Goal: Task Accomplishment & Management: Use online tool/utility

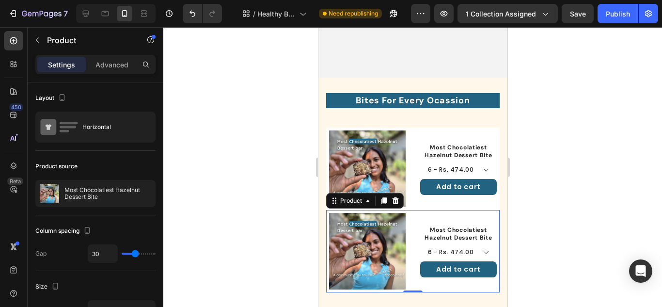
click at [469, 213] on div "Most Chocolatiest Hazelnut Dessert Bite Product Title 6 - Rs. 474.00 12 - Rs. 8…" at bounding box center [458, 251] width 77 height 77
click at [106, 64] on p "Advanced" at bounding box center [111, 65] width 33 height 10
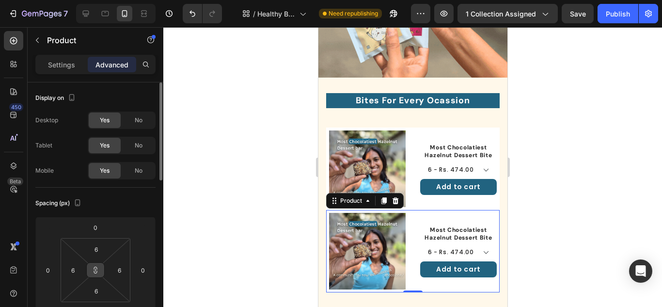
click at [91, 268] on button at bounding box center [95, 270] width 18 height 16
click at [95, 223] on input "0" at bounding box center [95, 227] width 19 height 15
type input "15"
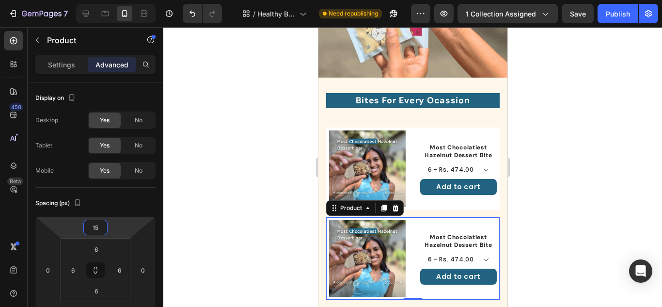
click at [554, 201] on div at bounding box center [412, 167] width 498 height 280
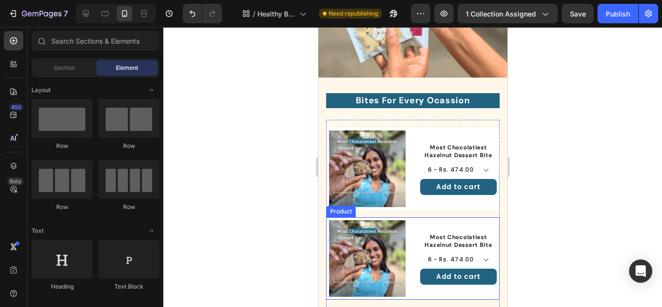
click at [404, 226] on div "Product Images Most Chocolatiest Hazelnut Dessert Bite Product Title 6 - Rs. 47…" at bounding box center [412, 258] width 173 height 82
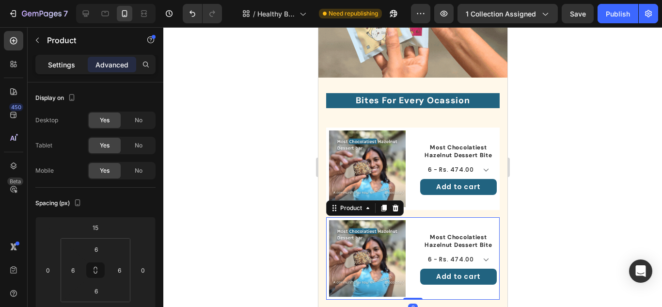
click at [64, 58] on div "Settings" at bounding box center [61, 65] width 48 height 16
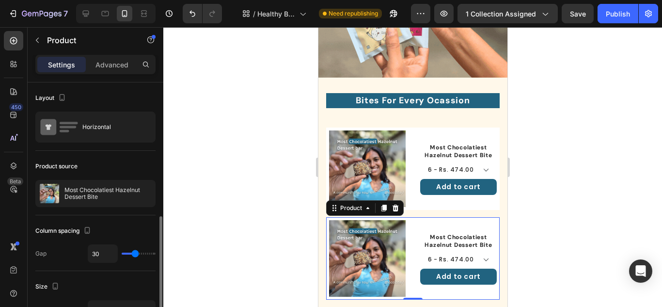
scroll to position [97, 0]
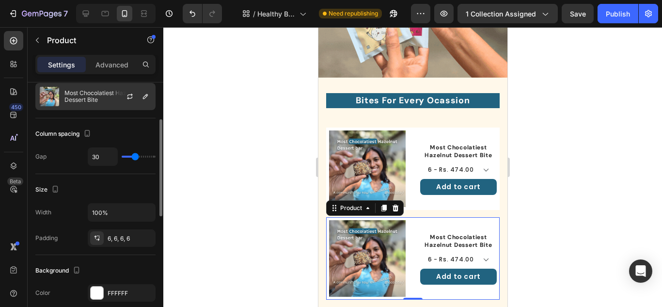
click at [95, 91] on p "Most Chocolatiest Hazelnut Dessert Bite" at bounding box center [107, 97] width 87 height 14
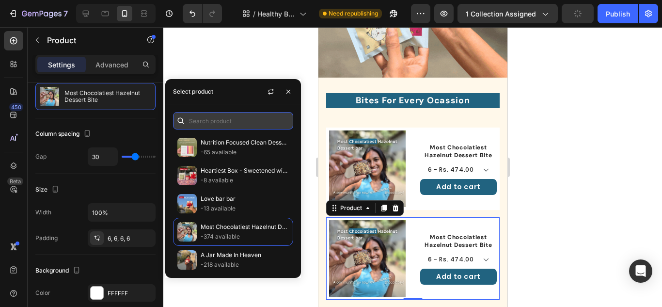
click at [238, 126] on input "text" at bounding box center [233, 120] width 120 height 17
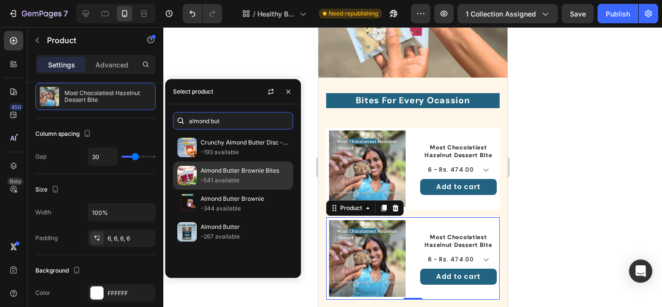
type input "almond but"
click at [215, 176] on p "-541 available" at bounding box center [245, 180] width 88 height 10
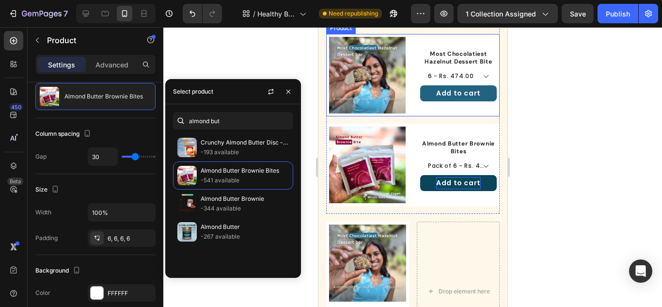
scroll to position [309, 0]
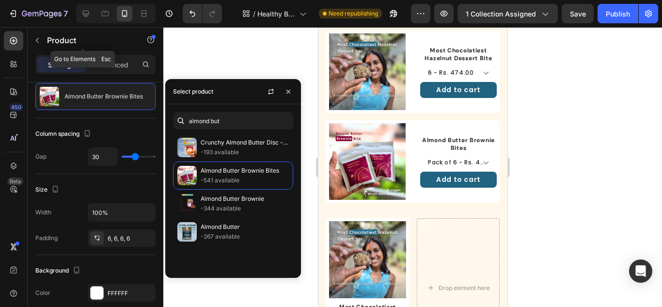
click at [37, 42] on icon "button" at bounding box center [37, 40] width 8 height 8
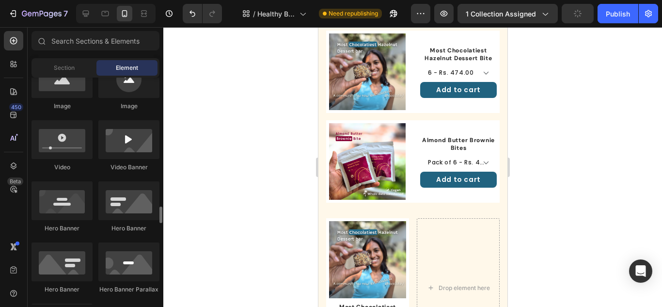
scroll to position [484, 0]
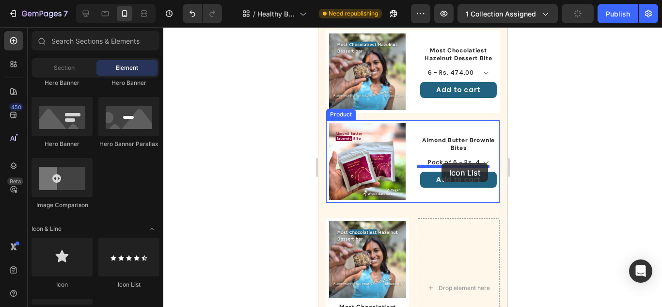
drag, startPoint x: 444, startPoint y: 288, endPoint x: 441, endPoint y: 163, distance: 125.0
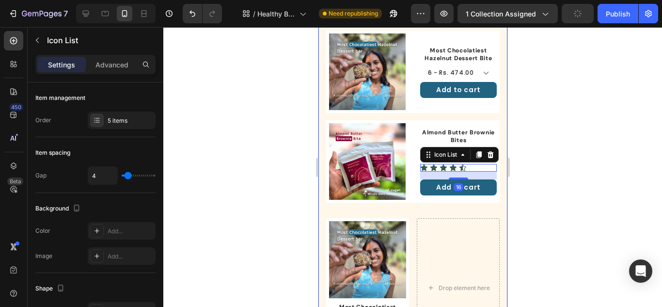
click at [547, 175] on div at bounding box center [412, 167] width 498 height 280
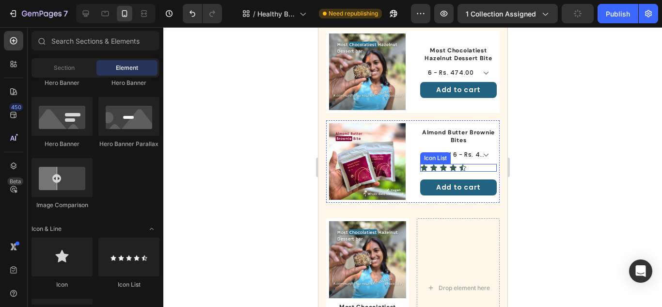
click at [475, 164] on div "Icon Icon Icon Icon Icon" at bounding box center [458, 168] width 77 height 8
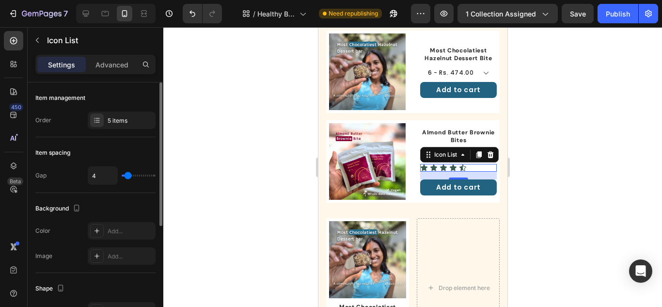
scroll to position [0, 0]
click at [93, 232] on icon at bounding box center [97, 231] width 8 height 8
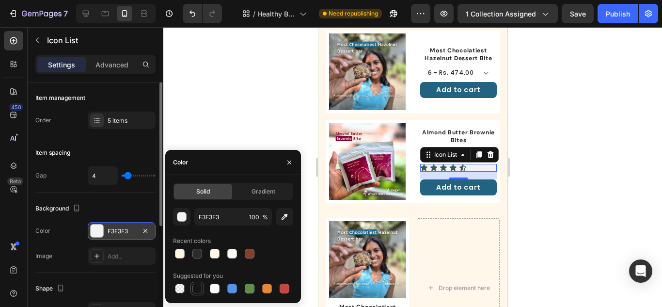
click at [200, 286] on div at bounding box center [197, 288] width 10 height 10
type input "151515"
click at [147, 230] on icon "button" at bounding box center [145, 231] width 8 height 8
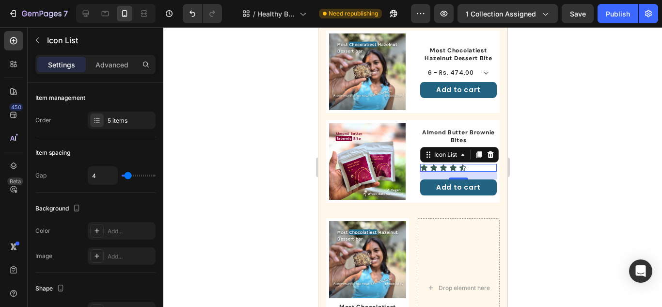
drag, startPoint x: 594, startPoint y: 171, endPoint x: 586, endPoint y: 174, distance: 8.9
click at [593, 173] on div at bounding box center [412, 167] width 498 height 280
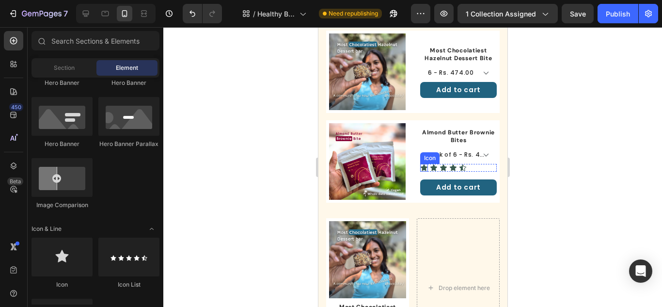
click at [420, 164] on div "Icon" at bounding box center [424, 168] width 8 height 8
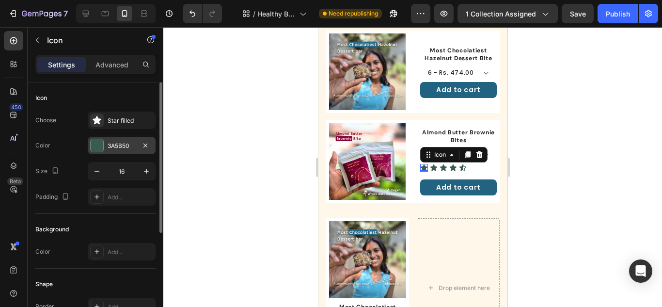
click at [97, 150] on div at bounding box center [97, 145] width 13 height 13
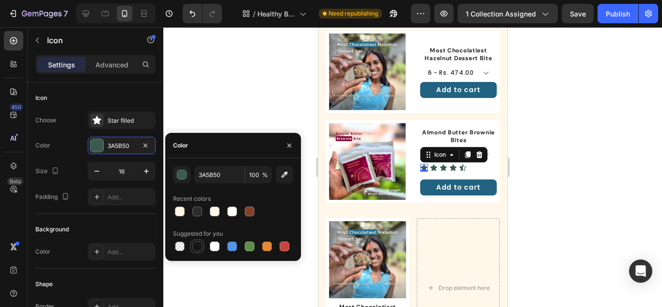
click at [194, 241] on div at bounding box center [197, 246] width 12 height 12
type input "151515"
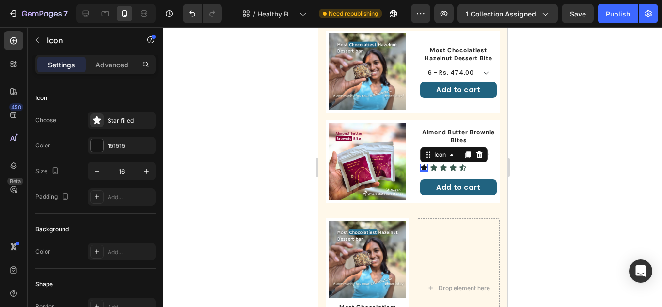
click at [584, 178] on div at bounding box center [412, 167] width 498 height 280
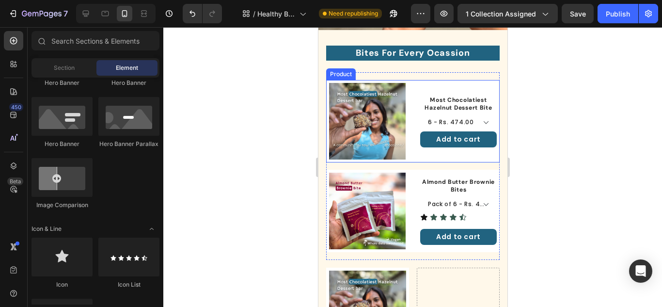
scroll to position [260, 0]
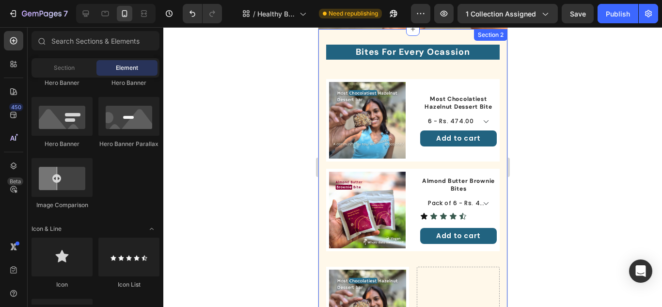
click at [553, 192] on div at bounding box center [412, 167] width 498 height 280
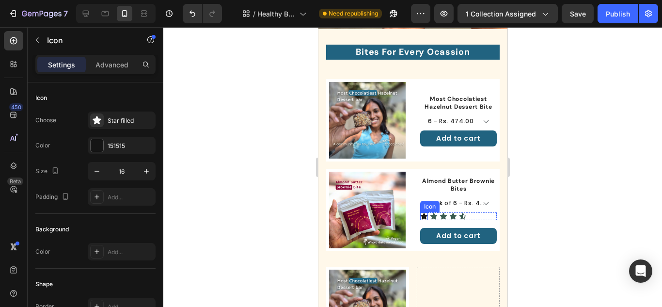
click at [420, 212] on div "Icon" at bounding box center [424, 216] width 8 height 8
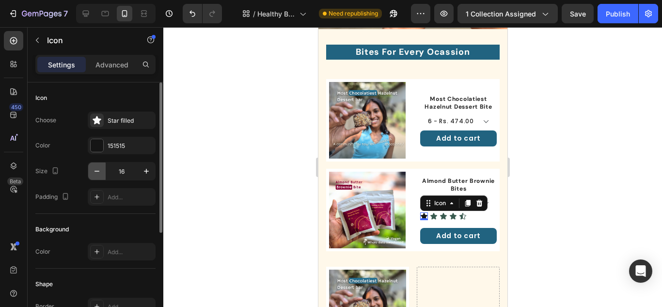
click at [99, 173] on icon "button" at bounding box center [97, 171] width 10 height 10
type input "12"
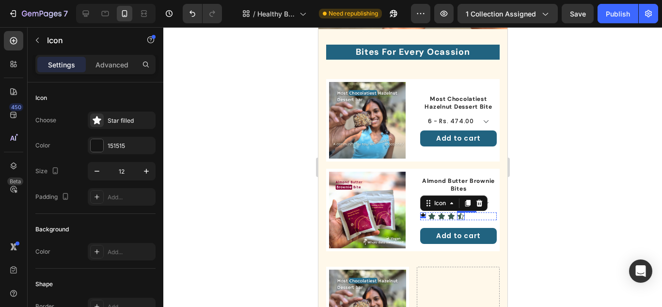
click at [457, 213] on icon at bounding box center [460, 216] width 7 height 6
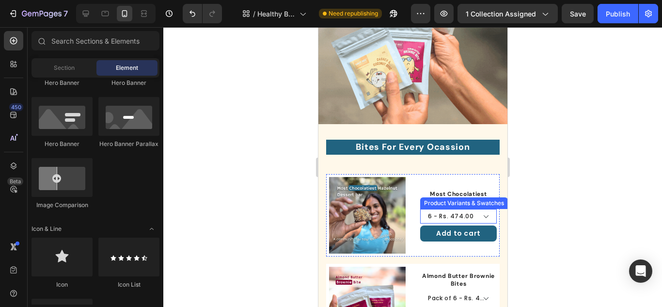
scroll to position [262, 0]
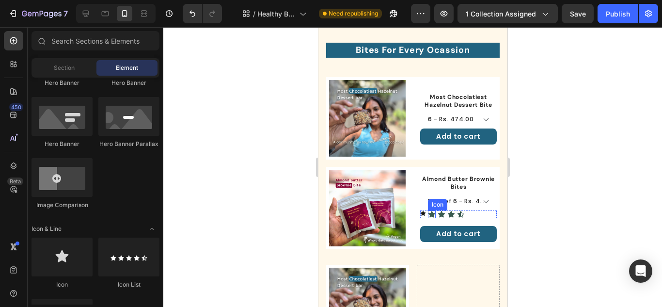
click at [428, 211] on icon at bounding box center [431, 214] width 7 height 6
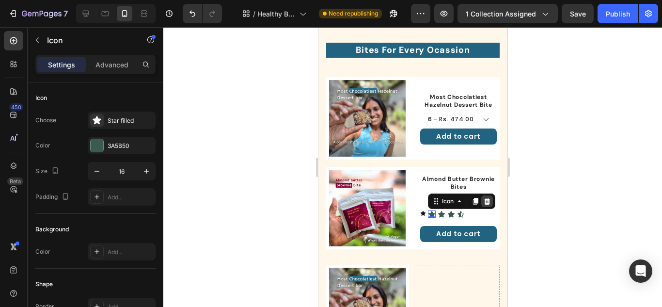
click at [483, 197] on icon at bounding box center [487, 201] width 8 height 8
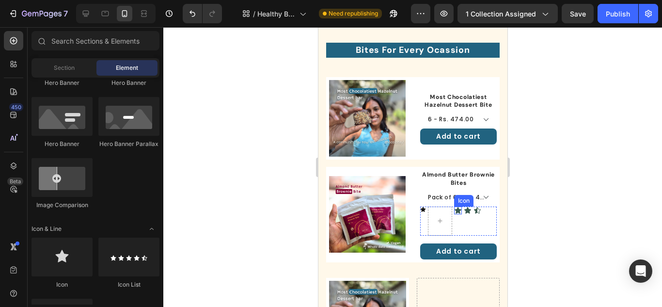
click at [455, 207] on icon at bounding box center [457, 210] width 7 height 6
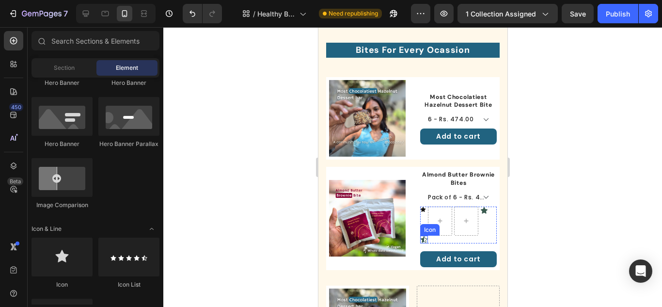
click at [423, 235] on icon at bounding box center [424, 239] width 8 height 8
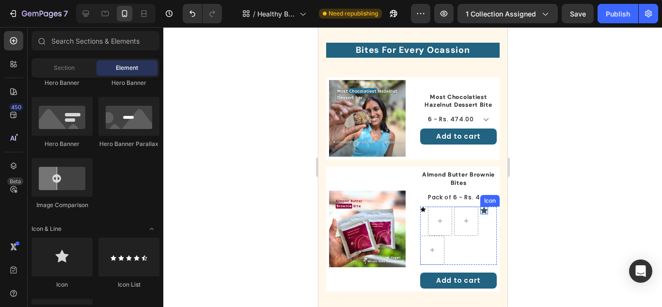
click at [480, 208] on div "Icon" at bounding box center [484, 210] width 8 height 8
click at [420, 206] on div "Icon" at bounding box center [423, 209] width 6 height 6
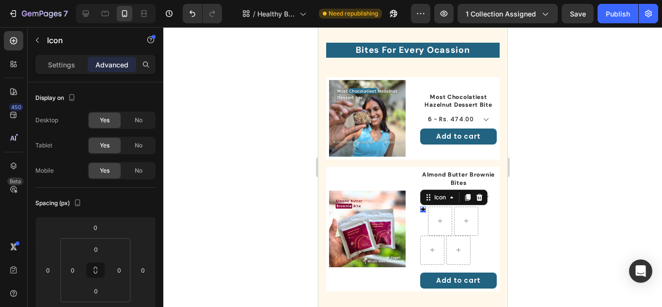
click at [465, 195] on icon at bounding box center [467, 197] width 5 height 7
click at [473, 196] on icon at bounding box center [474, 197] width 5 height 7
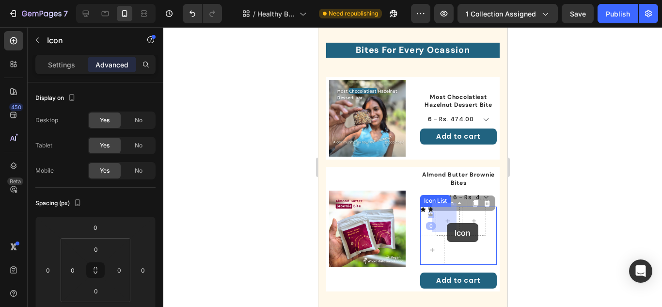
drag, startPoint x: 432, startPoint y: 203, endPoint x: 446, endPoint y: 223, distance: 24.6
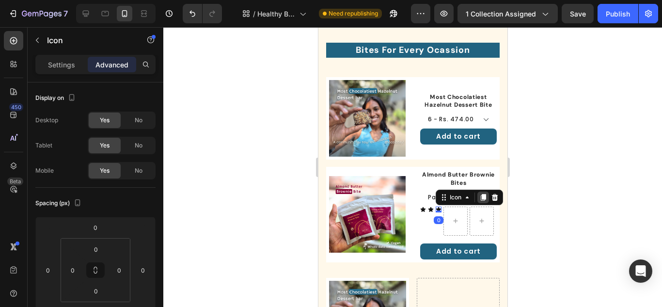
click at [479, 196] on icon at bounding box center [483, 197] width 8 height 8
drag, startPoint x: 440, startPoint y: 203, endPoint x: 454, endPoint y: 222, distance: 23.9
click at [454, 222] on div "Icon Icon Icon Icon 0 Icon 0" at bounding box center [458, 220] width 77 height 29
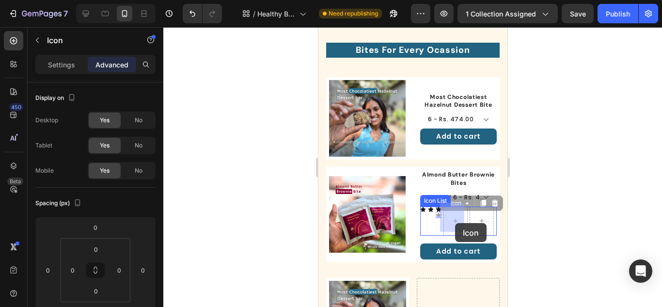
drag, startPoint x: 441, startPoint y: 202, endPoint x: 454, endPoint y: 223, distance: 24.6
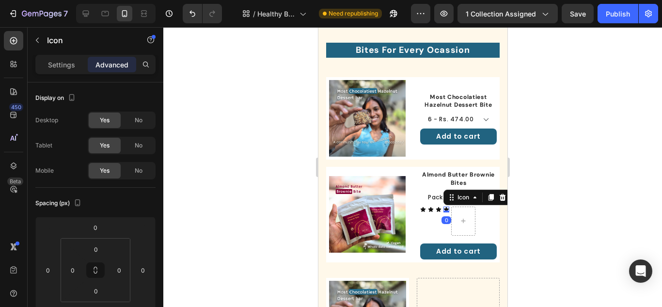
click at [540, 216] on div at bounding box center [412, 167] width 498 height 280
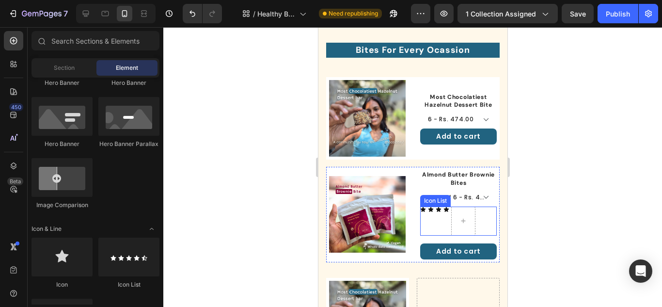
click at [444, 206] on icon at bounding box center [445, 208] width 5 height 5
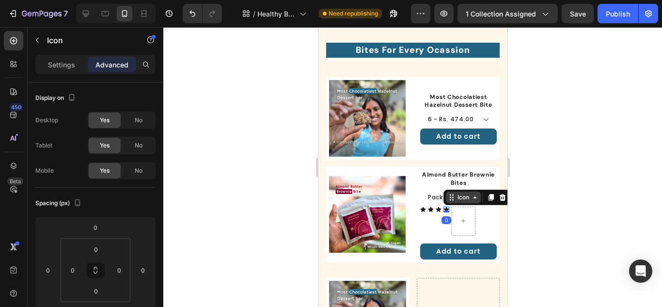
click at [452, 197] on div "Icon" at bounding box center [462, 197] width 35 height 12
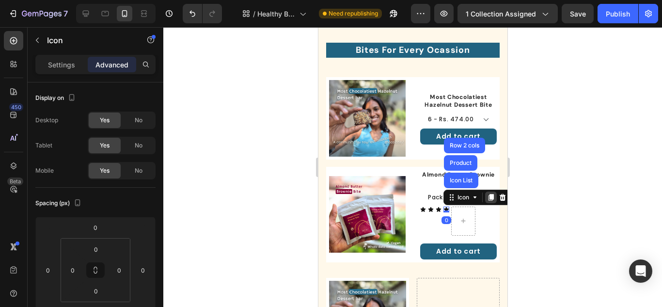
click at [488, 196] on icon at bounding box center [490, 197] width 5 height 7
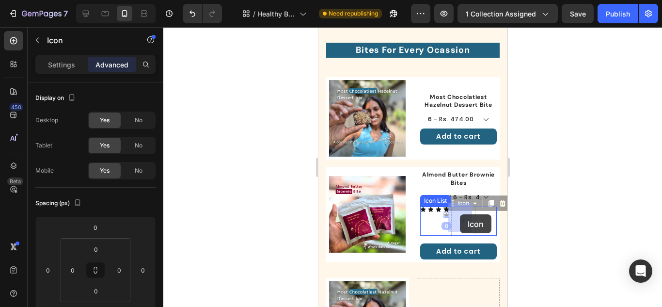
drag, startPoint x: 450, startPoint y: 201, endPoint x: 454, endPoint y: 215, distance: 14.7
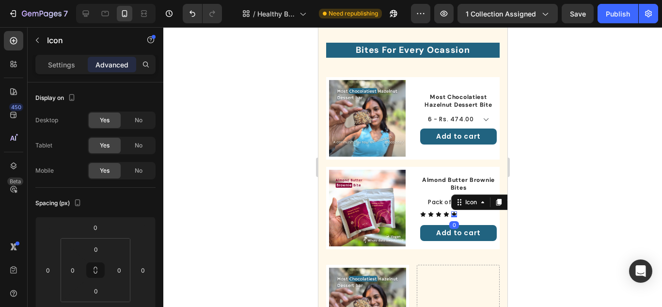
click at [556, 202] on div at bounding box center [412, 167] width 498 height 280
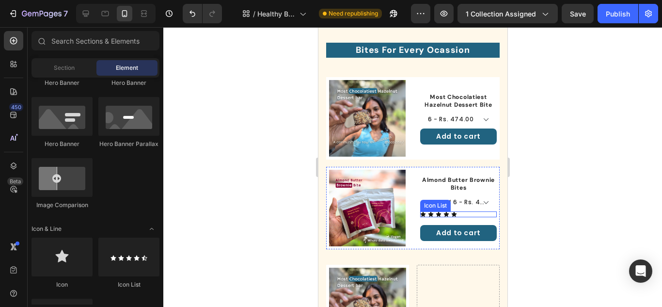
click at [473, 211] on div "Icon Icon Icon Icon Icon" at bounding box center [458, 214] width 77 height 6
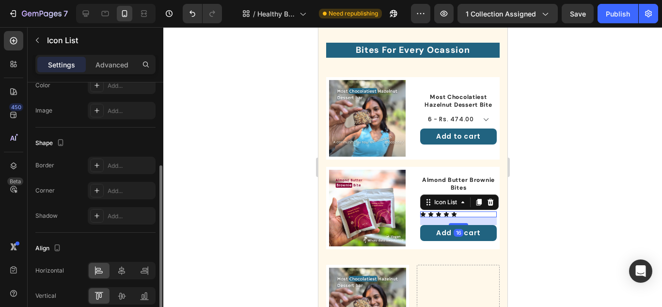
scroll to position [189, 0]
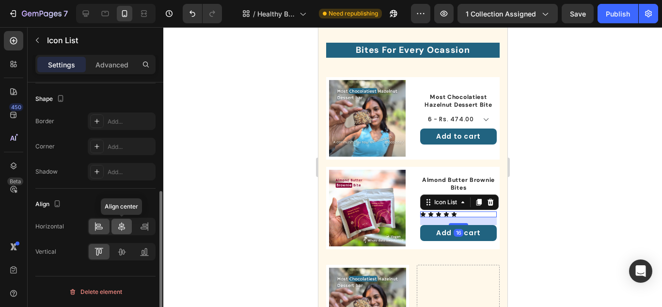
click at [122, 221] on icon at bounding box center [122, 226] width 10 height 10
click at [559, 208] on div at bounding box center [412, 167] width 498 height 280
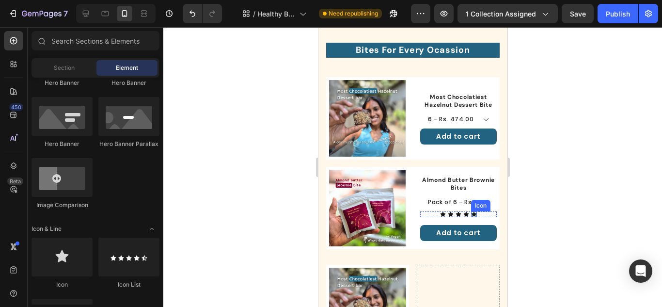
click at [471, 212] on icon at bounding box center [473, 214] width 5 height 5
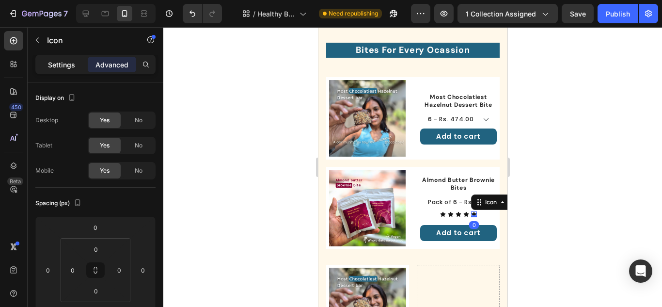
click at [53, 66] on p "Settings" at bounding box center [61, 65] width 27 height 10
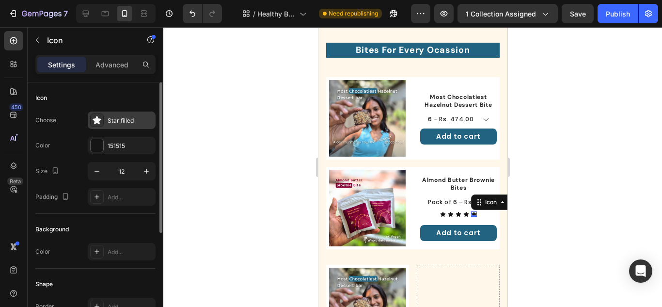
click at [126, 121] on div "Star filled" at bounding box center [131, 120] width 46 height 9
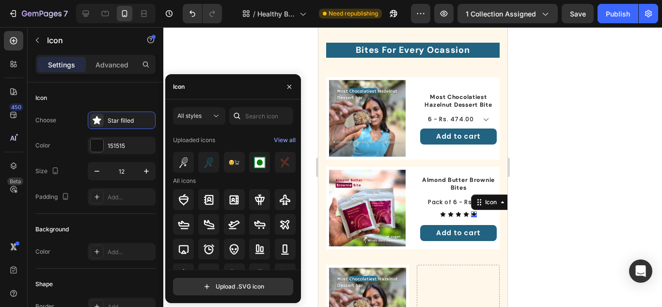
click at [197, 89] on div "Icon" at bounding box center [233, 86] width 136 height 25
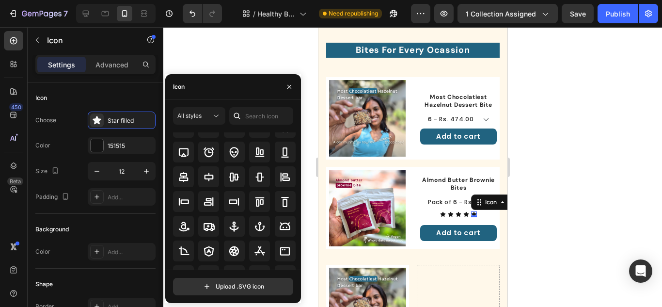
scroll to position [151, 0]
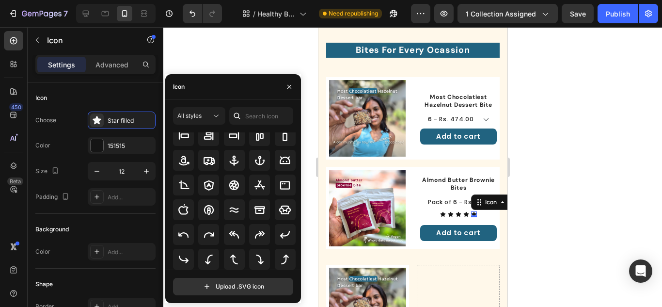
click at [550, 218] on div at bounding box center [412, 167] width 498 height 280
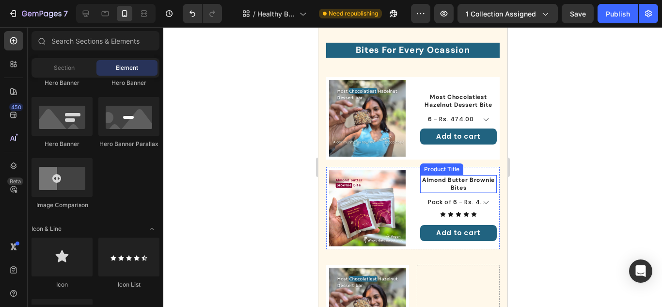
click at [436, 168] on div "Product Title" at bounding box center [441, 169] width 43 height 12
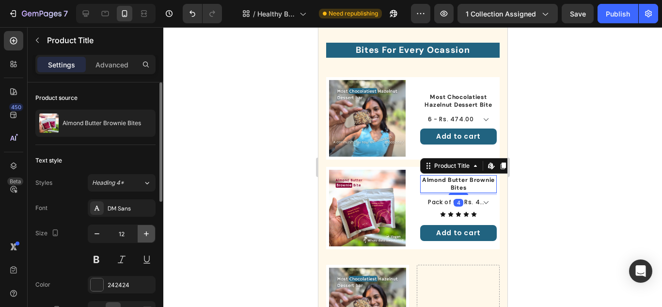
click at [143, 230] on icon "button" at bounding box center [146, 234] width 10 height 10
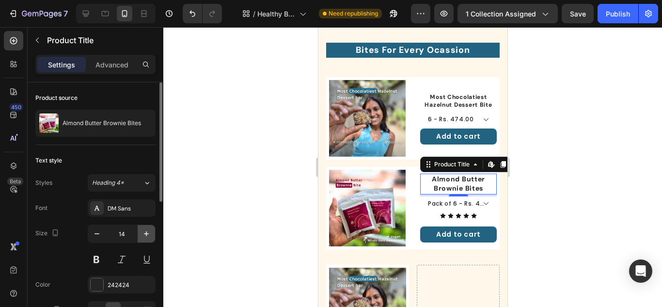
click at [143, 230] on icon "button" at bounding box center [146, 234] width 10 height 10
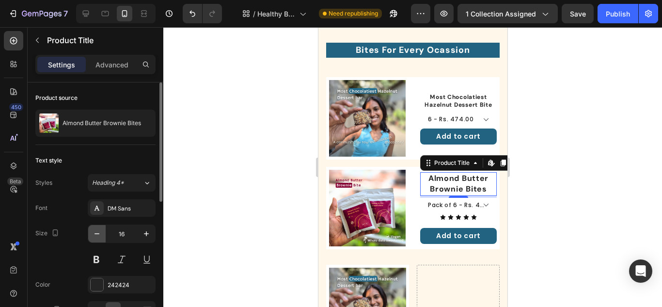
click at [90, 230] on button "button" at bounding box center [96, 233] width 17 height 17
type input "14"
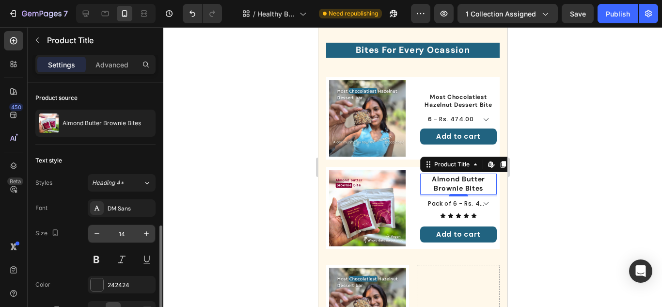
scroll to position [97, 0]
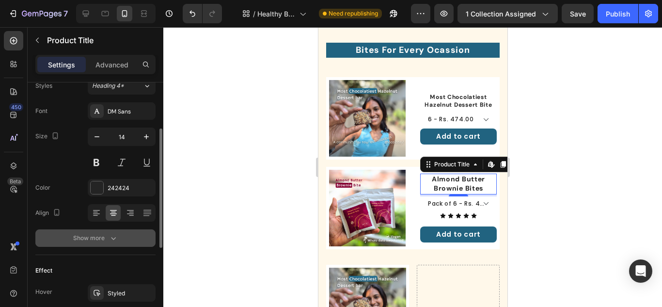
click at [115, 246] on button "Show more" at bounding box center [95, 237] width 120 height 17
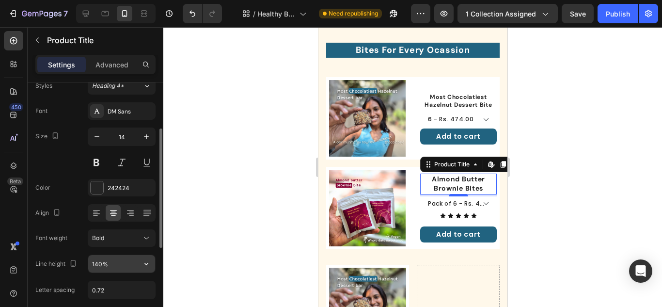
scroll to position [145, 0]
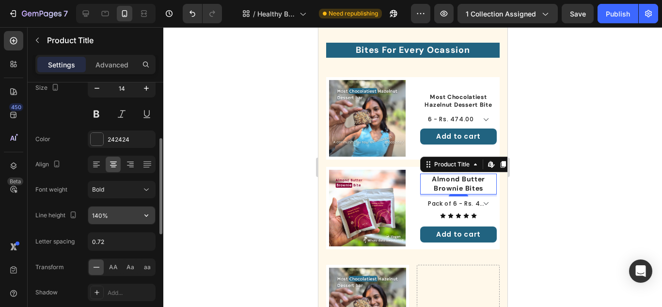
click at [104, 214] on input "140%" at bounding box center [121, 214] width 67 height 17
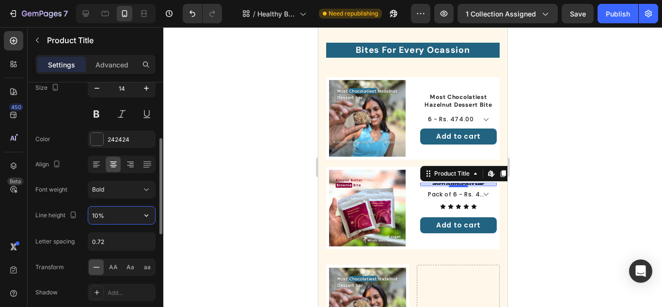
type input "100%"
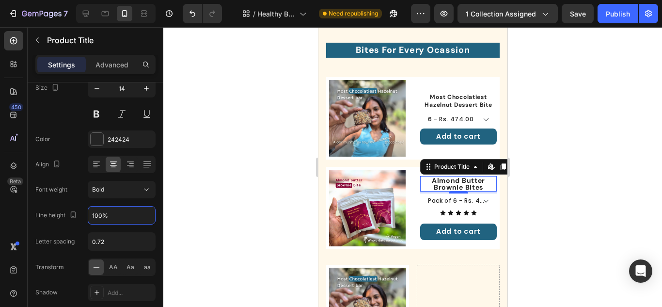
click at [582, 117] on div at bounding box center [412, 167] width 498 height 280
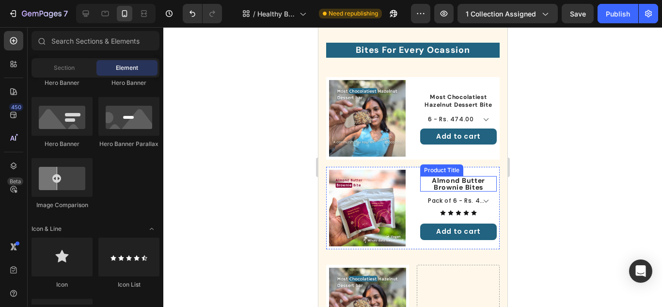
click at [443, 176] on h1 "Almond Butter Brownie Bites" at bounding box center [458, 184] width 77 height 16
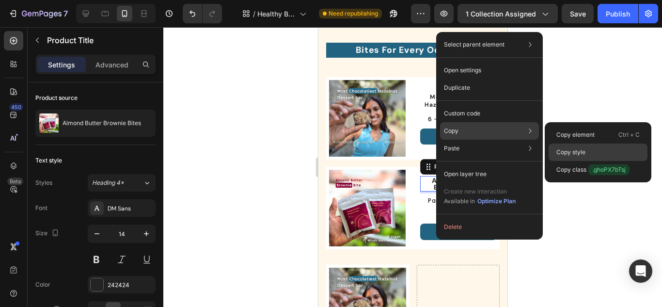
click at [570, 149] on p "Copy style" at bounding box center [570, 152] width 29 height 9
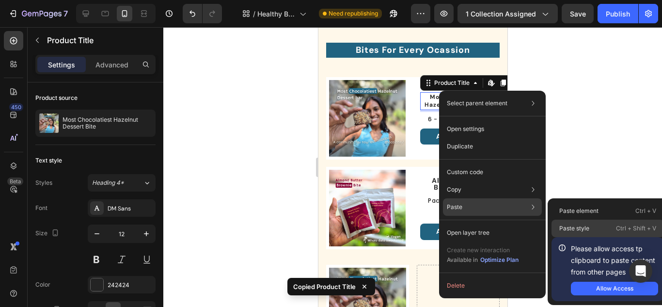
click at [595, 228] on div "Paste style Ctrl + Shift + V" at bounding box center [607, 227] width 112 height 17
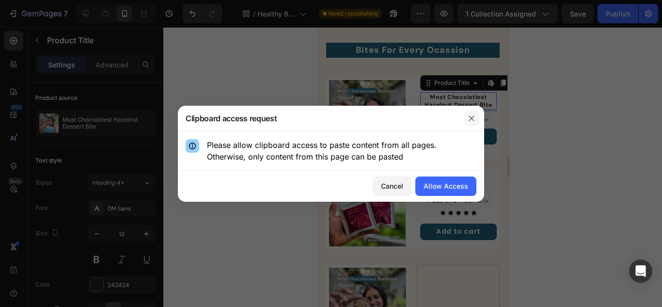
click at [466, 117] on button "button" at bounding box center [472, 118] width 16 height 16
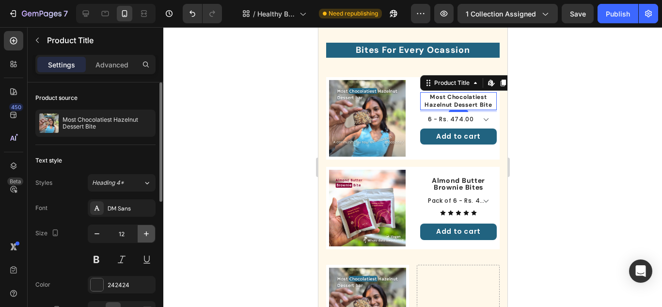
click at [152, 235] on button "button" at bounding box center [146, 233] width 17 height 17
type input "14"
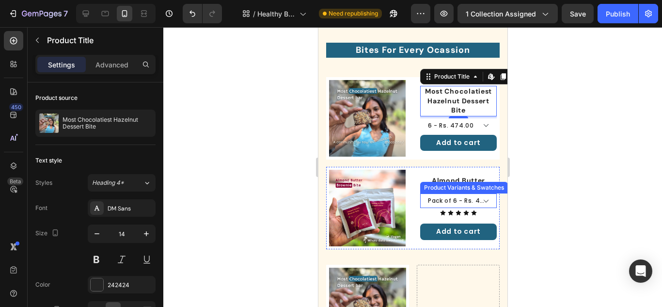
click at [465, 186] on div "Product Variants & Swatches" at bounding box center [464, 188] width 88 height 12
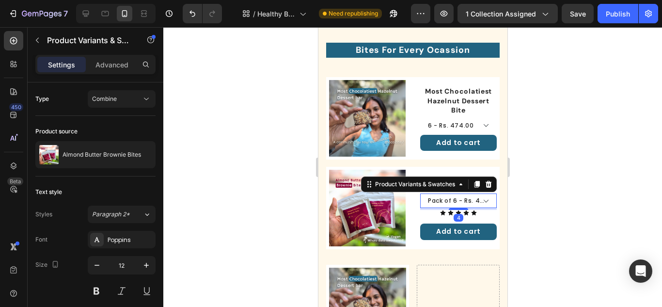
click at [537, 147] on div at bounding box center [412, 167] width 498 height 280
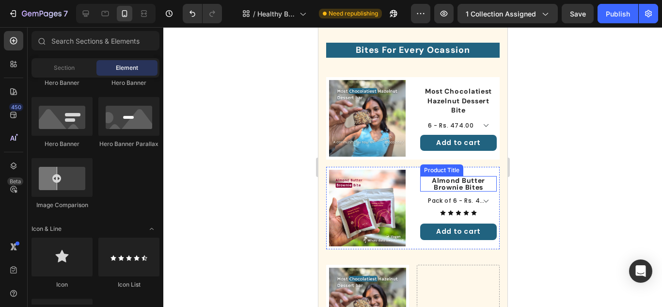
click at [458, 176] on h1 "Almond Butter Brownie Bites" at bounding box center [458, 184] width 77 height 16
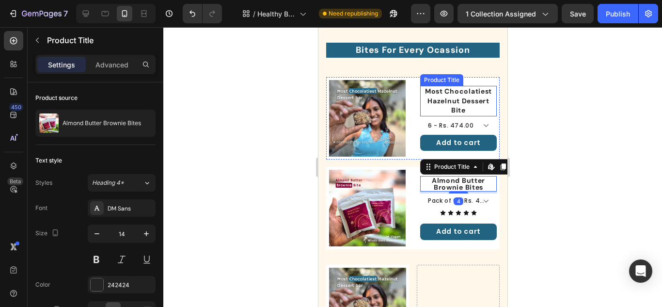
click at [440, 103] on h1 "Most Chocolatiest Hazelnut Dessert Bite" at bounding box center [458, 101] width 77 height 31
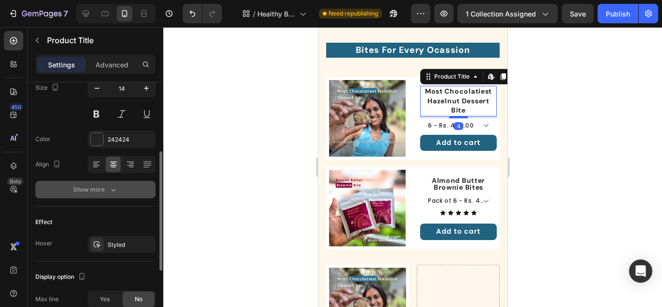
click at [105, 188] on div "Show more" at bounding box center [95, 190] width 45 height 10
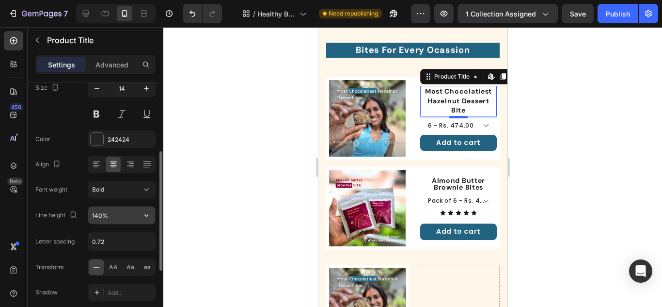
click at [111, 213] on input "140%" at bounding box center [121, 214] width 67 height 17
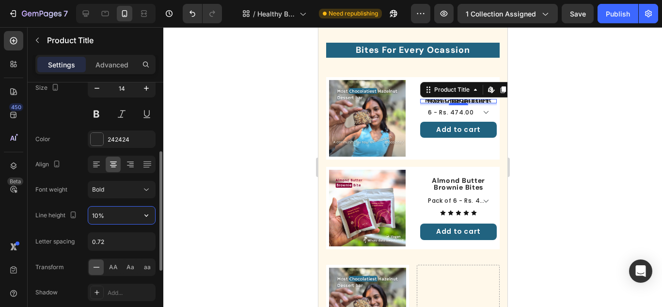
type input "100%"
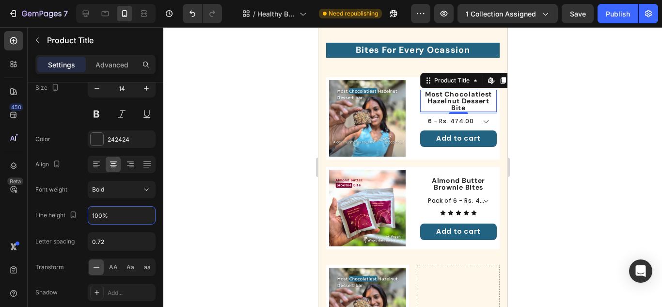
click at [592, 129] on div at bounding box center [412, 167] width 498 height 280
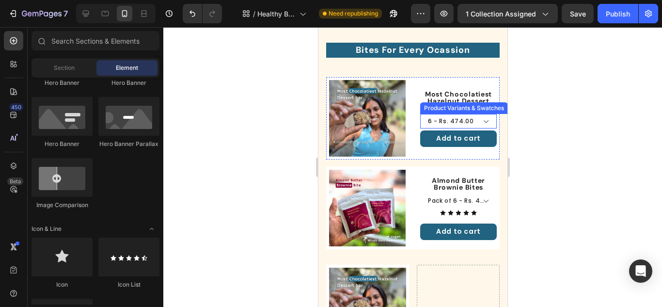
click at [446, 104] on div "Product Variants & Swatches" at bounding box center [463, 108] width 84 height 9
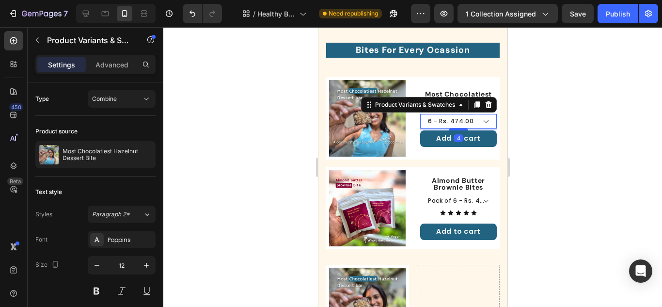
click at [449, 94] on h1 "Most Chocolatiest Hazelnut Dessert Bite" at bounding box center [458, 101] width 77 height 22
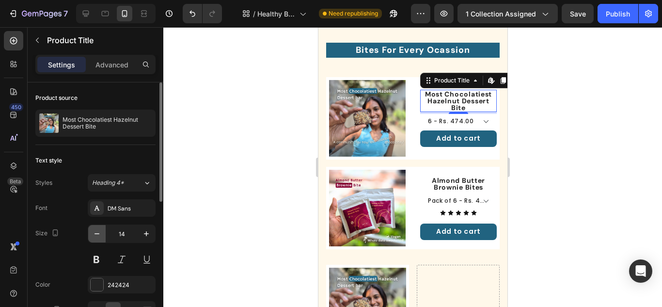
click at [95, 236] on icon "button" at bounding box center [97, 234] width 10 height 10
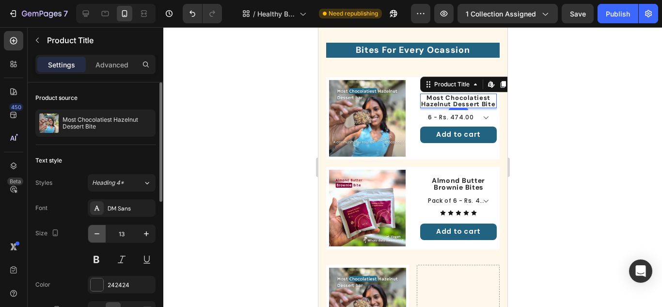
click at [95, 236] on icon "button" at bounding box center [97, 234] width 10 height 10
type input "12"
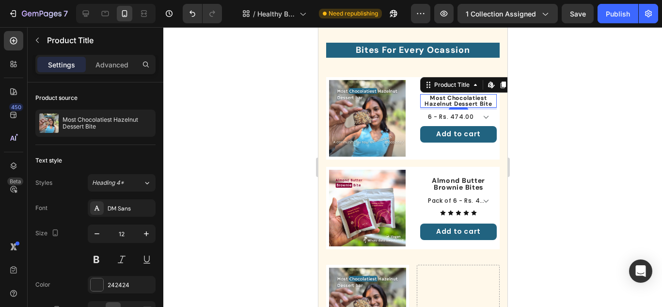
click at [607, 138] on div at bounding box center [412, 167] width 498 height 280
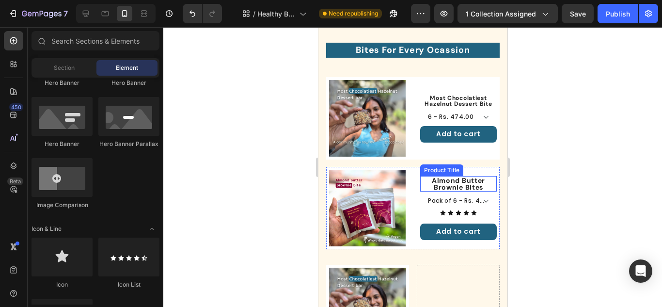
click at [459, 183] on h1 "Almond Butter Brownie Bites" at bounding box center [458, 184] width 77 height 16
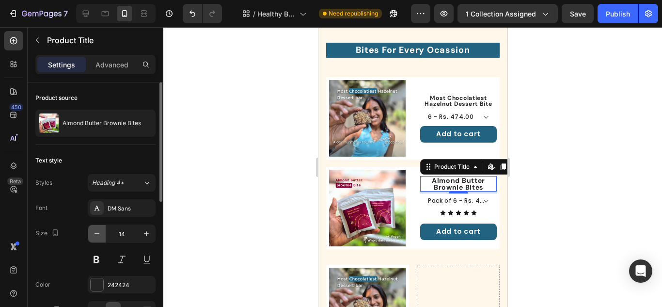
click at [94, 228] on button "button" at bounding box center [96, 233] width 17 height 17
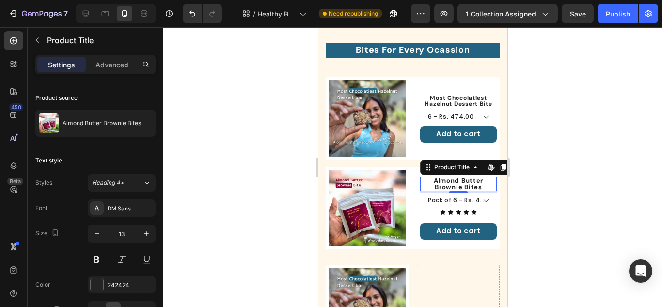
type input "12"
click at [594, 188] on div at bounding box center [412, 167] width 498 height 280
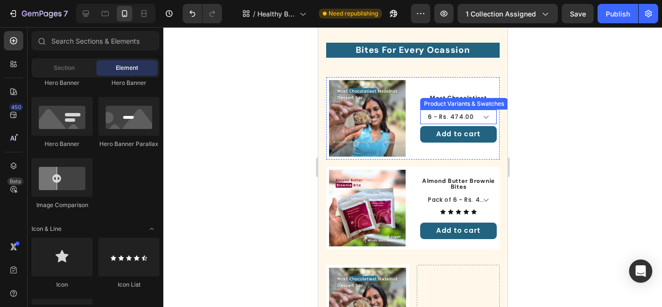
click at [463, 119] on select "6 - Rs. 474.00 12 - Rs. 899.00" at bounding box center [458, 116] width 77 height 15
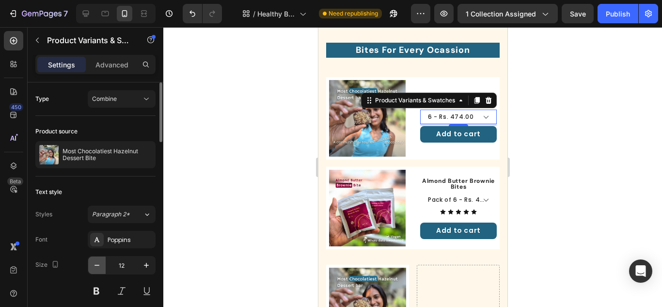
click at [98, 263] on icon "button" at bounding box center [97, 265] width 10 height 10
type input "10"
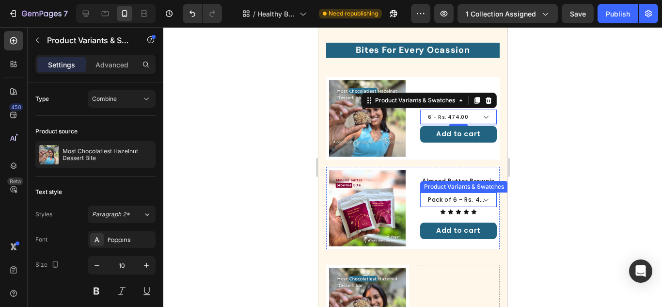
click at [469, 192] on select "Pack of 6 - Rs. 474.00 Pack of 12 - Rs. 899.00" at bounding box center [458, 199] width 77 height 15
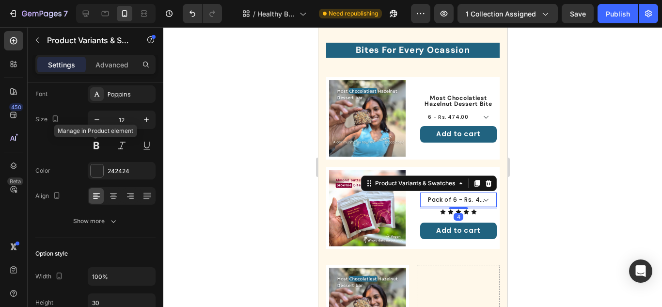
scroll to position [0, 0]
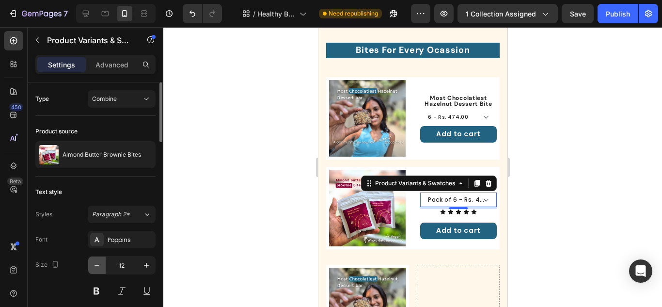
click at [99, 265] on icon "button" at bounding box center [97, 265] width 10 height 10
type input "10"
click at [577, 175] on div at bounding box center [412, 167] width 498 height 280
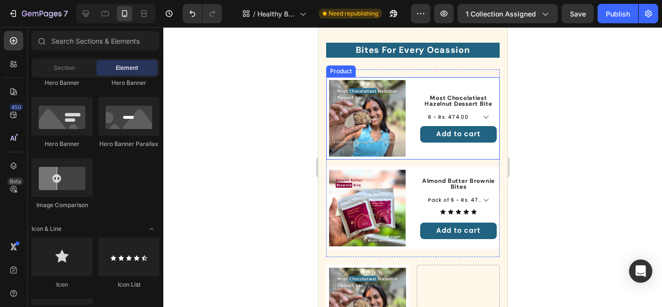
click at [412, 104] on div "Product Images Most Chocolatiest Hazelnut Dessert Bite Product Title 6 - Rs. 47…" at bounding box center [412, 118] width 173 height 82
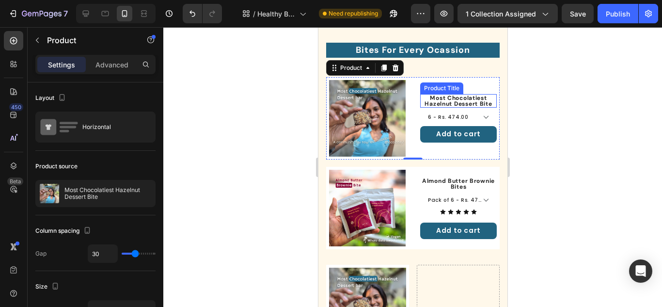
click at [420, 99] on h1 "Most Chocolatiest Hazelnut Dessert Bite" at bounding box center [458, 101] width 77 height 14
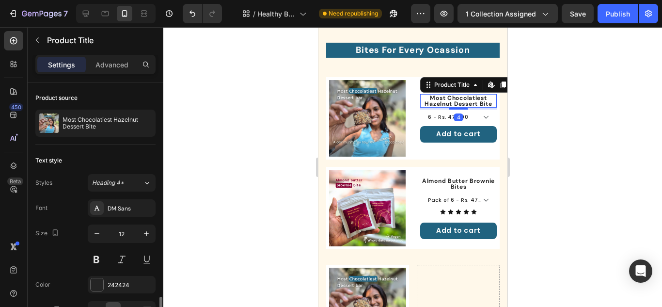
scroll to position [145, 0]
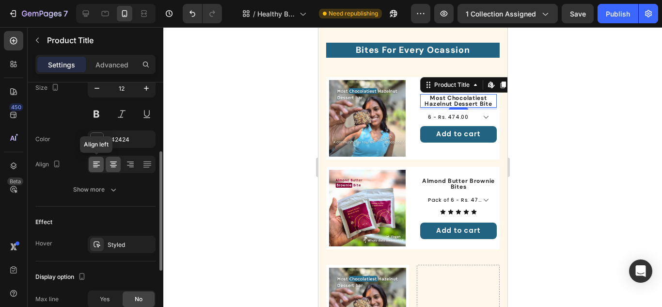
click at [92, 161] on icon at bounding box center [97, 164] width 10 height 10
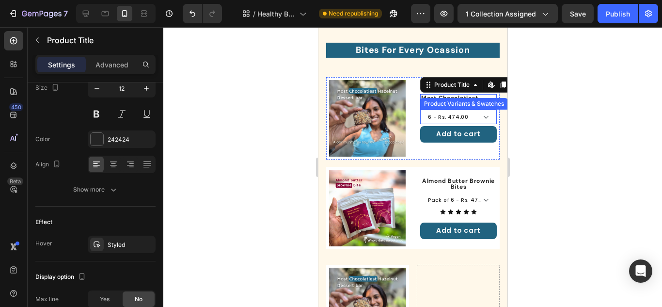
drag, startPoint x: 430, startPoint y: 115, endPoint x: 361, endPoint y: 145, distance: 75.1
click at [429, 115] on select "6 - Rs. 474.00 12 - Rs. 899.00" at bounding box center [458, 116] width 77 height 15
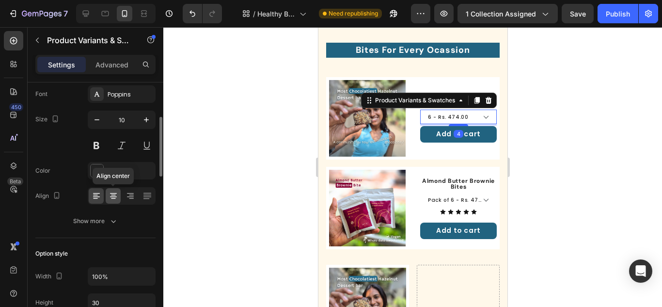
click at [111, 198] on icon at bounding box center [114, 196] width 10 height 10
click at [98, 197] on icon at bounding box center [97, 196] width 10 height 10
click at [545, 170] on div at bounding box center [412, 167] width 498 height 280
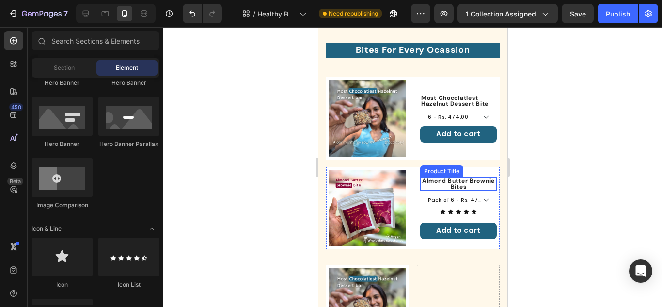
click at [427, 177] on h1 "Almond Butter Brownie Bites" at bounding box center [458, 184] width 77 height 14
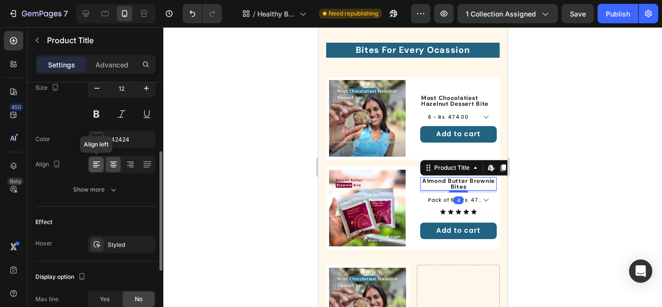
drag, startPoint x: 97, startPoint y: 161, endPoint x: 56, endPoint y: 156, distance: 41.9
click at [97, 161] on icon at bounding box center [97, 164] width 10 height 10
click at [453, 196] on div "4" at bounding box center [458, 200] width 10 height 8
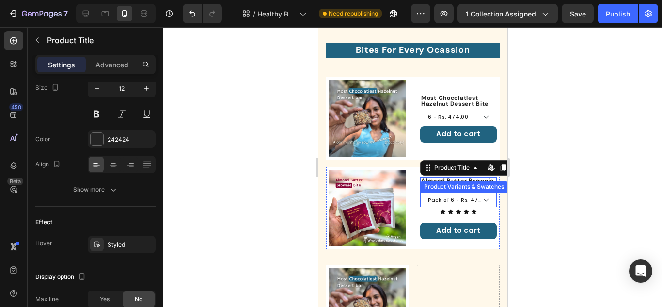
click at [423, 194] on select "Pack of 6 - Rs. 474.00 Pack of 12 - Rs. 899.00" at bounding box center [458, 199] width 77 height 15
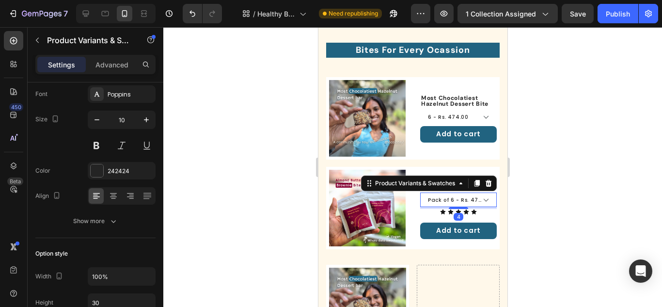
scroll to position [0, 0]
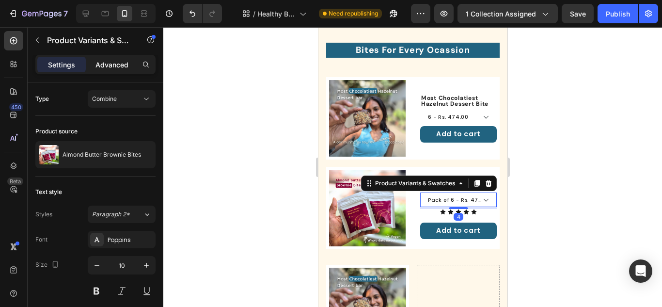
click at [113, 63] on p "Advanced" at bounding box center [111, 65] width 33 height 10
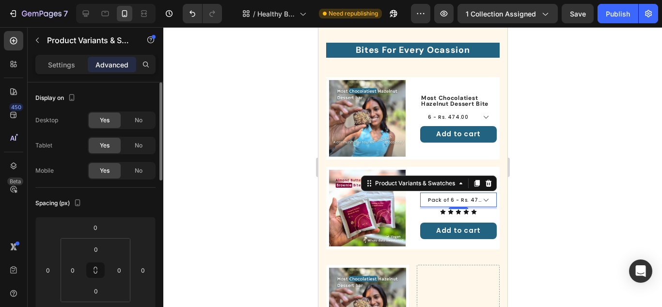
click at [69, 57] on div "Settings" at bounding box center [61, 65] width 48 height 16
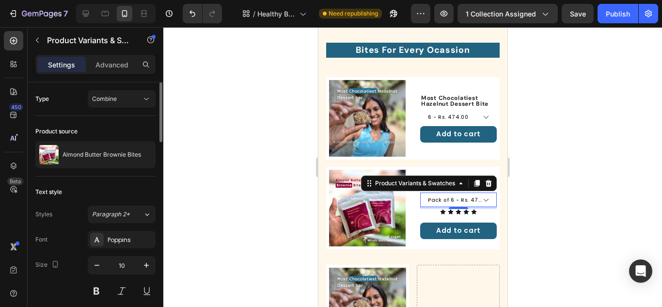
scroll to position [145, 0]
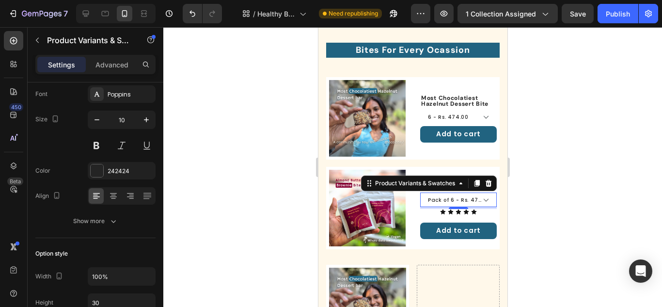
click at [552, 190] on div at bounding box center [412, 167] width 498 height 280
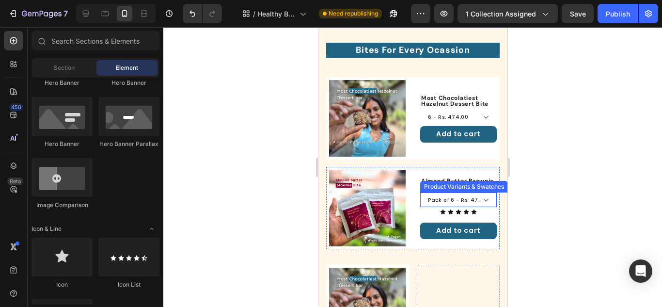
click at [458, 182] on div "Product Variants & Swatches" at bounding box center [463, 186] width 84 height 9
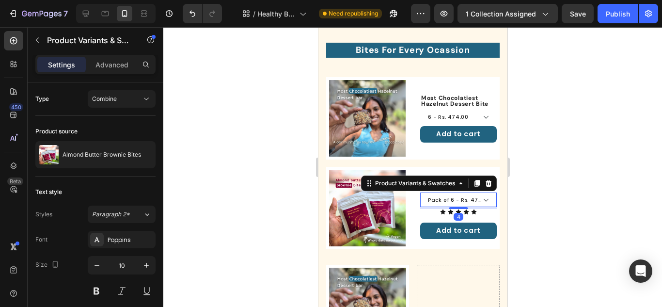
click at [553, 159] on div at bounding box center [412, 167] width 498 height 280
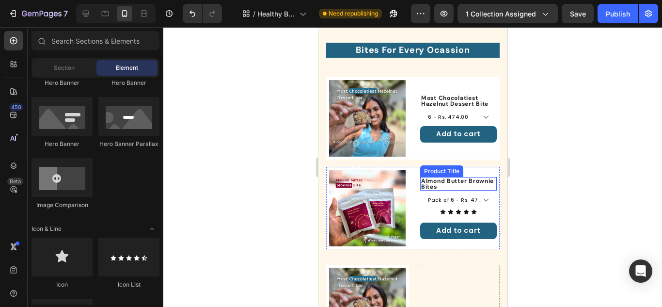
click at [447, 181] on h1 "Almond Butter Brownie Bites" at bounding box center [458, 184] width 77 height 14
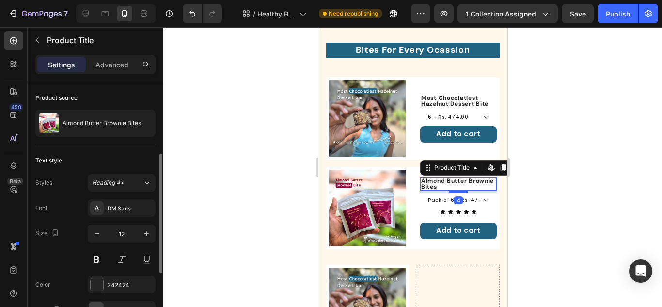
scroll to position [97, 0]
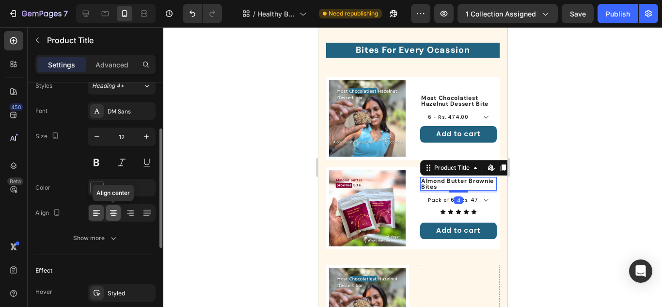
click at [117, 213] on icon at bounding box center [114, 213] width 10 height 10
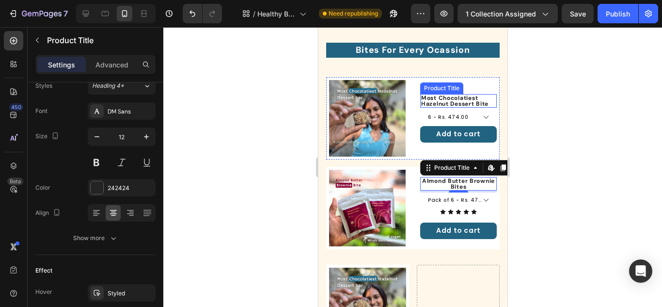
click at [451, 94] on div "Most Chocolatiest Hazelnut Dessert Bite Product Title" at bounding box center [458, 101] width 77 height 14
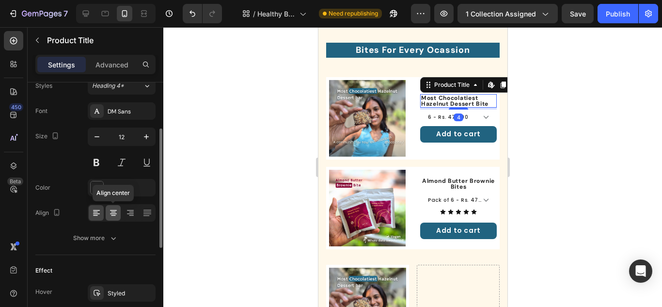
click at [112, 209] on icon at bounding box center [114, 213] width 10 height 10
click at [586, 187] on div at bounding box center [412, 167] width 498 height 280
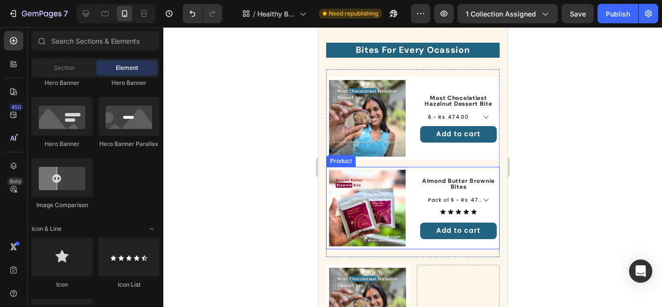
click at [436, 171] on div "Almond Butter Brownie Bites Product Title Pack of 6 - Rs. 474.00 Pack of 12 - R…" at bounding box center [458, 208] width 77 height 77
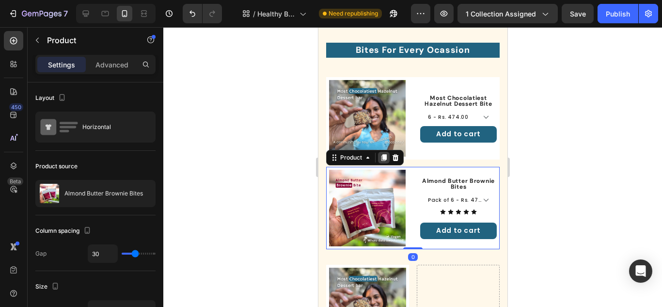
click at [385, 156] on icon at bounding box center [383, 158] width 8 height 8
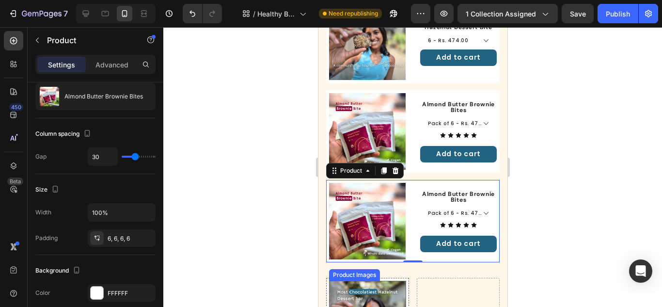
scroll to position [359, 0]
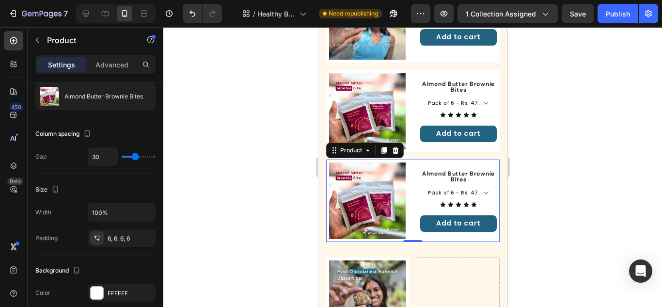
click at [409, 174] on div "Product Images Almond Butter Brownie Bites Product Title Pack of 6 - Rs. 474.00…" at bounding box center [412, 200] width 173 height 82
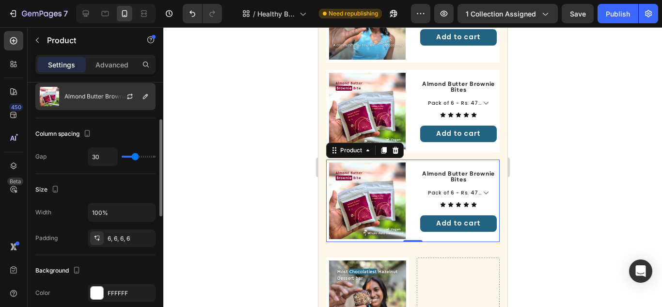
scroll to position [48, 0]
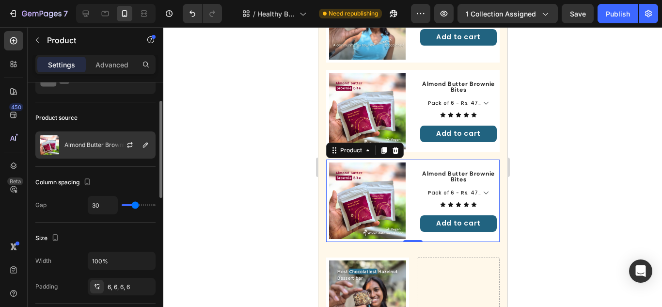
click at [56, 142] on img at bounding box center [49, 144] width 19 height 19
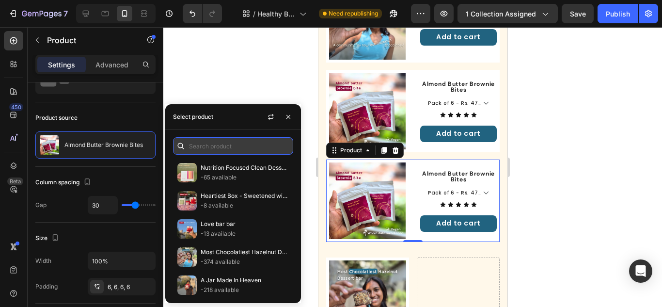
click at [205, 147] on input "text" at bounding box center [233, 145] width 120 height 17
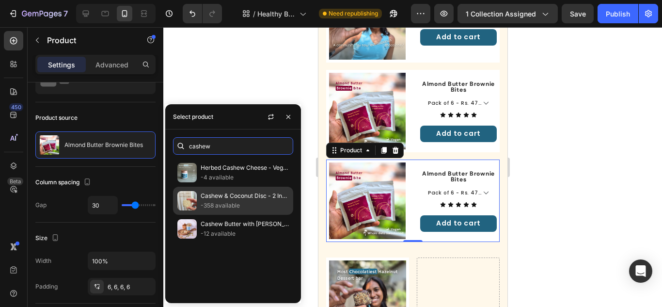
type input "cashew"
click at [226, 196] on p "Cashew & Coconut Disc - 2 Ingredient Wonder" at bounding box center [245, 196] width 88 height 10
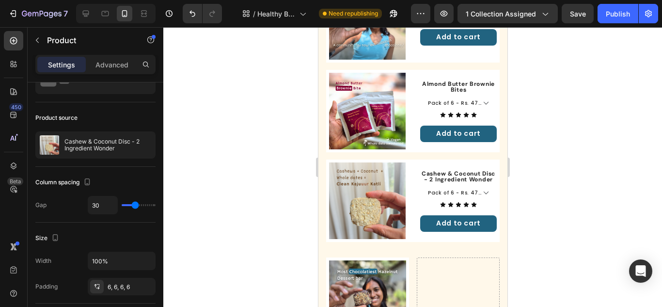
click at [545, 183] on div at bounding box center [412, 167] width 498 height 280
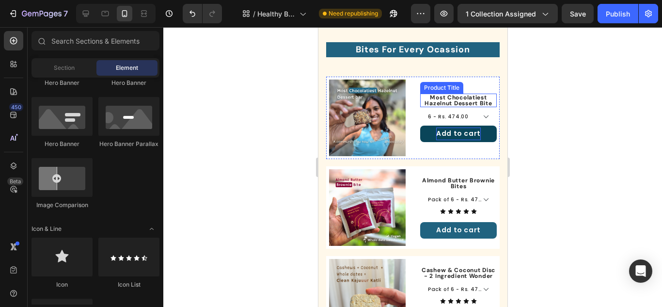
scroll to position [262, 0]
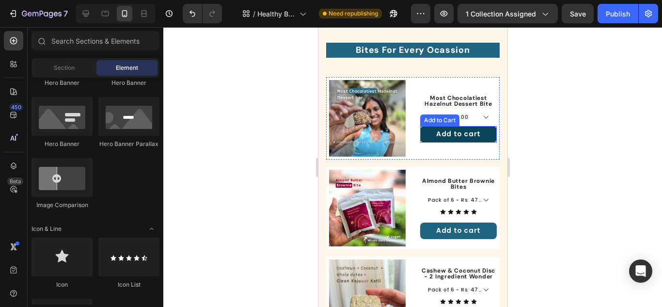
click at [421, 137] on button "Add to cart" at bounding box center [458, 134] width 77 height 16
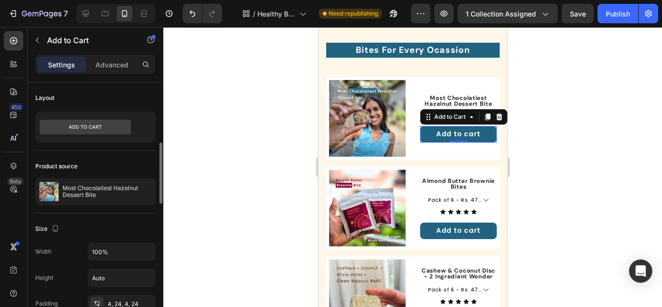
scroll to position [48, 0]
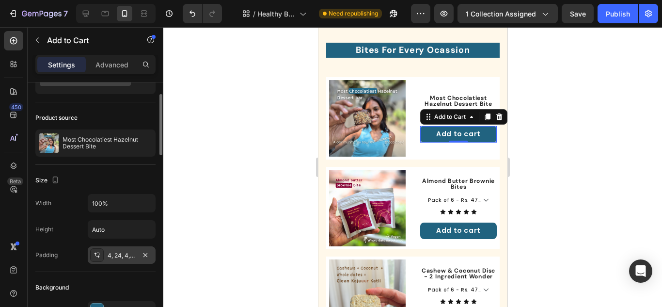
click at [104, 252] on div "4, 24, 4, 24" at bounding box center [122, 254] width 68 height 17
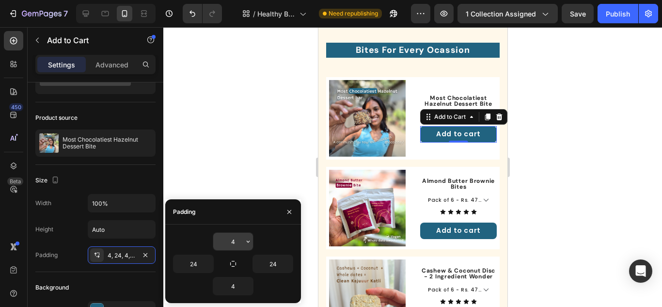
click at [233, 237] on input "4" at bounding box center [233, 241] width 40 height 17
type input "2"
click at [234, 288] on input "4" at bounding box center [233, 285] width 40 height 17
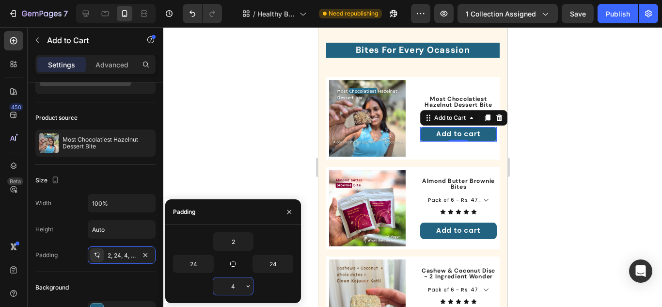
type input "2"
click at [628, 153] on div at bounding box center [412, 167] width 498 height 280
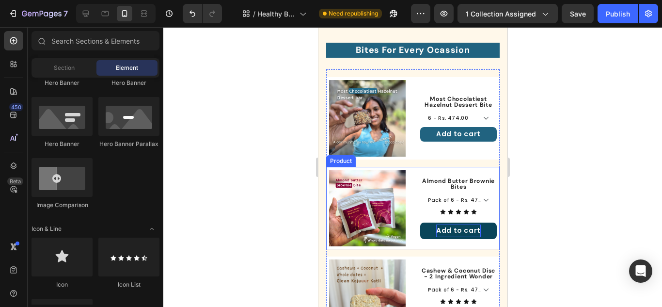
click at [468, 227] on div "Add to cart" at bounding box center [458, 230] width 45 height 12
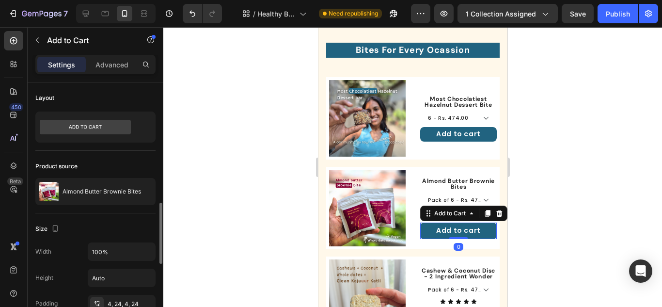
scroll to position [97, 0]
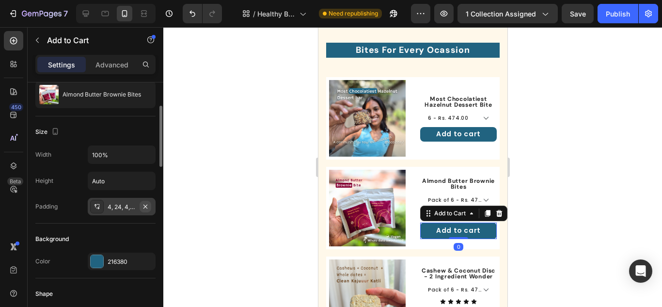
drag, startPoint x: 116, startPoint y: 205, endPoint x: 146, endPoint y: 207, distance: 30.6
click at [116, 205] on div "4, 24, 4, 24" at bounding box center [122, 206] width 28 height 9
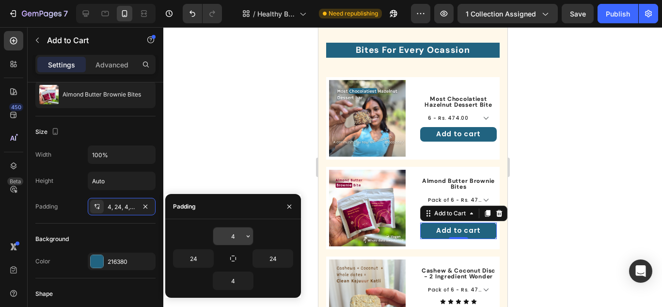
click at [239, 236] on input "4" at bounding box center [233, 235] width 40 height 17
type input "2"
click at [236, 280] on input "4" at bounding box center [233, 280] width 40 height 17
type input "2"
click at [545, 218] on div at bounding box center [412, 167] width 498 height 280
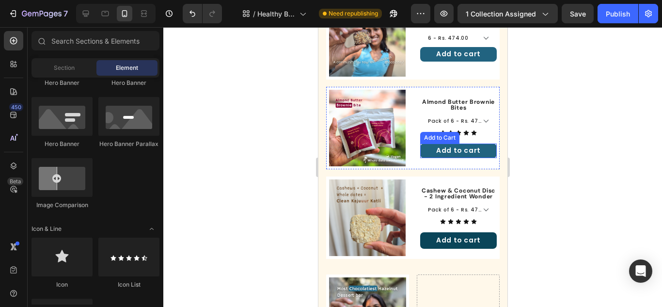
scroll to position [359, 0]
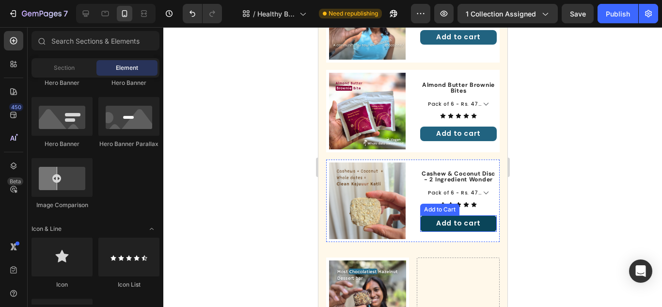
click at [481, 216] on button "Add to cart" at bounding box center [458, 223] width 77 height 16
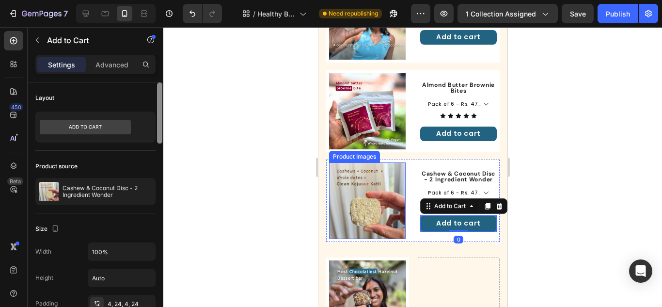
scroll to position [97, 0]
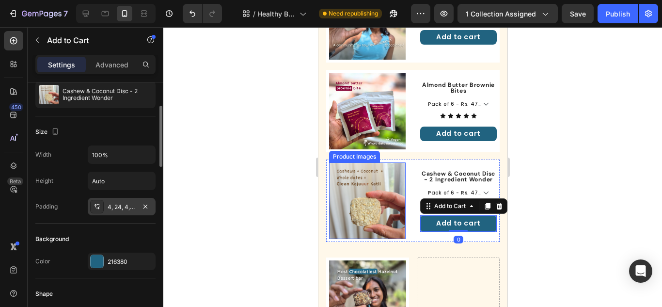
click at [122, 206] on div "4, 24, 4, 24" at bounding box center [122, 206] width 28 height 9
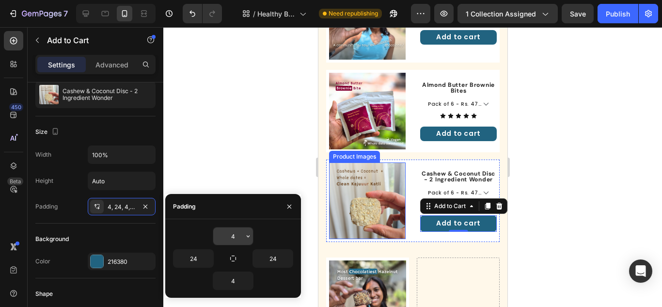
click at [240, 229] on input "4" at bounding box center [233, 235] width 40 height 17
type input "2"
click at [235, 281] on input "4" at bounding box center [233, 280] width 40 height 17
type input "2"
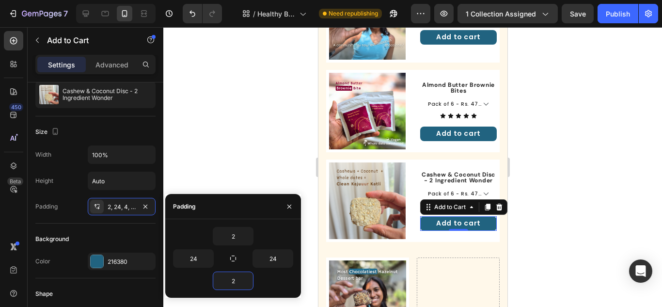
click at [574, 197] on div at bounding box center [412, 167] width 498 height 280
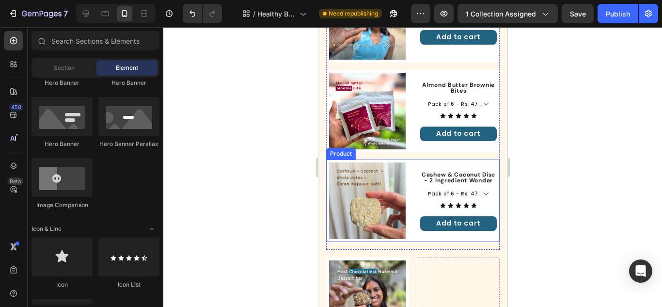
click at [407, 215] on div "Product Images Cashew & Coconut Disc - 2 Ingredient Wonder Product Title Pack o…" at bounding box center [412, 200] width 173 height 82
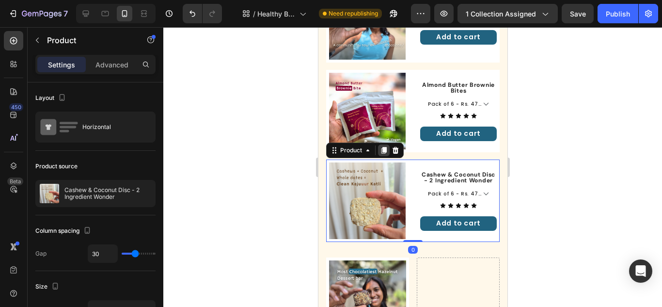
click at [383, 147] on icon at bounding box center [383, 150] width 5 height 7
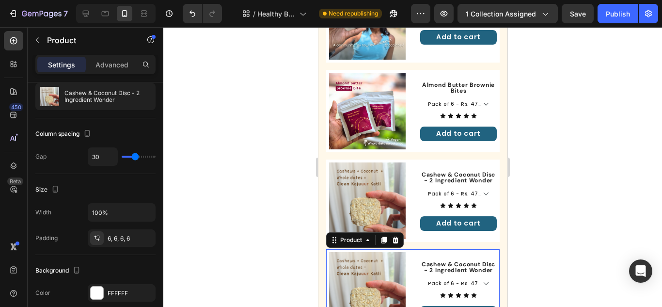
drag, startPoint x: 411, startPoint y: 253, endPoint x: 483, endPoint y: 247, distance: 71.9
click at [411, 253] on div "Product Images Cashew & Coconut Disc - 2 Ingredient Wonder Product Title Pack o…" at bounding box center [412, 290] width 173 height 82
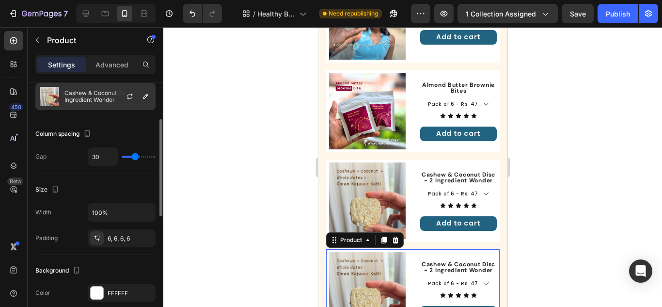
click at [95, 94] on p "Cashew & Coconut Disc - 2 Ingredient Wonder" at bounding box center [107, 97] width 87 height 14
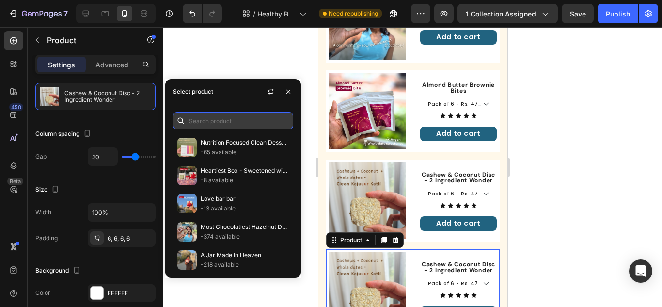
click at [211, 128] on input "text" at bounding box center [233, 120] width 120 height 17
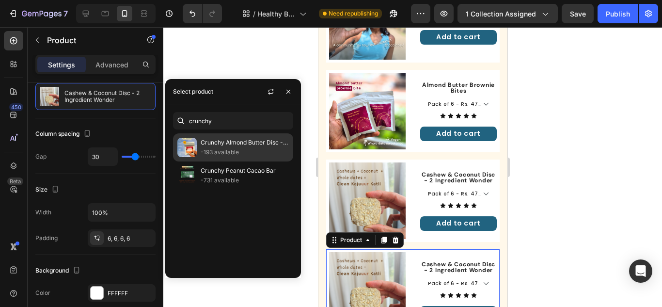
type input "crunchy"
click at [215, 144] on p "Crunchy Almond Butter Disc - 2 Ingredient Wonder" at bounding box center [245, 143] width 88 height 10
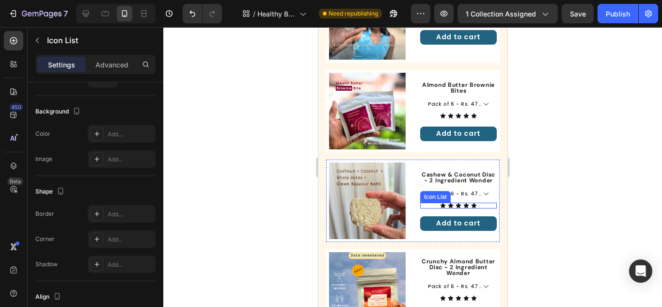
click at [481, 202] on div "Icon Icon Icon Icon Icon" at bounding box center [458, 205] width 77 height 6
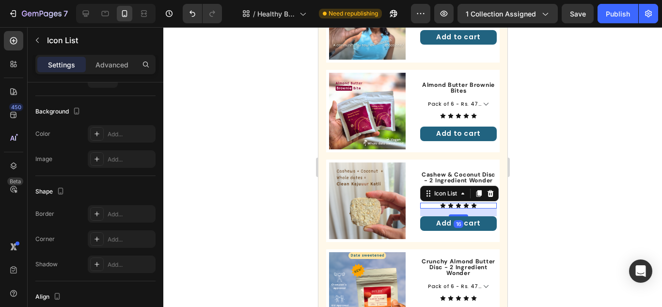
scroll to position [0, 0]
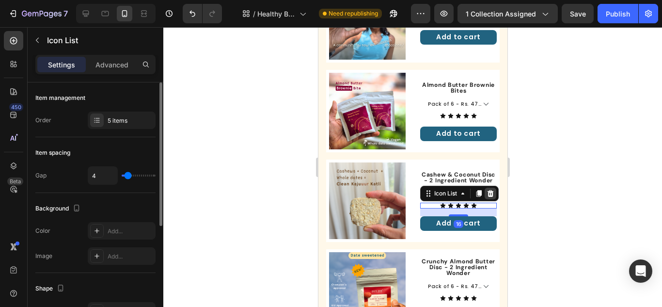
click at [488, 190] on icon at bounding box center [490, 193] width 6 height 7
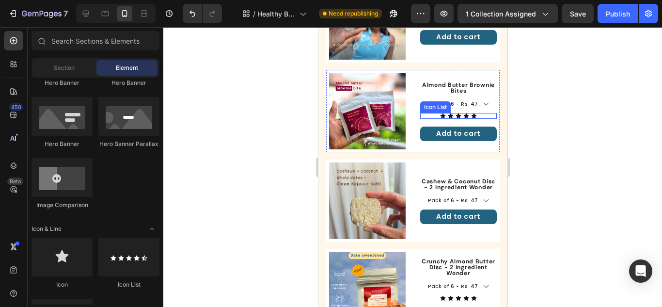
click at [476, 113] on div "Icon Icon Icon Icon Icon" at bounding box center [458, 116] width 77 height 6
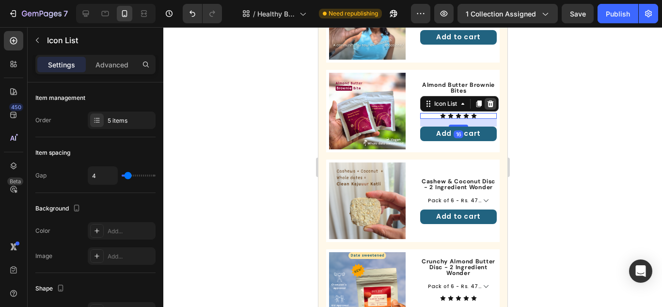
click at [487, 102] on icon at bounding box center [490, 103] width 6 height 7
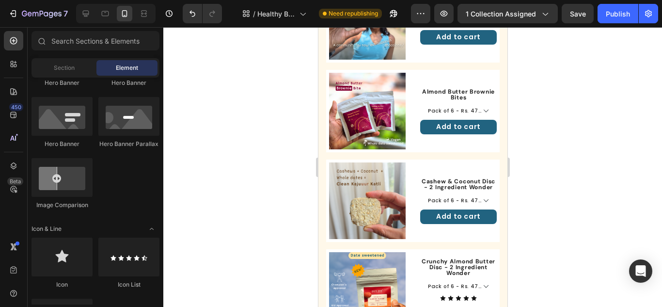
click at [558, 123] on div at bounding box center [412, 167] width 498 height 280
click at [464, 89] on h1 "Almond Butter Brownie Bites" at bounding box center [458, 95] width 77 height 14
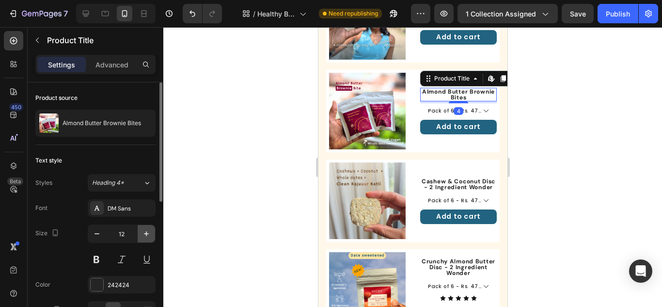
click at [142, 226] on button "button" at bounding box center [146, 233] width 17 height 17
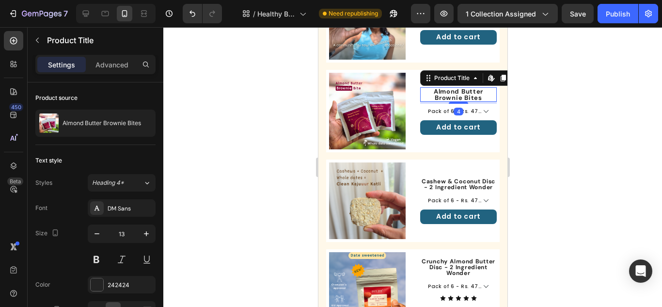
type input "14"
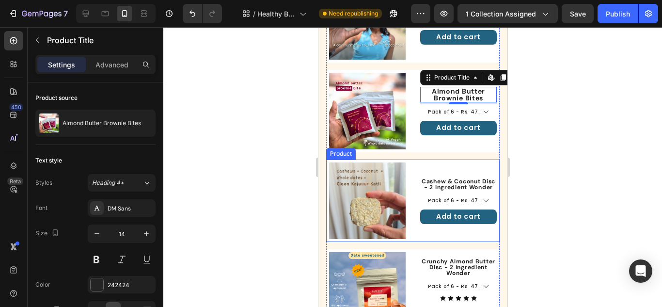
click at [583, 146] on div at bounding box center [412, 167] width 498 height 280
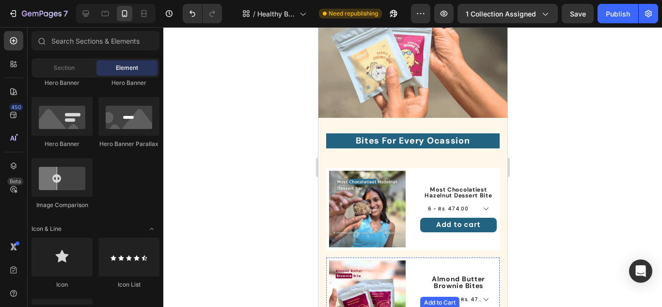
scroll to position [165, 0]
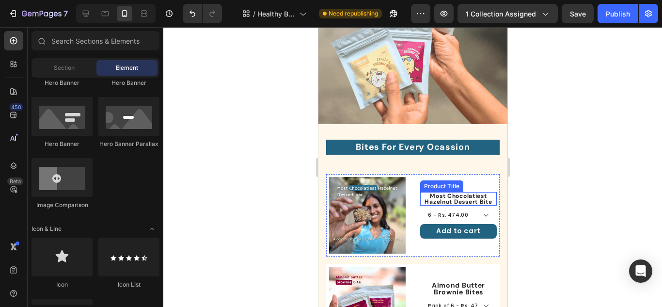
click at [457, 195] on h1 "Most Chocolatiest Hazelnut Dessert Bite" at bounding box center [458, 199] width 77 height 14
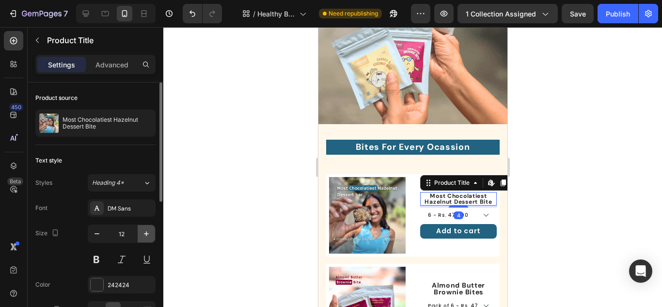
click at [145, 229] on icon "button" at bounding box center [146, 234] width 10 height 10
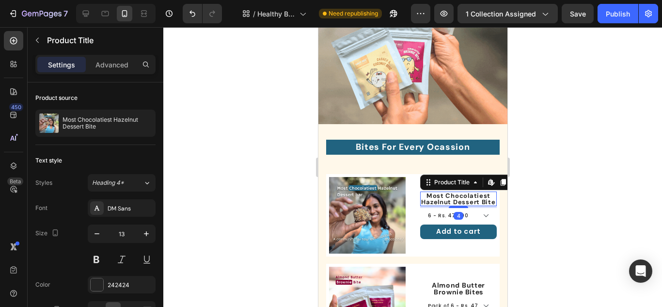
type input "14"
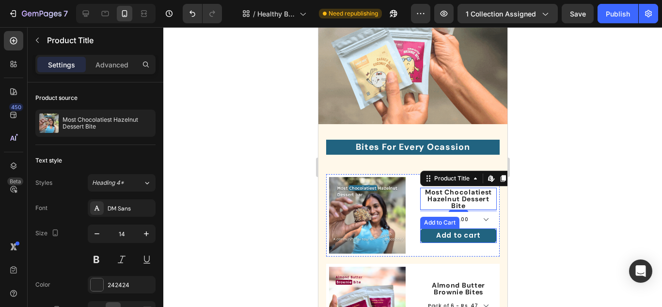
click at [581, 200] on div at bounding box center [412, 167] width 498 height 280
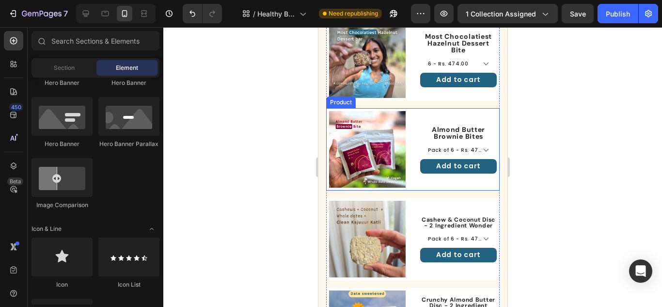
scroll to position [359, 0]
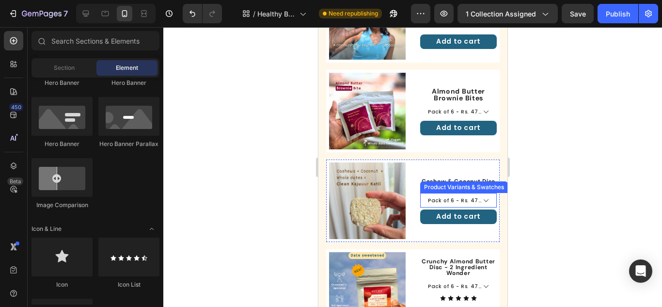
click at [455, 183] on div "Product Variants & Swatches" at bounding box center [463, 187] width 84 height 9
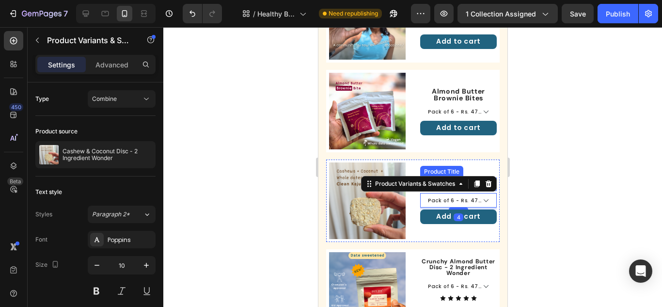
click at [460, 177] on h1 "Cashew & Coconut Disc - 2 Ingredient Wonder" at bounding box center [458, 184] width 77 height 14
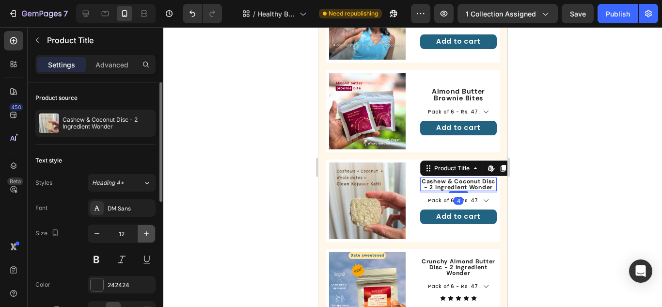
click at [145, 230] on icon "button" at bounding box center [146, 234] width 10 height 10
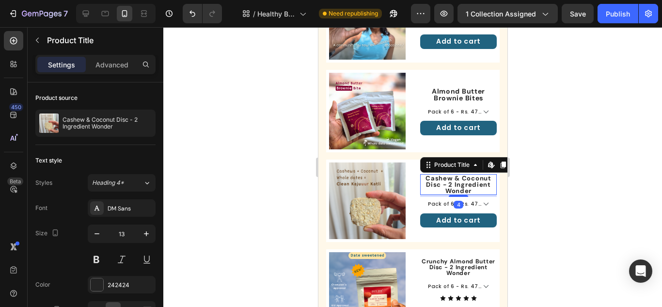
type input "14"
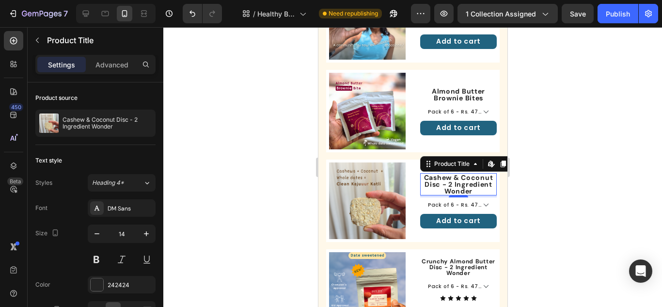
click at [578, 196] on div at bounding box center [412, 167] width 498 height 280
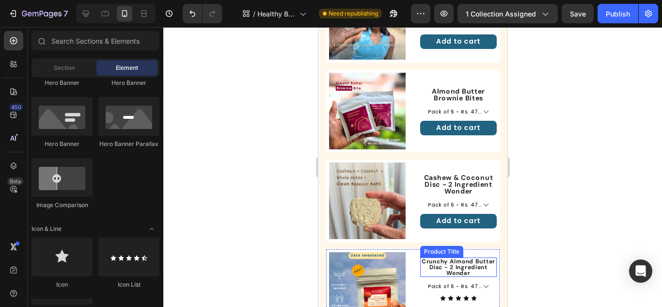
click at [436, 247] on div "Product Title" at bounding box center [440, 251] width 39 height 9
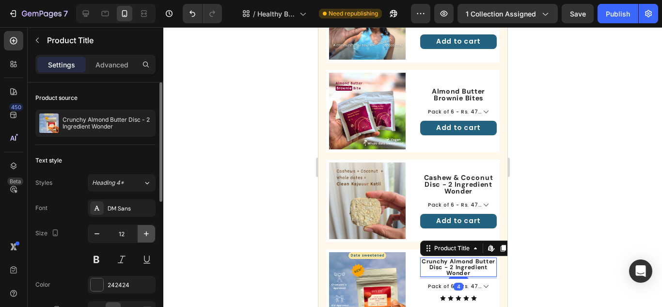
click at [141, 230] on icon "button" at bounding box center [146, 234] width 10 height 10
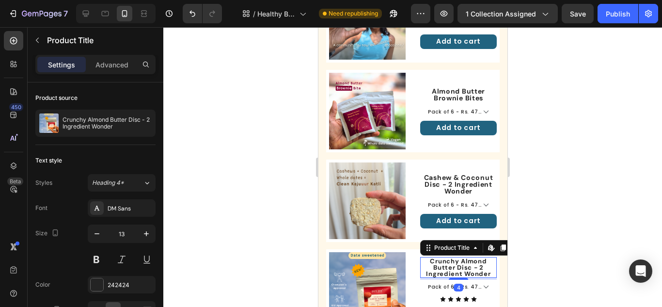
type input "14"
click at [590, 223] on div at bounding box center [412, 167] width 498 height 280
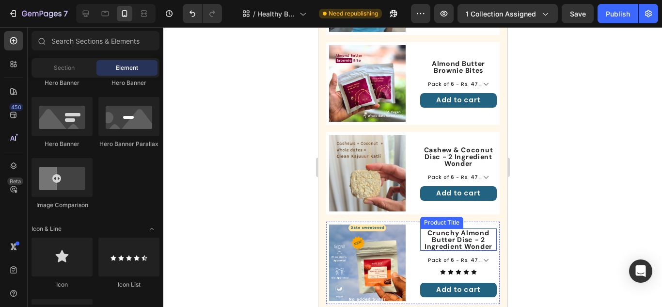
scroll to position [407, 0]
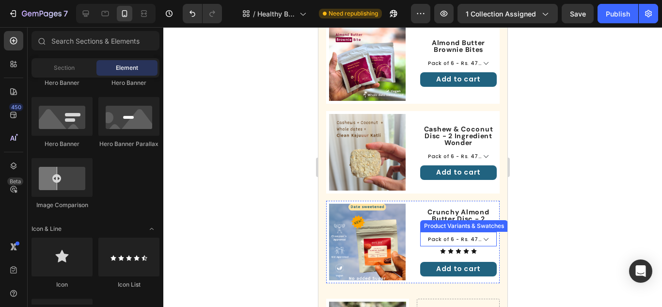
click at [430, 232] on select "Pack of 6 - Rs. 474.00 Pack of 12 - Rs. 899.00" at bounding box center [458, 239] width 77 height 15
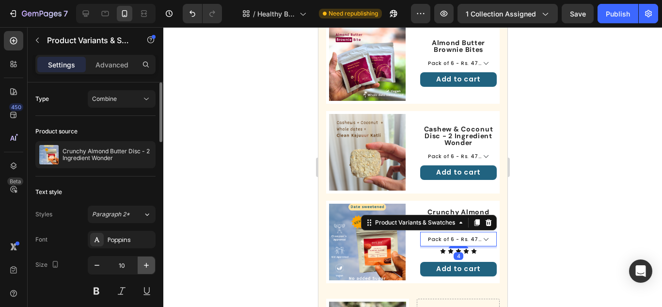
click at [144, 261] on icon "button" at bounding box center [146, 265] width 10 height 10
click at [99, 261] on icon "button" at bounding box center [97, 265] width 10 height 10
type input "10"
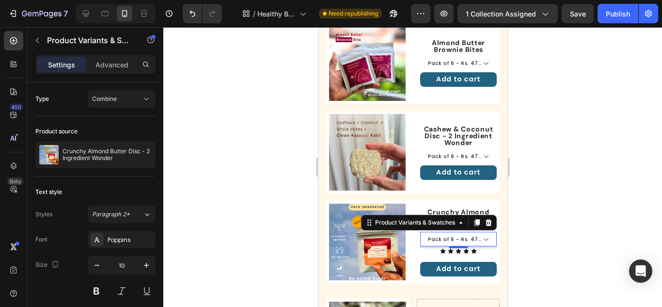
click at [561, 196] on div at bounding box center [412, 167] width 498 height 280
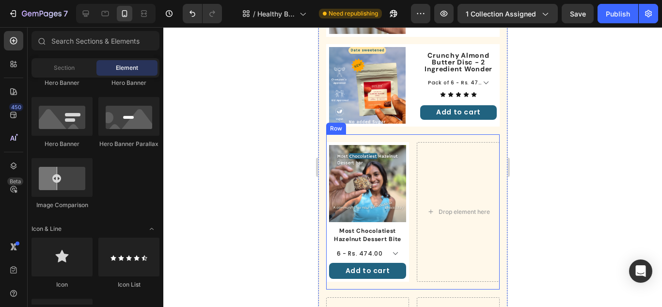
scroll to position [601, 0]
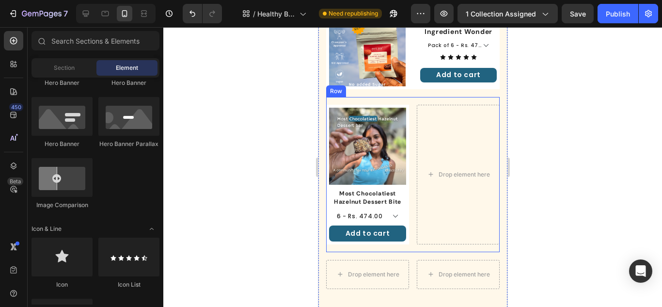
click at [410, 189] on div "Product Images Most Chocolatiest Hazelnut Dessert Bite Product Title 6 - Rs. 47…" at bounding box center [412, 174] width 173 height 155
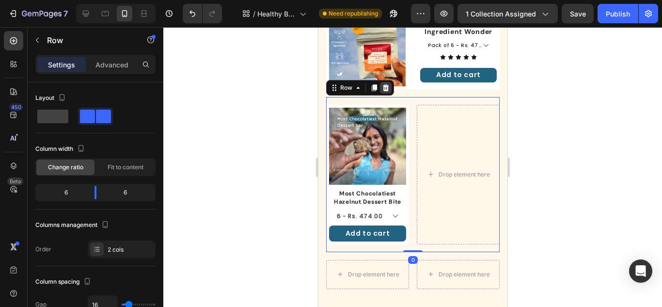
click at [384, 84] on icon at bounding box center [385, 87] width 6 height 7
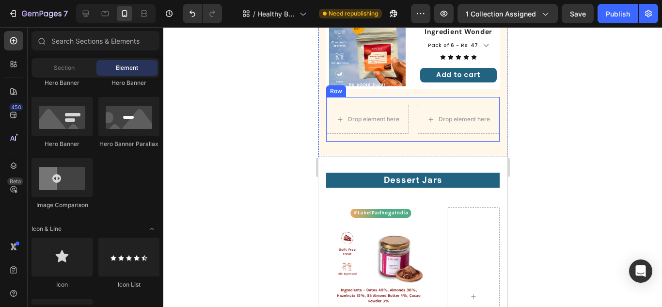
click at [409, 97] on div "Drop element here Drop element here Row" at bounding box center [412, 119] width 173 height 45
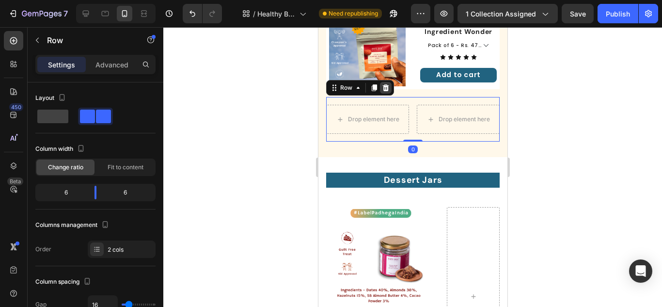
click at [384, 84] on icon at bounding box center [385, 88] width 8 height 8
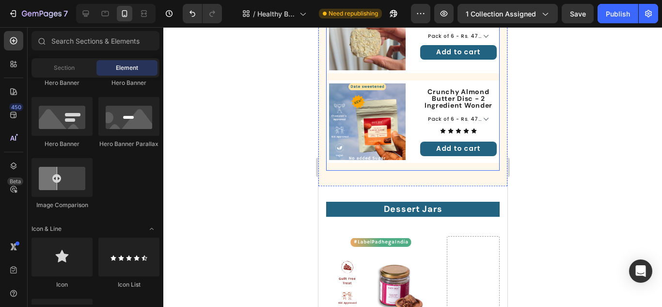
scroll to position [504, 0]
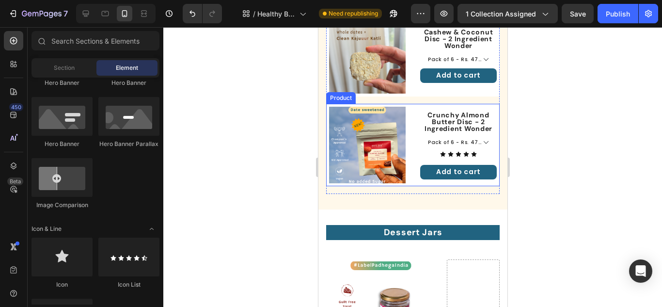
click at [409, 107] on div "Product Images Crunchy Almond Butter Disc - 2 Ingredient Wonder Product Title P…" at bounding box center [412, 145] width 173 height 82
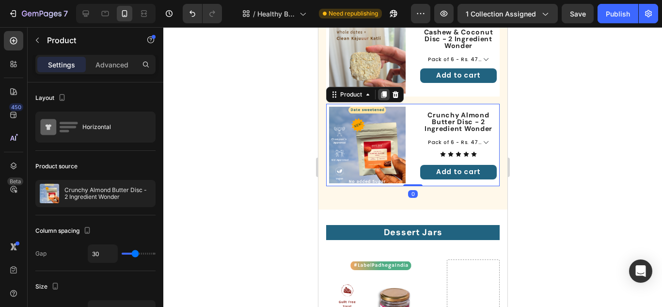
click at [379, 91] on icon at bounding box center [383, 95] width 8 height 8
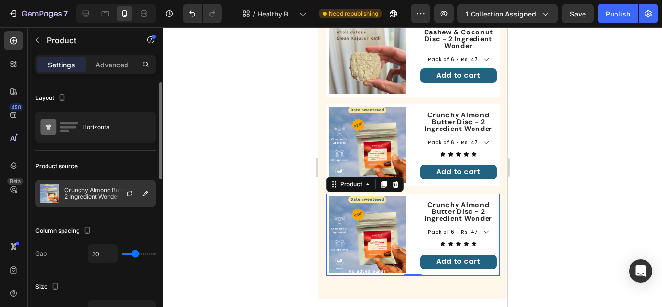
click at [106, 192] on p "Crunchy Almond Butter Disc - 2 Ingredient Wonder" at bounding box center [107, 194] width 87 height 14
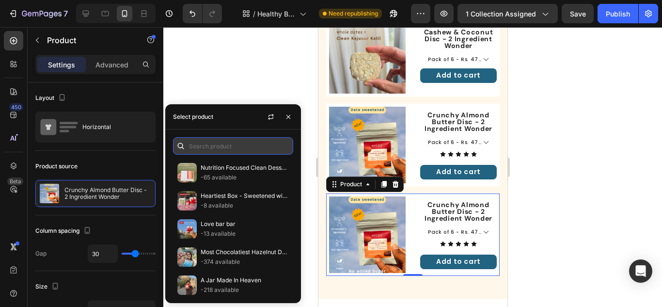
click at [220, 144] on input "text" at bounding box center [233, 145] width 120 height 17
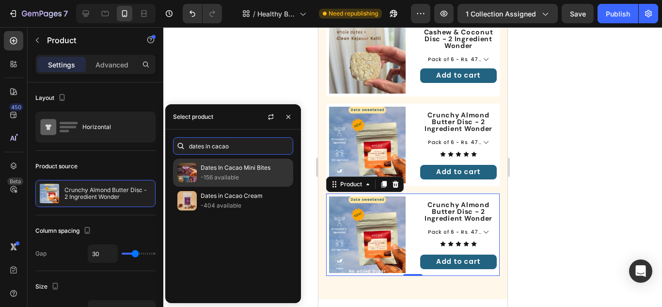
type input "dates in cacao"
click at [230, 167] on p "Dates In Cacao Mini Bites" at bounding box center [245, 168] width 88 height 10
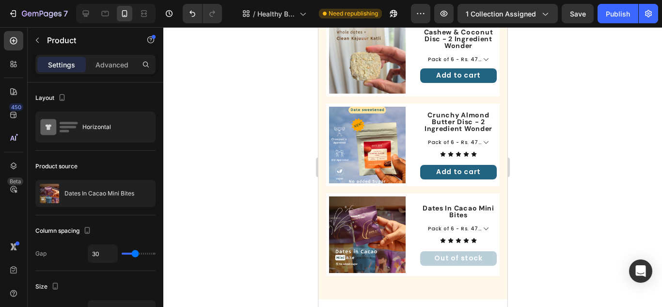
click at [412, 194] on div "Product Images Dates In Cacao Mini Bites Product Title Pack of 6 - Rs. 474.00 P…" at bounding box center [412, 234] width 173 height 82
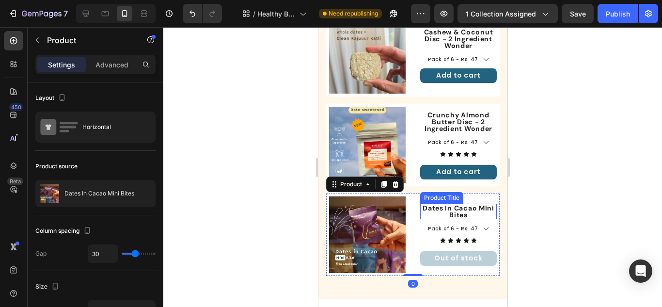
click at [445, 203] on h1 "Dates In Cacao Mini Bites" at bounding box center [458, 211] width 77 height 16
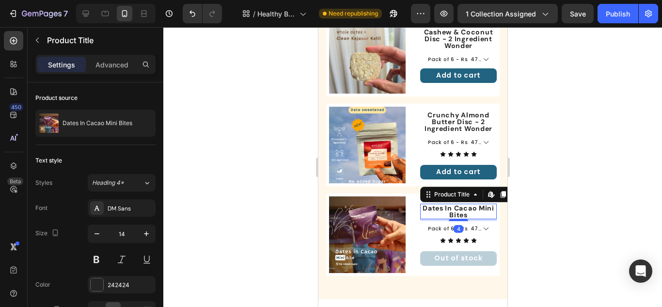
click at [561, 185] on div at bounding box center [412, 167] width 498 height 280
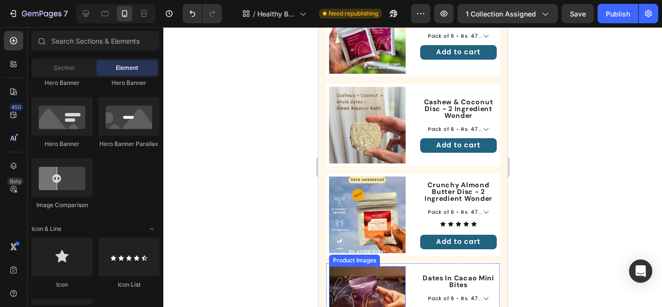
scroll to position [407, 0]
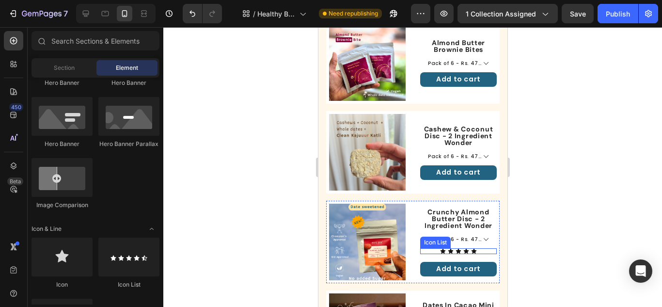
click at [481, 248] on div "Icon Icon Icon Icon Icon" at bounding box center [458, 251] width 77 height 6
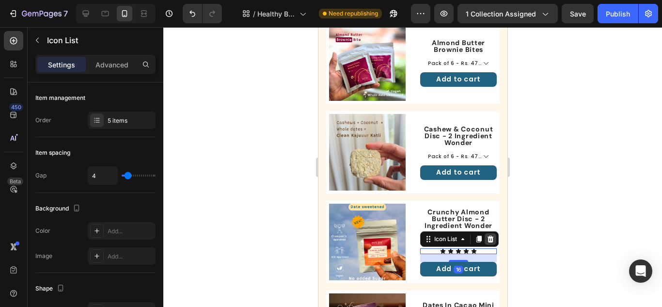
click at [487, 235] on icon at bounding box center [490, 238] width 6 height 7
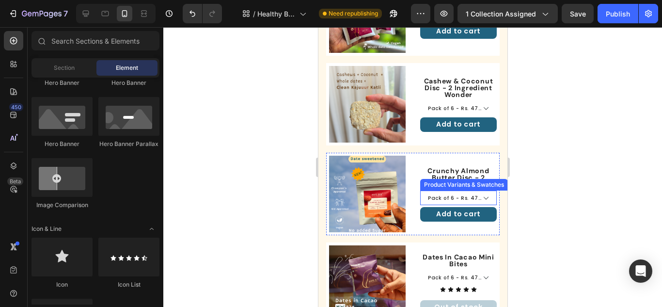
scroll to position [456, 0]
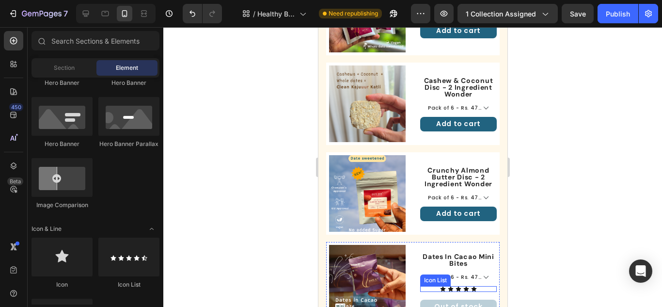
click at [474, 286] on div "Icon Icon Icon Icon Icon" at bounding box center [458, 289] width 77 height 6
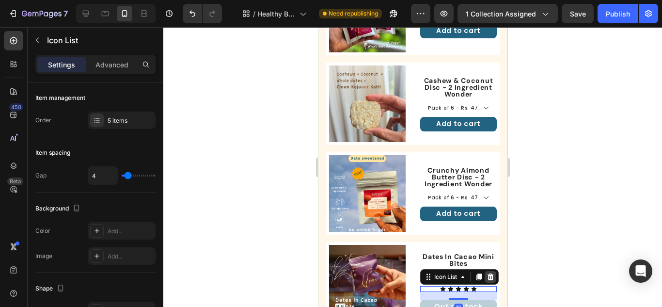
click at [486, 273] on icon at bounding box center [490, 277] width 8 height 8
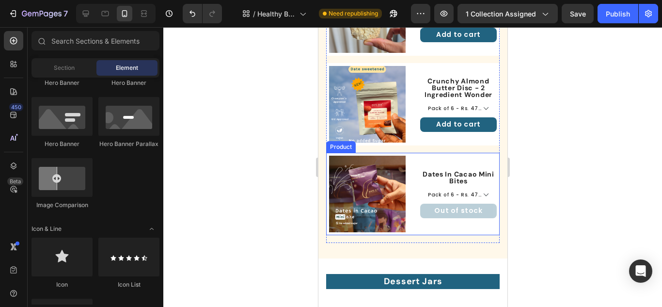
scroll to position [592, 0]
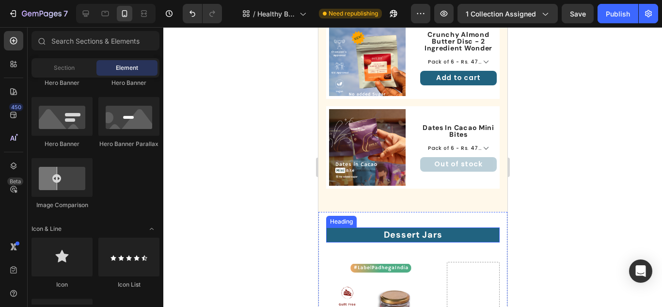
click at [420, 227] on h2 "Dessert Jars" at bounding box center [412, 234] width 173 height 15
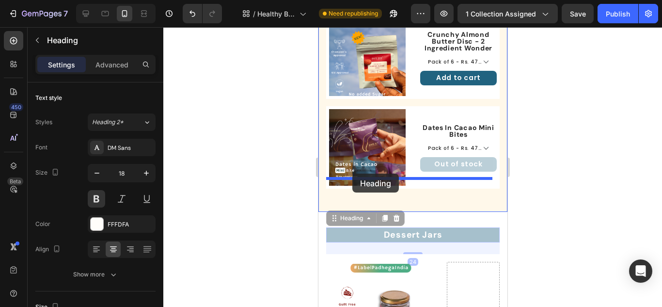
drag, startPoint x: 338, startPoint y: 203, endPoint x: 352, endPoint y: 173, distance: 33.0
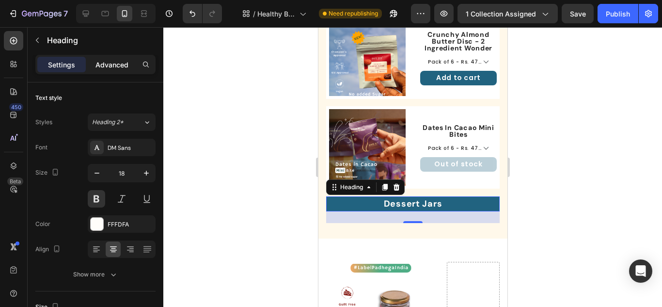
click at [110, 71] on div "Advanced" at bounding box center [112, 65] width 48 height 16
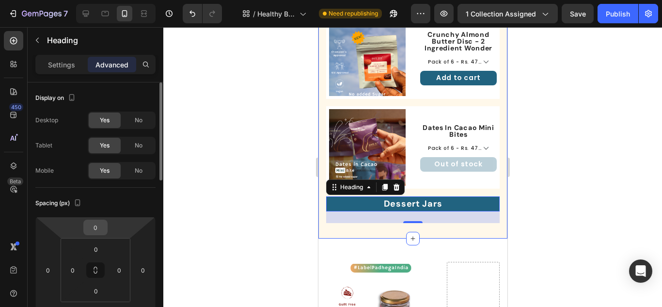
click at [95, 227] on input "0" at bounding box center [95, 227] width 19 height 15
type input "30"
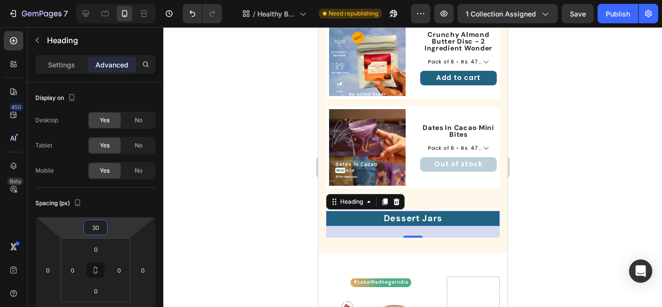
click at [561, 214] on div at bounding box center [412, 167] width 498 height 280
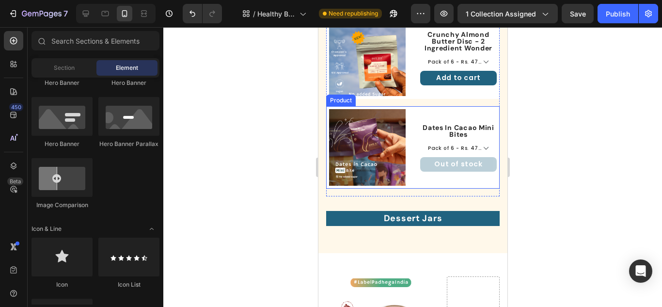
click at [411, 106] on div "Product Images Dates In Cacao Mini Bites Product Title Pack of 6 - Rs. 474.00 P…" at bounding box center [412, 147] width 173 height 82
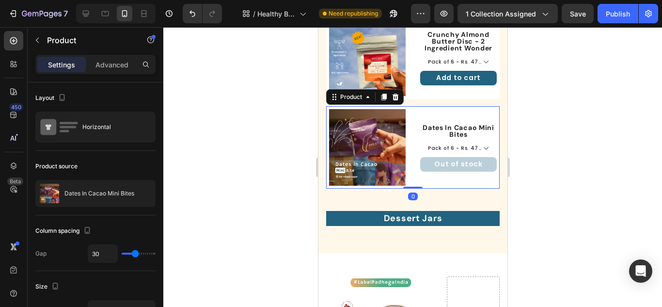
drag, startPoint x: 385, startPoint y: 82, endPoint x: 378, endPoint y: 126, distance: 45.1
click at [385, 93] on icon at bounding box center [383, 96] width 5 height 7
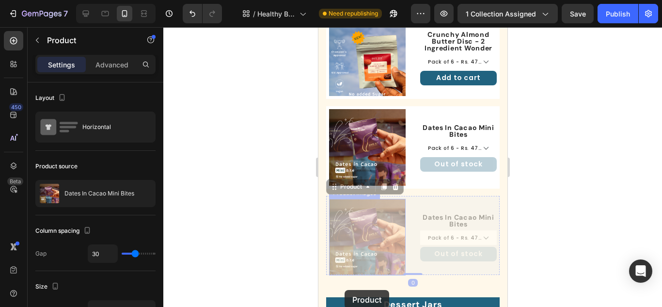
scroll to position [649, 0]
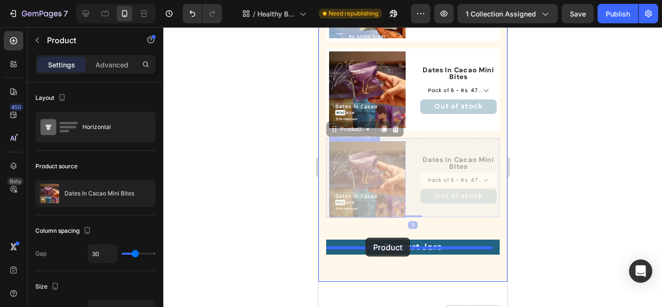
drag, startPoint x: 333, startPoint y: 167, endPoint x: 365, endPoint y: 237, distance: 77.4
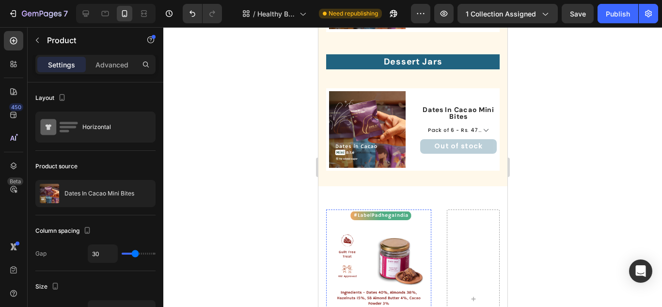
scroll to position [843, 0]
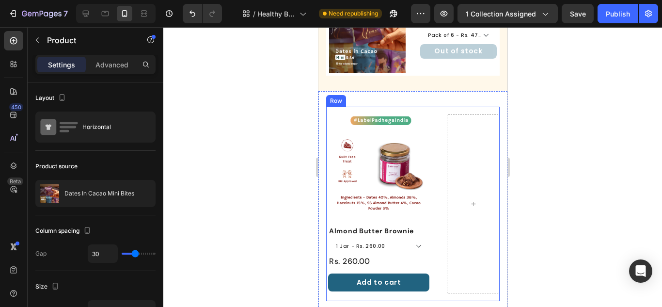
click at [428, 116] on div "Product Images Almond Butter Brownie Product Title 1 Jar - Rs. 260.00 Product V…" at bounding box center [412, 204] width 173 height 194
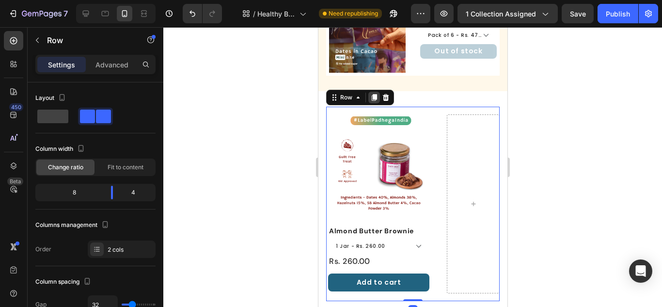
click at [378, 92] on div at bounding box center [374, 98] width 12 height 12
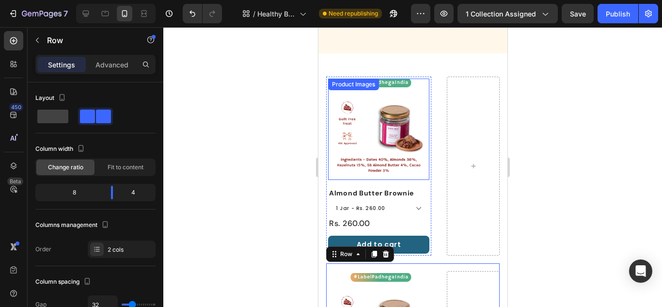
scroll to position [1056, 0]
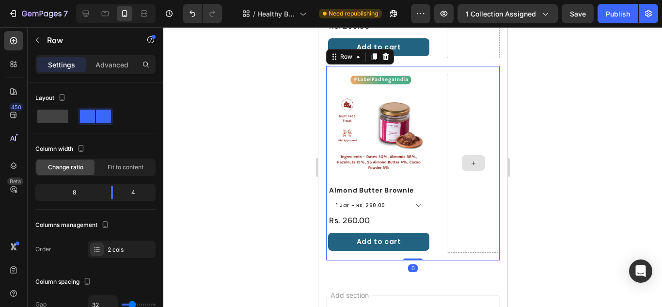
click at [446, 146] on div at bounding box center [472, 163] width 53 height 179
click at [385, 53] on icon at bounding box center [385, 56] width 6 height 7
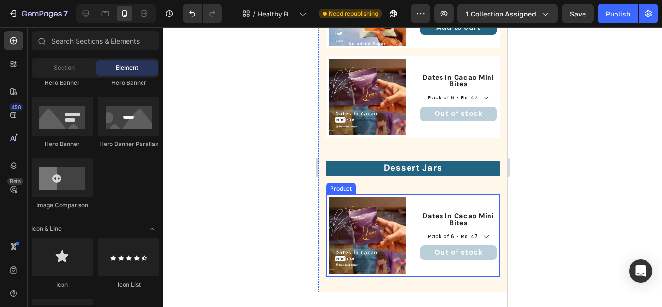
scroll to position [692, 0]
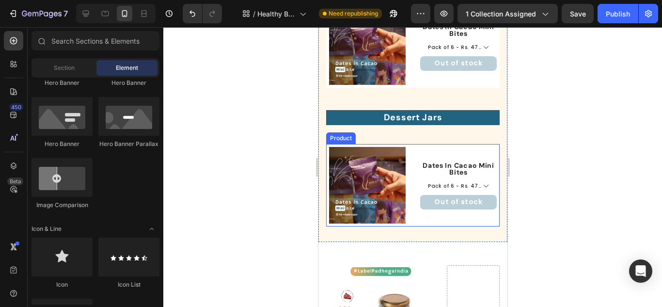
click at [406, 149] on div "Product Images Dates In Cacao Mini Bites Product Title Pack of 6 - Rs. 474.00 P…" at bounding box center [412, 185] width 173 height 82
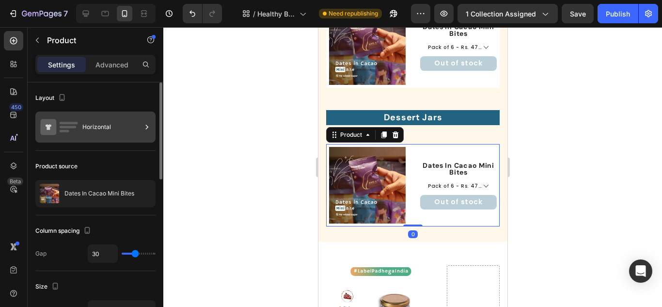
click at [56, 119] on icon at bounding box center [59, 127] width 39 height 22
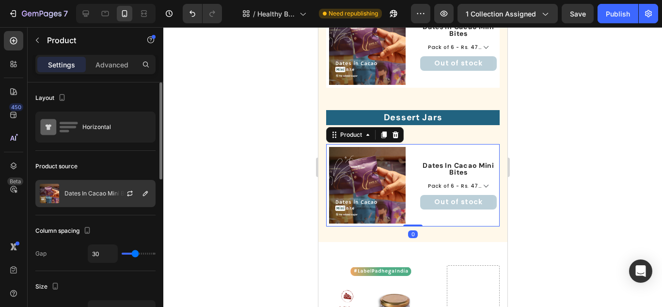
click at [83, 194] on p "Dates In Cacao Mini Bites" at bounding box center [99, 193] width 70 height 7
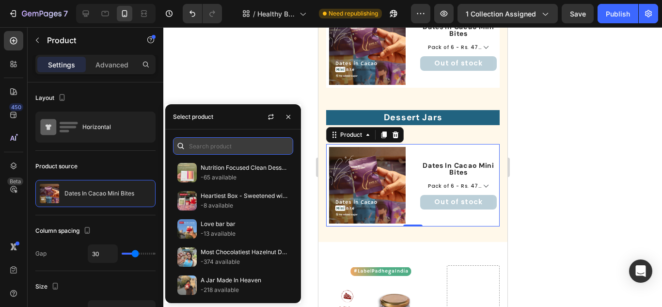
click at [236, 146] on input "text" at bounding box center [233, 145] width 120 height 17
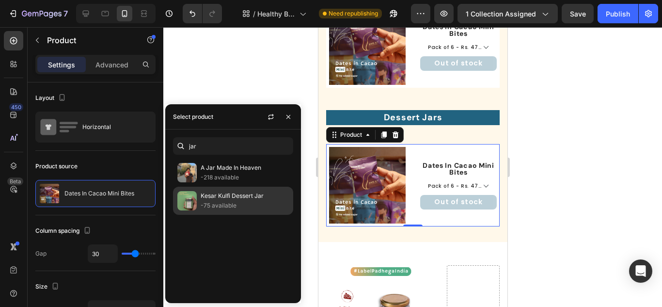
click at [229, 195] on p "Kesar Kulfi Dessert Jar" at bounding box center [245, 196] width 88 height 10
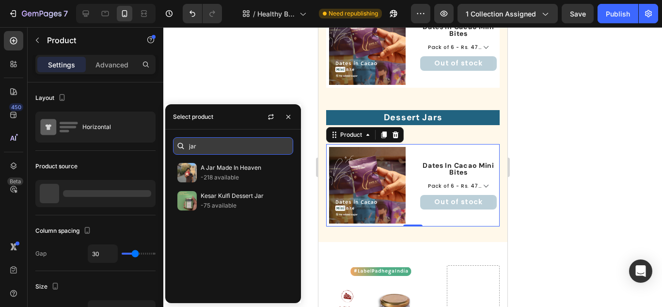
click at [225, 148] on input "jar" at bounding box center [233, 145] width 120 height 17
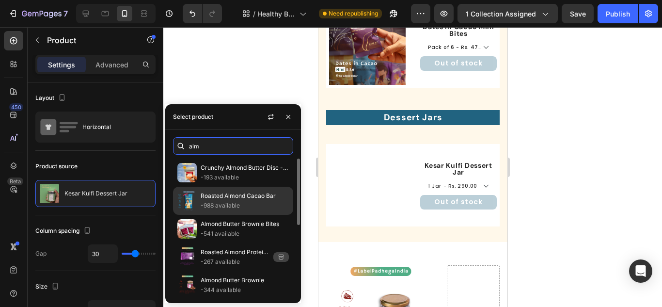
scroll to position [48, 0]
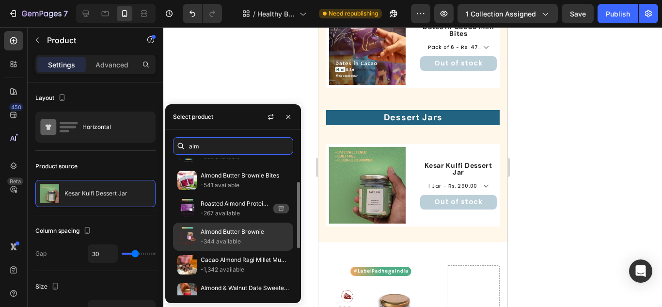
type input "alm"
click at [219, 238] on p "-344 available" at bounding box center [245, 241] width 88 height 10
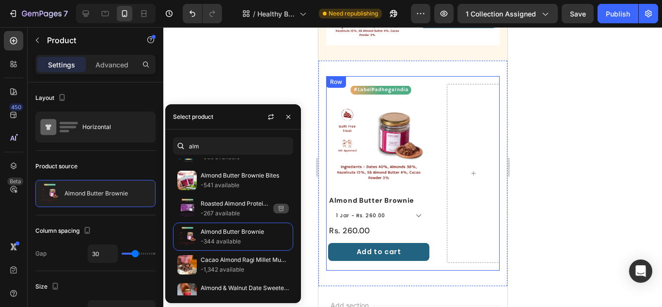
scroll to position [727, 0]
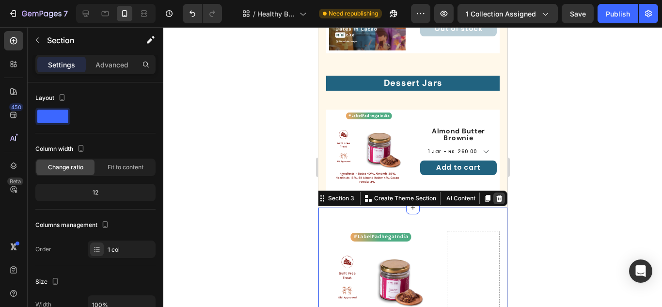
click at [496, 195] on icon at bounding box center [499, 198] width 6 height 7
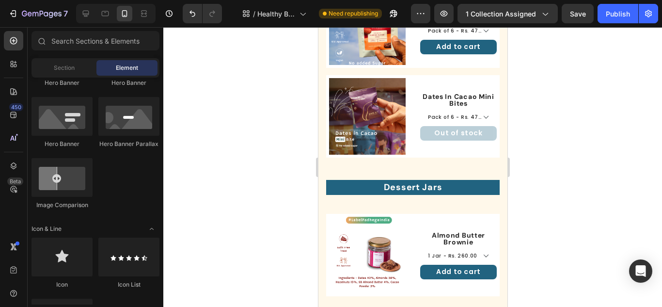
scroll to position [617, 0]
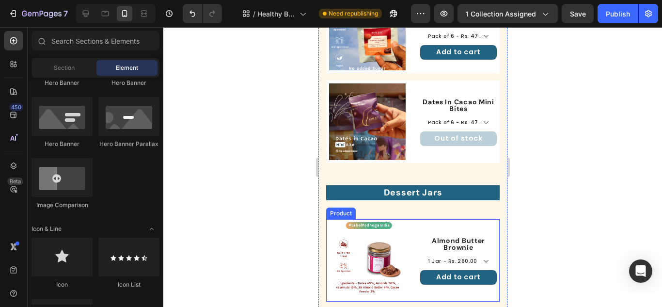
click at [434, 222] on div "Almond Butter Brownie Product Title 1 Jar - Rs. 260.00 Product Variants & Swatc…" at bounding box center [458, 260] width 77 height 77
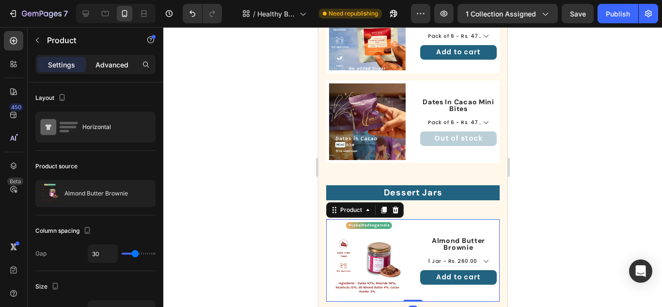
click at [120, 62] on p "Advanced" at bounding box center [111, 65] width 33 height 10
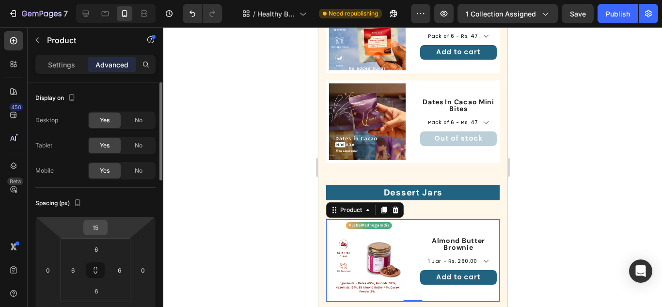
click at [97, 223] on input "15" at bounding box center [95, 227] width 19 height 15
type input "0"
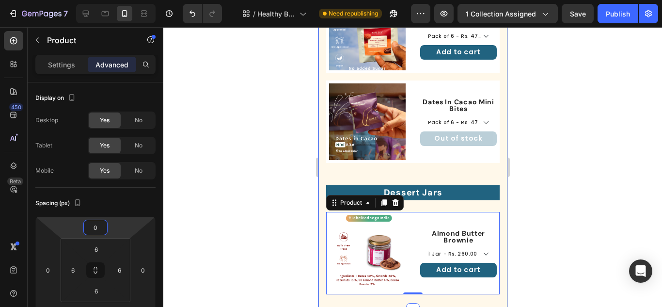
drag, startPoint x: 837, startPoint y: 181, endPoint x: 497, endPoint y: 156, distance: 341.5
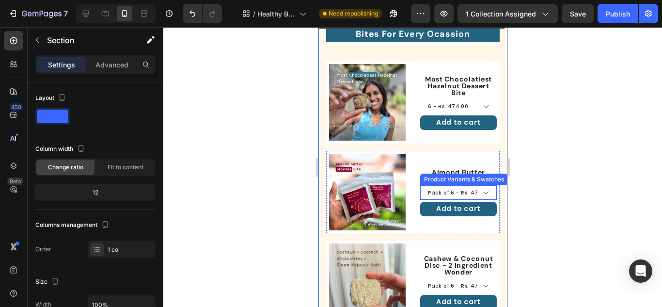
scroll to position [133, 0]
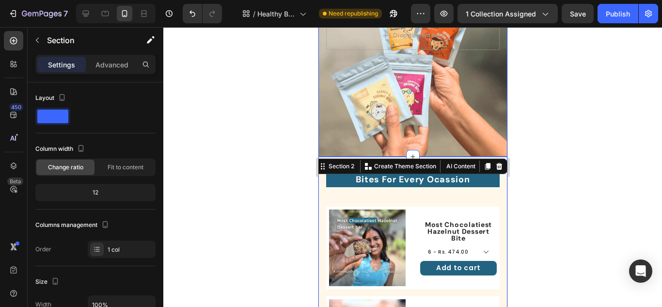
click at [386, 110] on div "Background Image" at bounding box center [412, 35] width 189 height 242
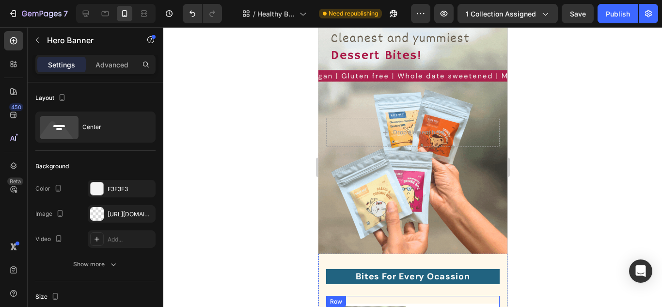
scroll to position [0, 0]
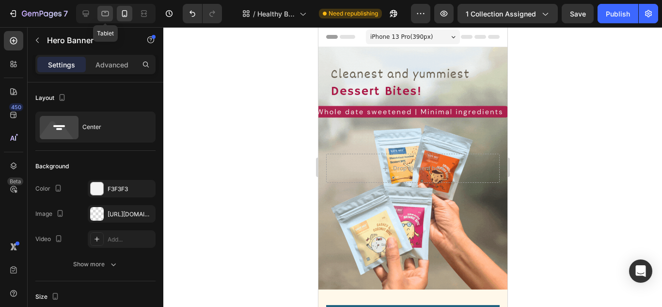
click at [105, 7] on div at bounding box center [105, 14] width 16 height 16
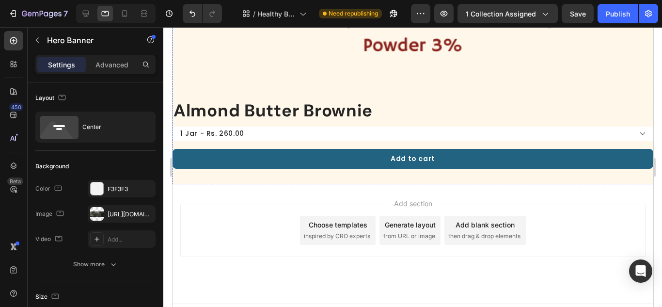
scroll to position [1026, 0]
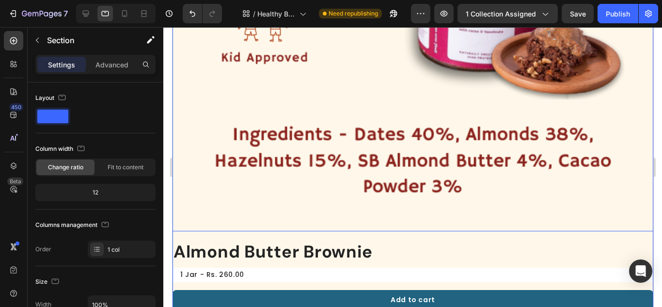
scroll to position [880, 0]
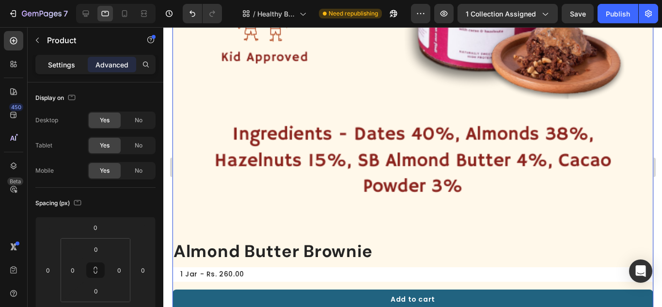
click at [62, 67] on p "Settings" at bounding box center [61, 65] width 27 height 10
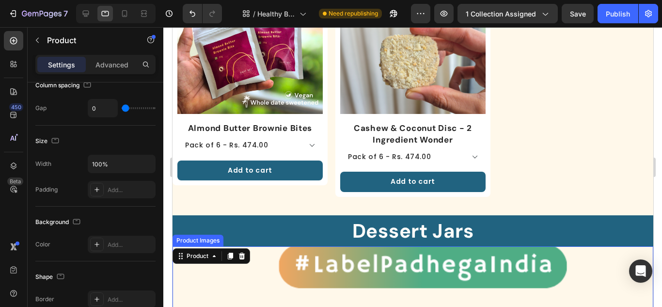
scroll to position [347, 0]
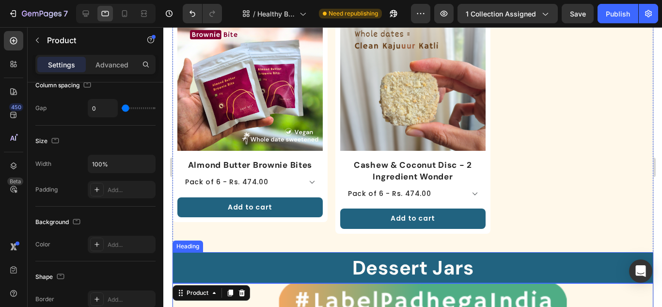
click at [304, 269] on h2 "Dessert Jars" at bounding box center [412, 267] width 481 height 31
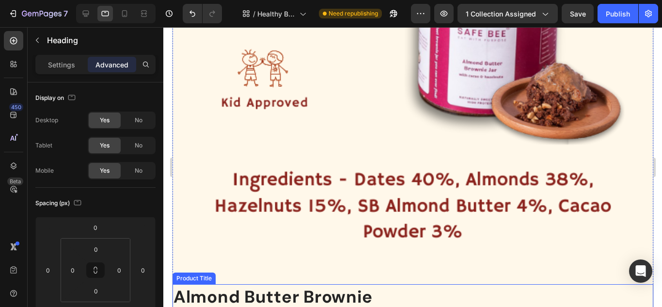
scroll to position [880, 0]
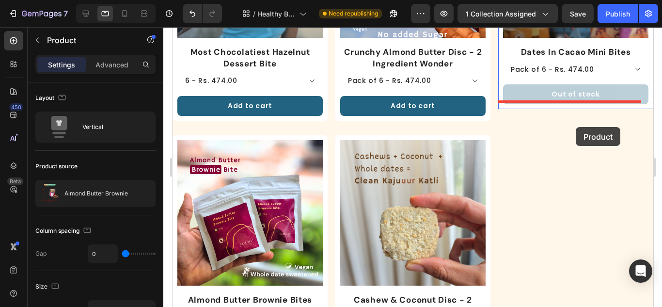
scroll to position [194, 0]
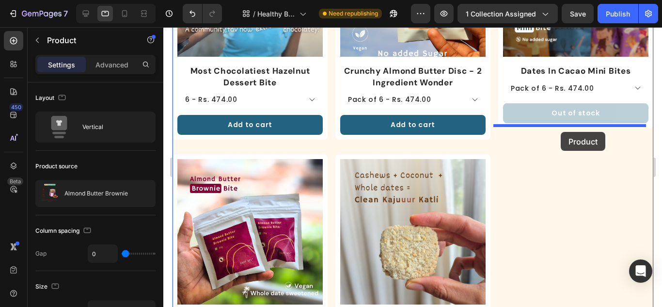
drag, startPoint x: 180, startPoint y: 241, endPoint x: 560, endPoint y: 132, distance: 395.3
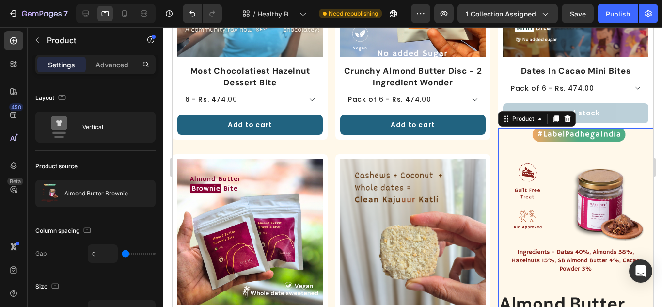
drag, startPoint x: 570, startPoint y: 280, endPoint x: 565, endPoint y: 236, distance: 43.9
click at [570, 280] on div "Product Images" at bounding box center [575, 209] width 155 height 163
click at [564, 115] on icon at bounding box center [567, 118] width 6 height 7
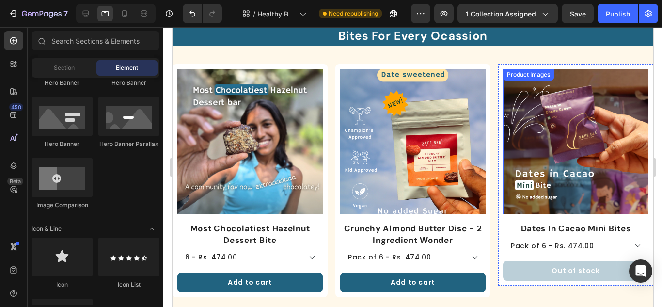
scroll to position [0, 0]
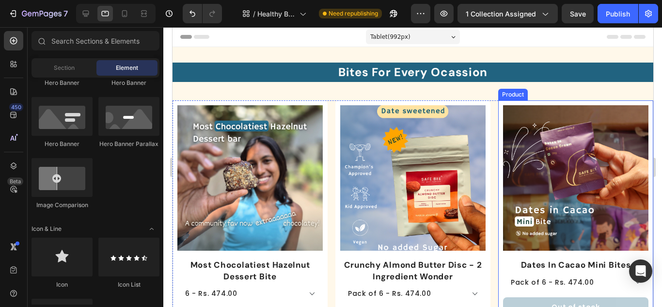
click at [588, 250] on div "Product Images" at bounding box center [574, 181] width 145 height 153
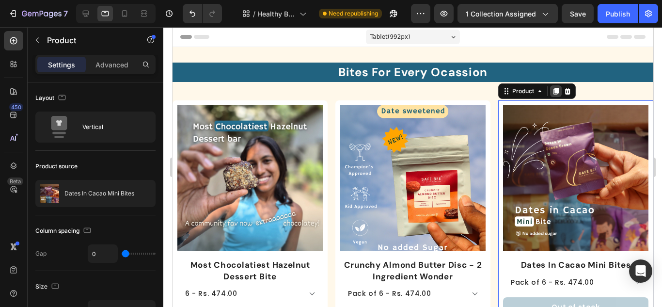
click at [551, 91] on icon at bounding box center [555, 91] width 8 height 8
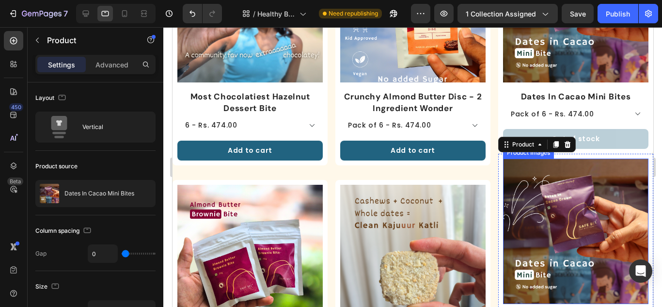
scroll to position [161, 0]
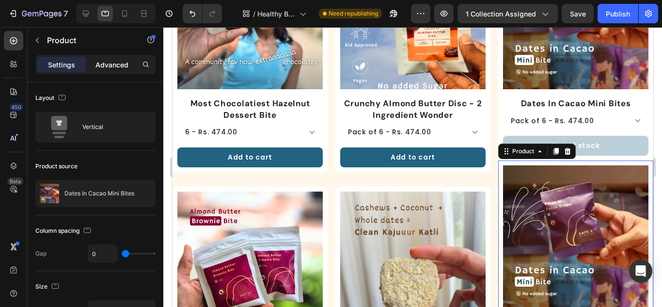
click at [110, 61] on p "Advanced" at bounding box center [111, 65] width 33 height 10
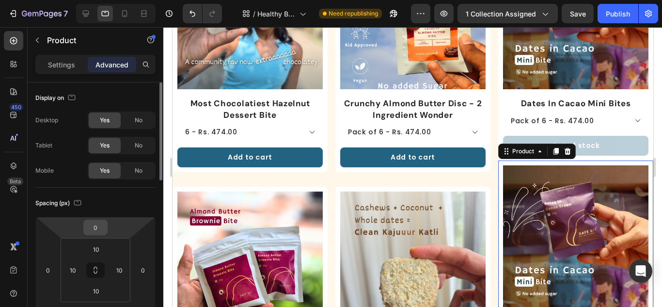
click at [87, 224] on input "0" at bounding box center [95, 227] width 19 height 15
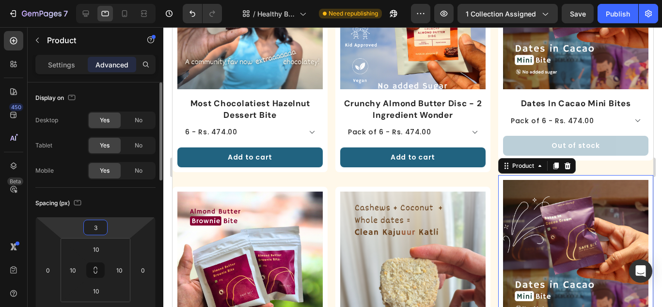
type input "30"
click at [389, 187] on div "Product Images Cashew & Coconut Disc - 2 Ingredient Wonder Product Title Pack o…" at bounding box center [412, 303] width 155 height 233
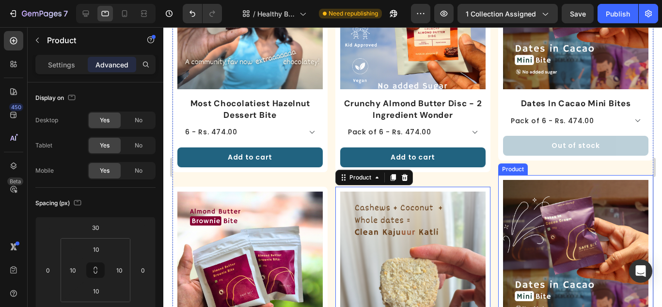
click at [578, 176] on div "Product Images Dates In Cacao Mini Bites Product Title Pack of 6 - Rs. 474.00 P…" at bounding box center [575, 285] width 155 height 221
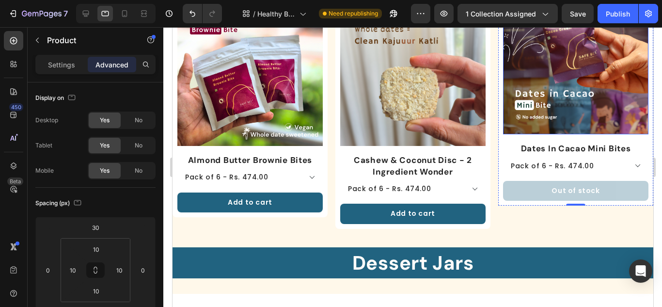
scroll to position [355, 0]
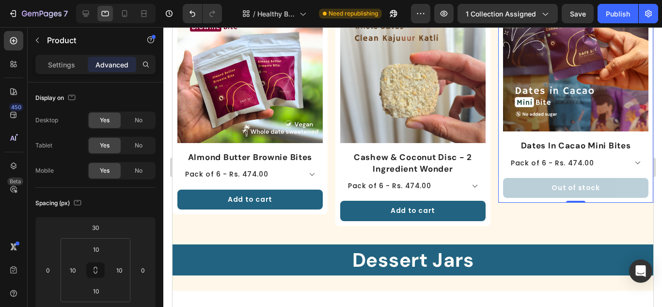
drag, startPoint x: 549, startPoint y: 132, endPoint x: 516, endPoint y: 183, distance: 60.6
click at [549, 131] on div "Product Images" at bounding box center [574, 62] width 145 height 153
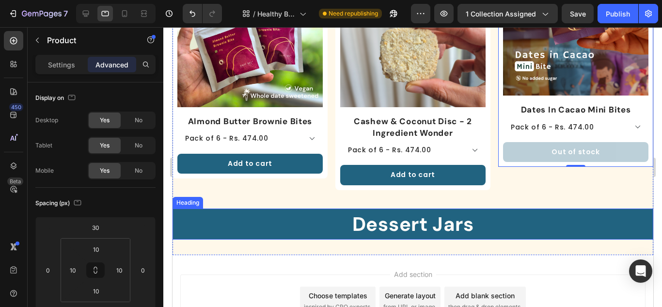
scroll to position [307, 0]
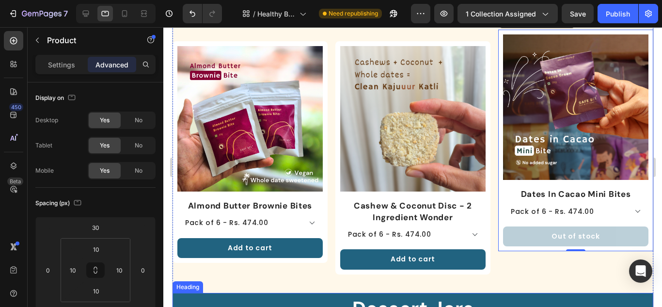
click at [397, 293] on h2 "Dessert Jars" at bounding box center [412, 308] width 481 height 31
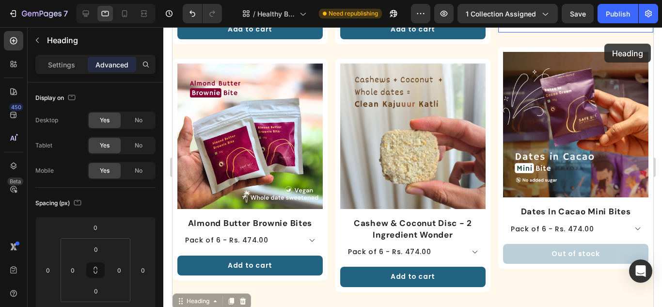
scroll to position [202, 0]
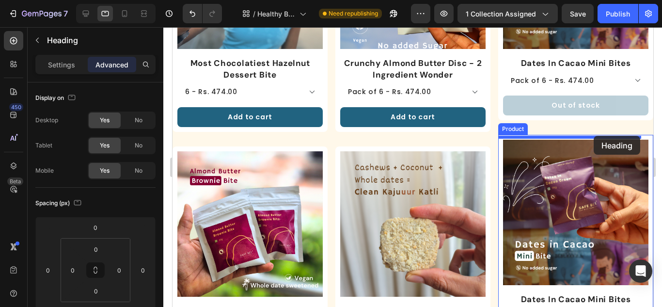
drag, startPoint x: 179, startPoint y: 278, endPoint x: 593, endPoint y: 136, distance: 438.0
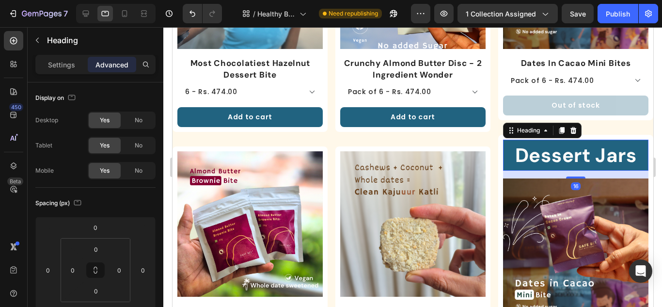
click at [608, 157] on h2 "Dessert Jars" at bounding box center [574, 155] width 145 height 31
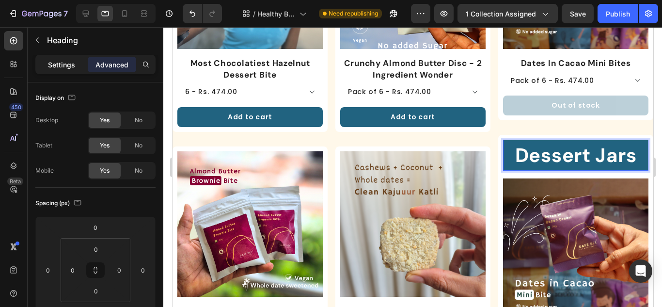
click at [74, 62] on p "Settings" at bounding box center [61, 65] width 27 height 10
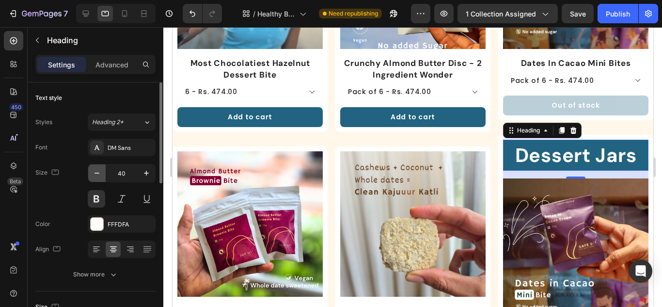
click at [93, 173] on icon "button" at bounding box center [97, 173] width 10 height 10
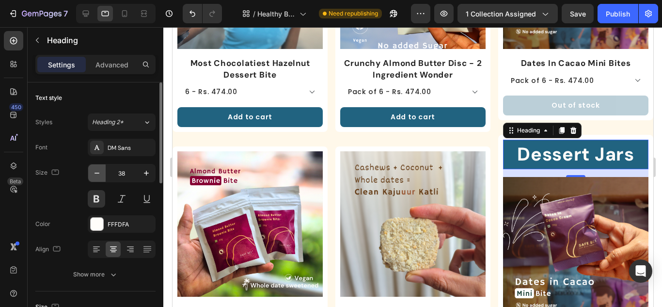
click at [93, 173] on icon "button" at bounding box center [97, 173] width 10 height 10
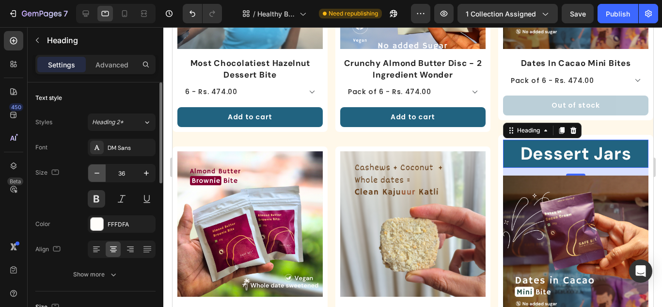
click at [93, 173] on icon "button" at bounding box center [97, 173] width 10 height 10
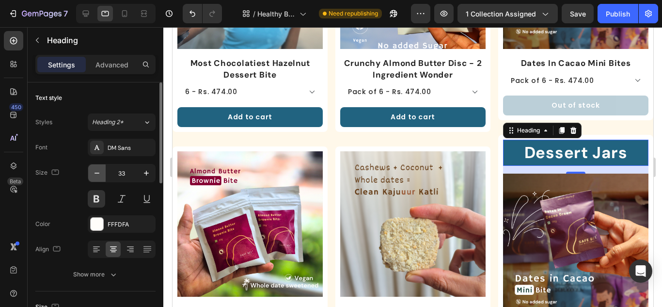
click at [93, 173] on icon "button" at bounding box center [97, 173] width 10 height 10
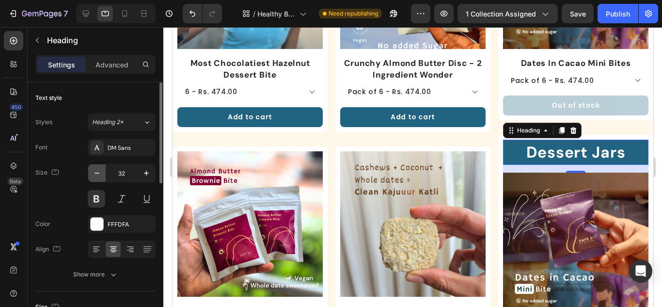
click at [93, 173] on icon "button" at bounding box center [97, 173] width 10 height 10
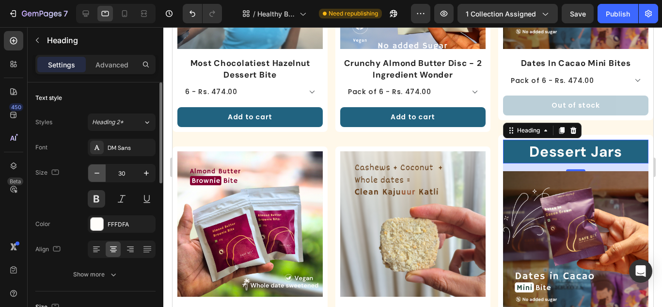
click at [93, 173] on icon "button" at bounding box center [97, 173] width 10 height 10
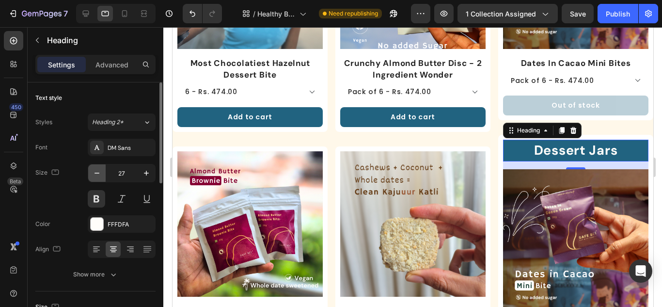
click at [93, 173] on icon "button" at bounding box center [97, 173] width 10 height 10
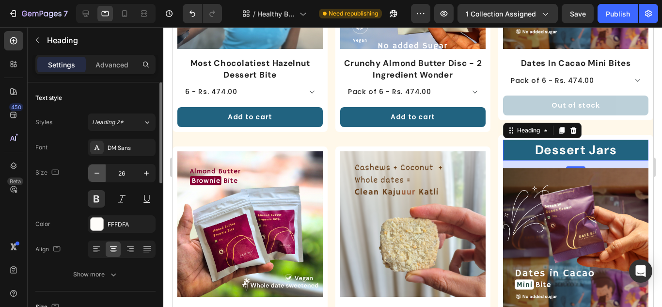
click at [93, 173] on icon "button" at bounding box center [97, 173] width 10 height 10
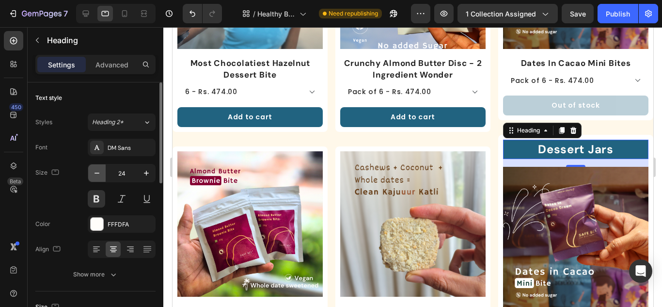
click at [93, 173] on icon "button" at bounding box center [97, 173] width 10 height 10
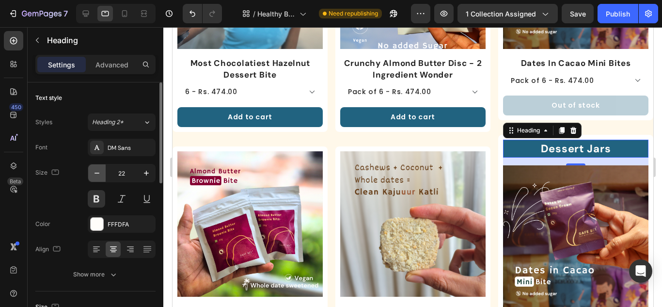
click at [93, 173] on icon "button" at bounding box center [97, 173] width 10 height 10
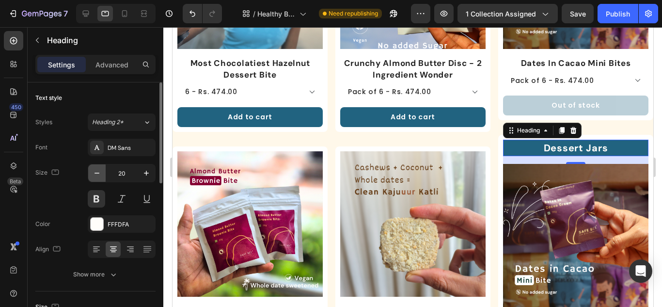
click at [93, 173] on icon "button" at bounding box center [97, 173] width 10 height 10
type input "18"
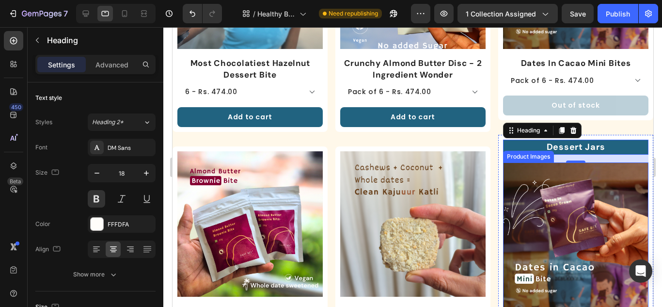
click at [552, 215] on img at bounding box center [574, 234] width 145 height 145
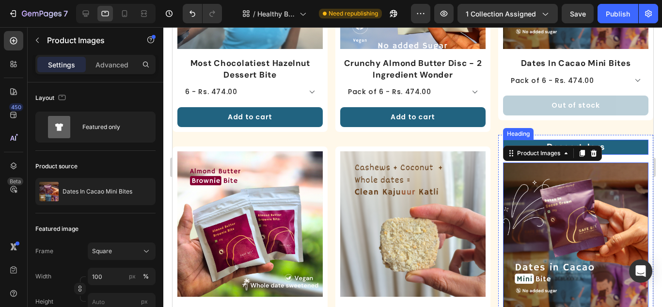
click at [626, 146] on p "Dessert Jars" at bounding box center [574, 146] width 143 height 13
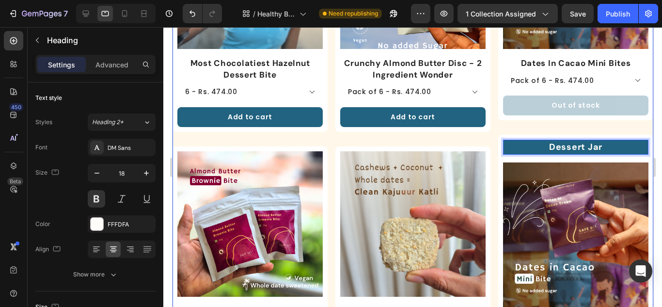
click at [592, 121] on div "Product Images Dates In Cacao Mini Bites Product Title Pack of 6 - Rs. 474.00 P…" at bounding box center [575, 139] width 155 height 481
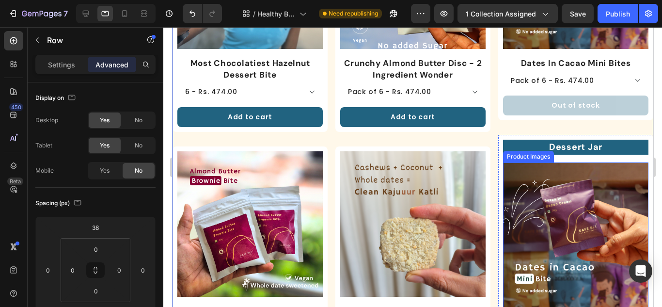
scroll to position [250, 0]
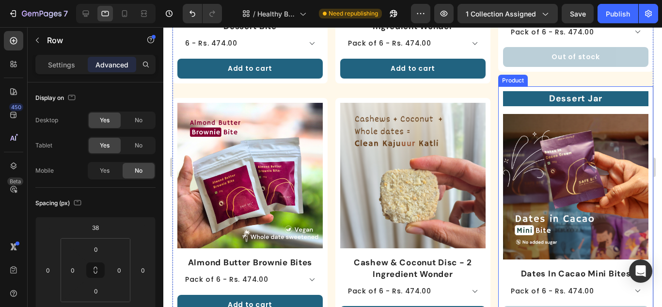
click at [578, 256] on div "Dessert Jar Heading Product Images" at bounding box center [574, 179] width 145 height 176
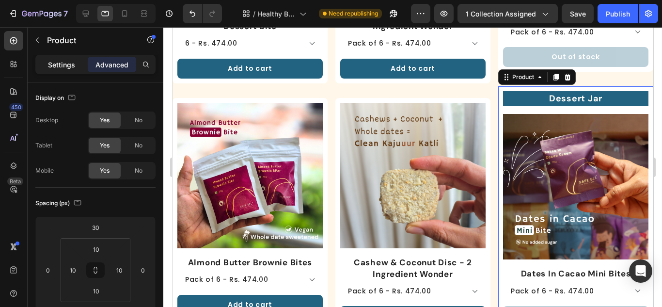
drag, startPoint x: 59, startPoint y: 62, endPoint x: 87, endPoint y: 75, distance: 31.2
click at [58, 62] on p "Settings" at bounding box center [61, 65] width 27 height 10
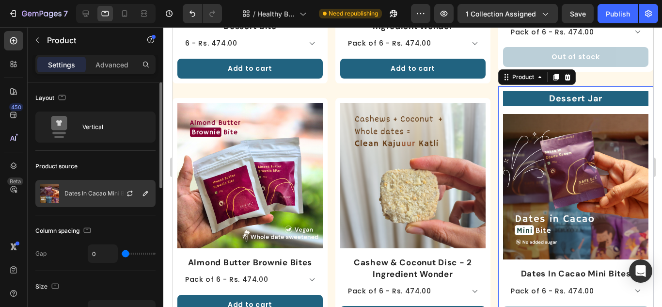
click at [100, 194] on p "Dates In Cacao Mini Bites" at bounding box center [99, 193] width 70 height 7
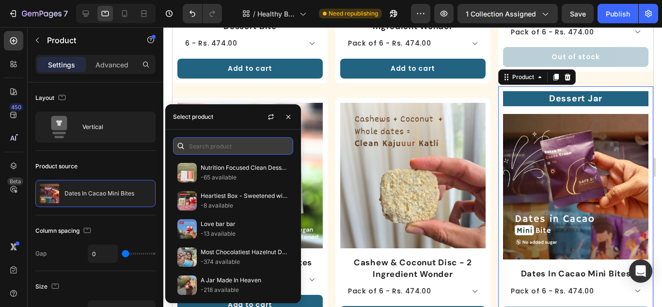
click at [197, 150] on input "text" at bounding box center [233, 145] width 120 height 17
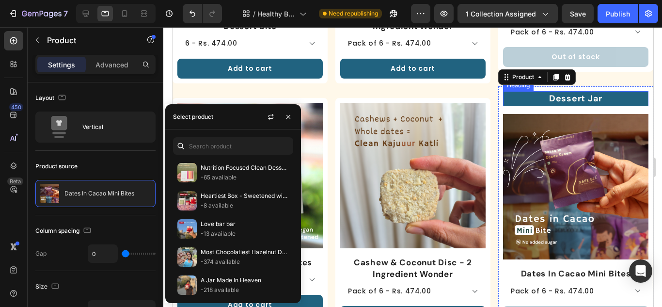
click at [524, 95] on p "Dessert Jar" at bounding box center [574, 98] width 143 height 13
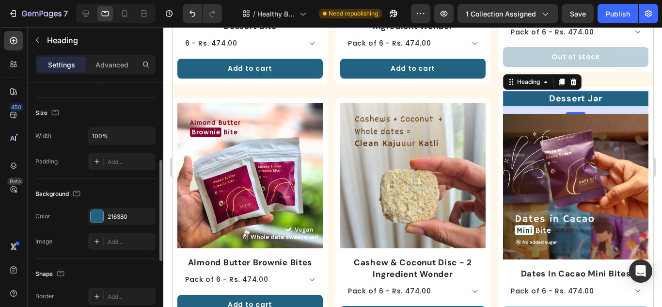
scroll to position [291, 0]
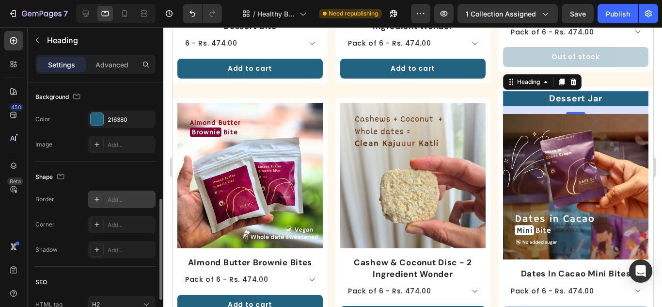
click at [102, 200] on div at bounding box center [97, 199] width 14 height 14
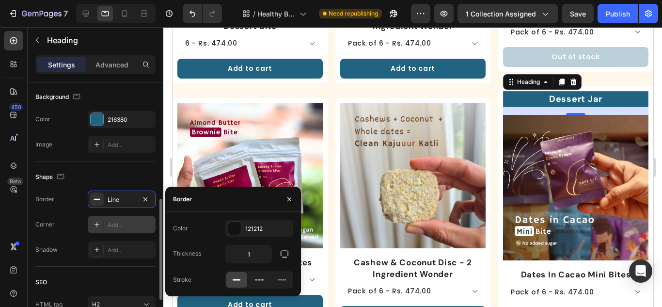
click at [90, 221] on div at bounding box center [97, 225] width 14 height 14
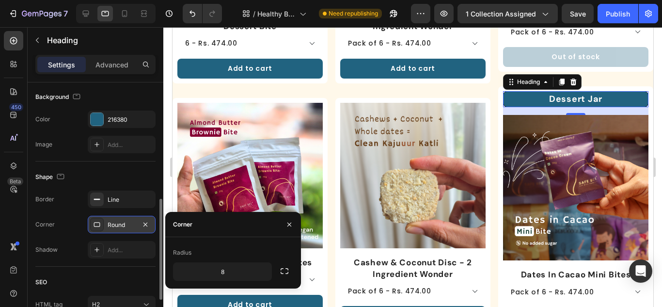
click at [115, 223] on div "Round" at bounding box center [122, 224] width 28 height 9
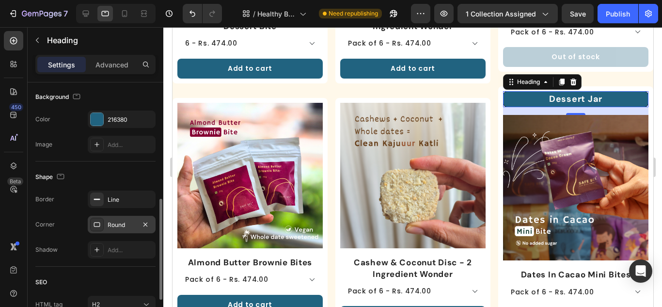
click at [116, 223] on div "Round" at bounding box center [122, 224] width 28 height 9
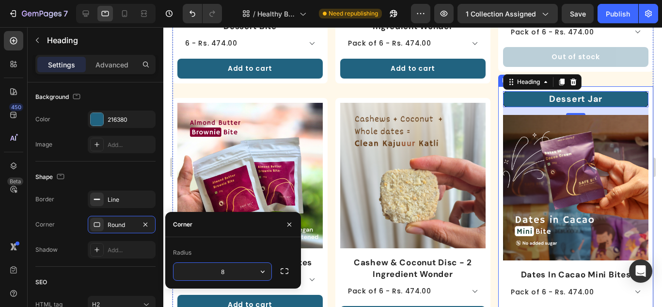
drag, startPoint x: 551, startPoint y: 261, endPoint x: 516, endPoint y: 262, distance: 34.9
click at [551, 261] on div "Dessert Jar Heading 16 Product Images" at bounding box center [574, 179] width 145 height 177
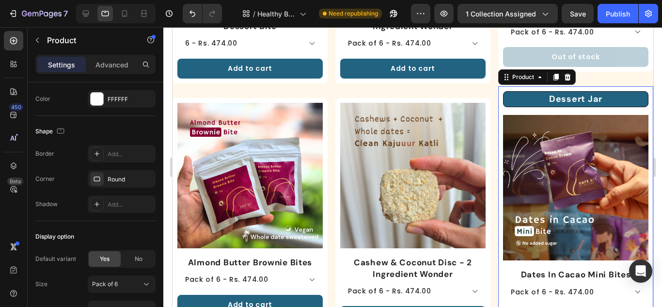
scroll to position [0, 0]
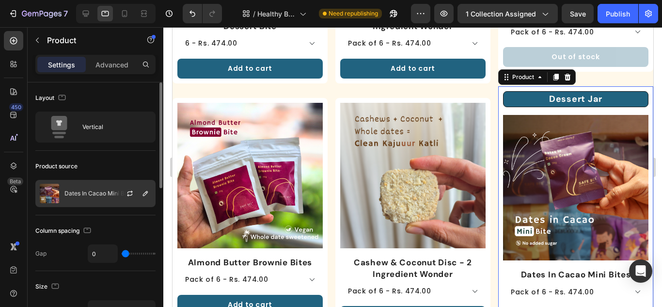
click at [81, 194] on p "Dates In Cacao Mini Bites" at bounding box center [99, 193] width 70 height 7
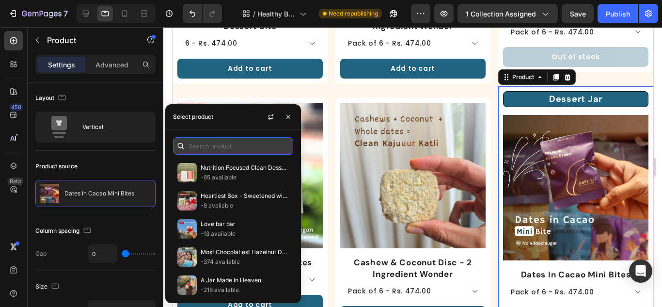
click at [222, 142] on input "text" at bounding box center [233, 145] width 120 height 17
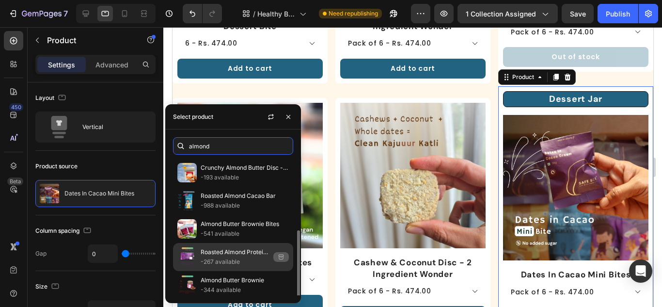
scroll to position [97, 0]
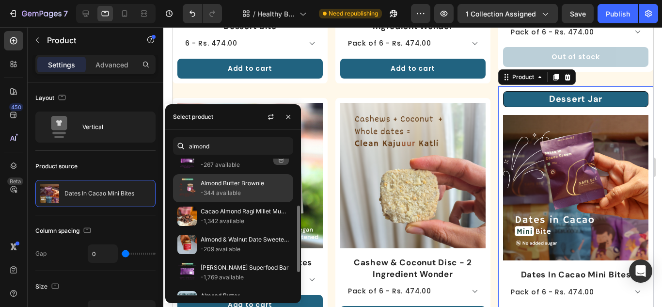
type input "almond"
click at [217, 195] on p "-344 available" at bounding box center [245, 193] width 88 height 10
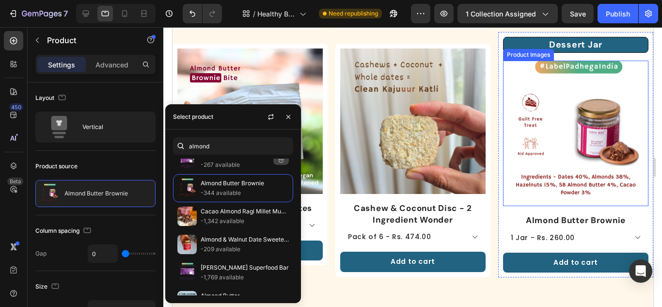
scroll to position [347, 0]
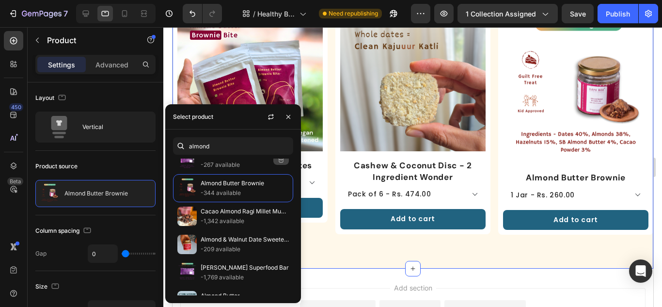
drag, startPoint x: 502, startPoint y: 253, endPoint x: 463, endPoint y: 244, distance: 39.8
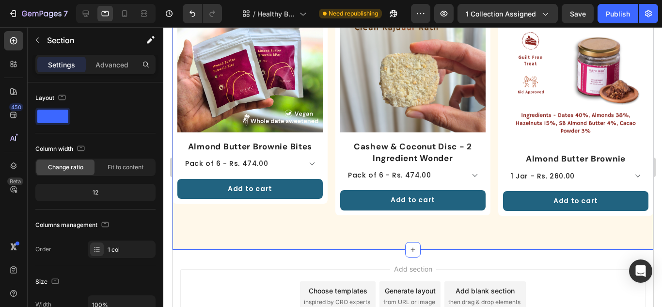
scroll to position [436, 0]
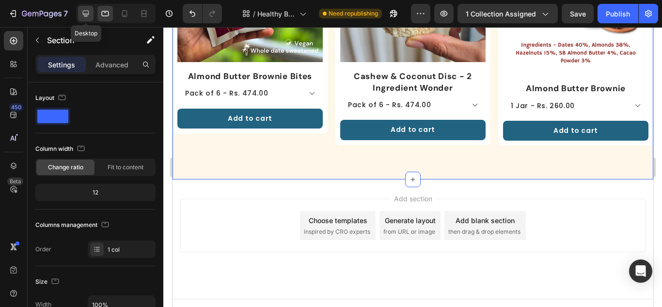
click at [87, 11] on icon at bounding box center [86, 14] width 6 height 6
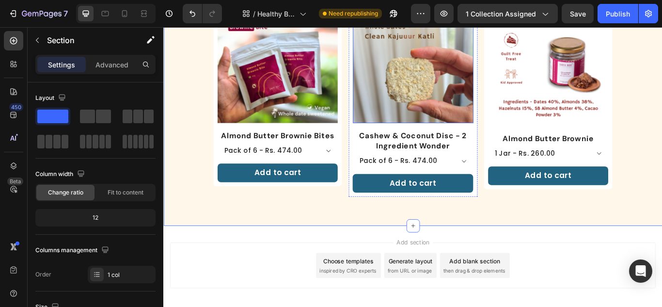
scroll to position [399, 0]
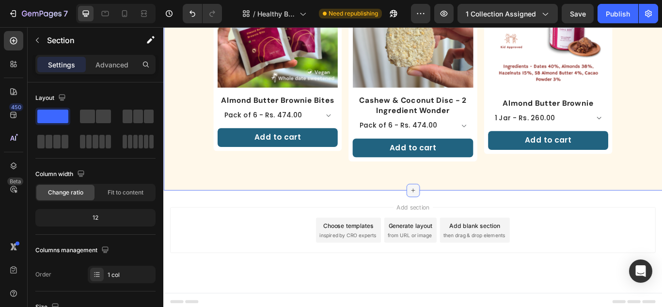
click at [450, 214] on icon at bounding box center [454, 218] width 8 height 8
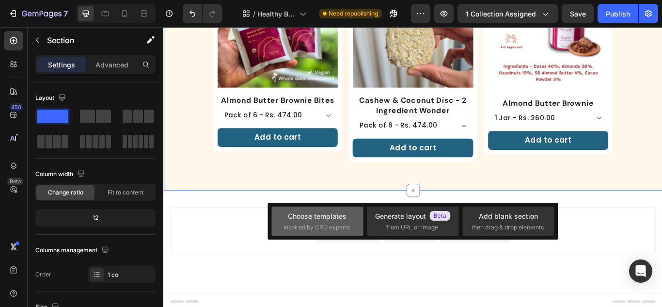
click at [312, 213] on div "Choose templates" at bounding box center [317, 216] width 59 height 10
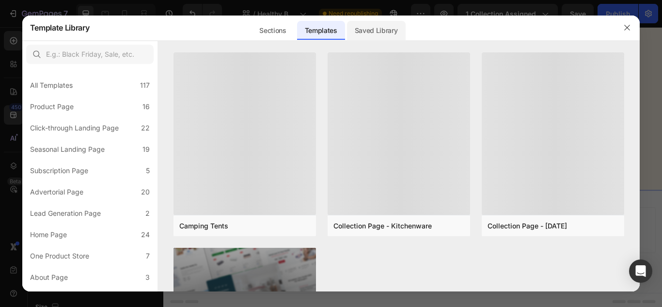
click at [373, 30] on div "Saved Library" at bounding box center [376, 30] width 59 height 19
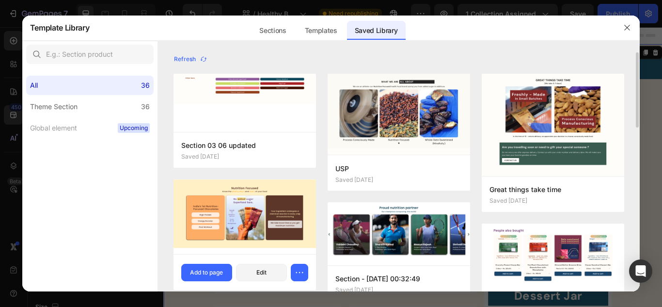
scroll to position [399, 0]
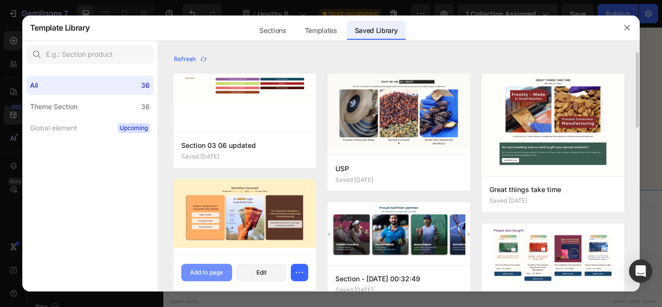
click at [218, 272] on div "Add to page" at bounding box center [206, 272] width 33 height 9
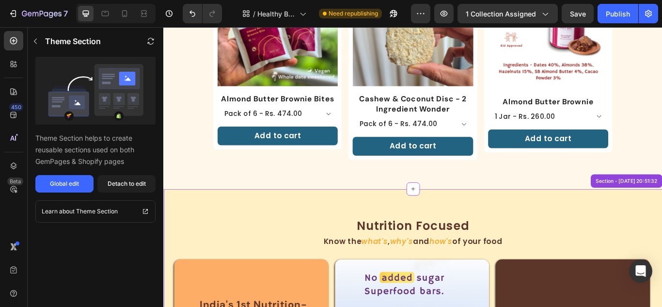
scroll to position [391, 0]
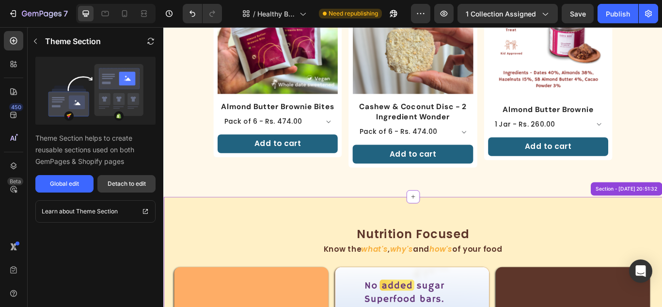
click at [136, 183] on div "Detach to edit" at bounding box center [127, 183] width 38 height 9
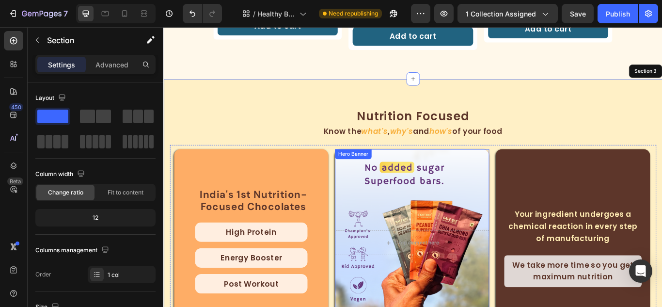
scroll to position [537, 0]
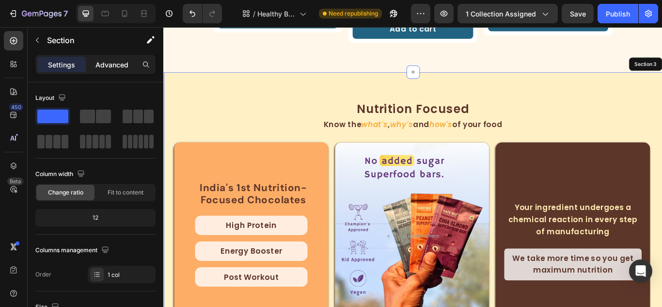
click at [111, 68] on p "Advanced" at bounding box center [111, 65] width 33 height 10
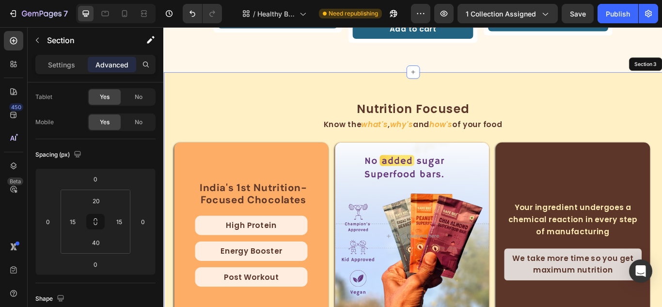
scroll to position [242, 0]
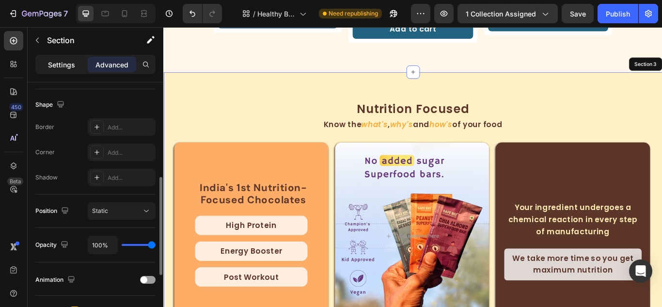
click at [59, 62] on p "Settings" at bounding box center [61, 65] width 27 height 10
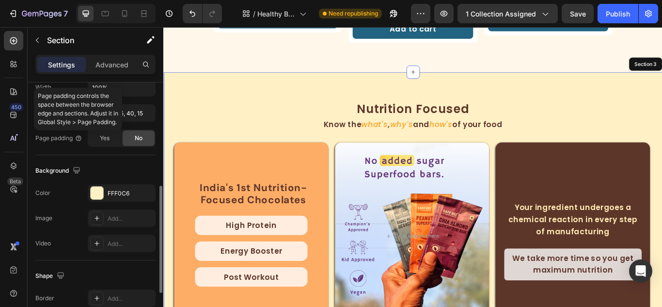
scroll to position [339, 0]
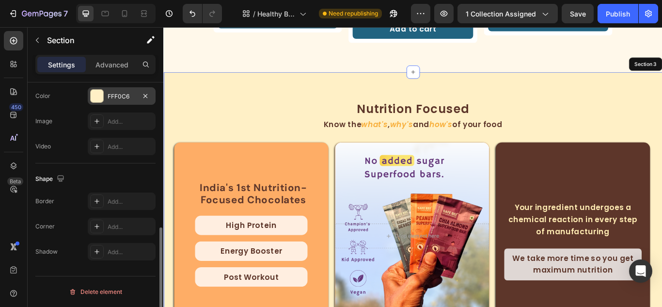
click at [98, 95] on div at bounding box center [97, 96] width 13 height 13
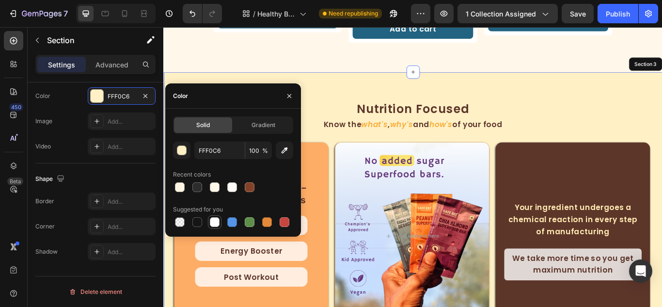
click at [214, 216] on div at bounding box center [215, 222] width 12 height 12
type input "FFFFFF"
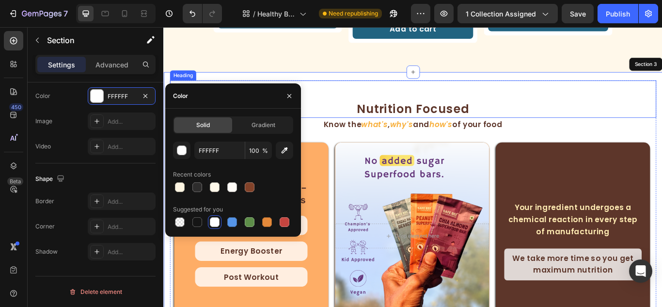
click at [521, 96] on div "Nutrition Focused Heading" at bounding box center [454, 111] width 567 height 44
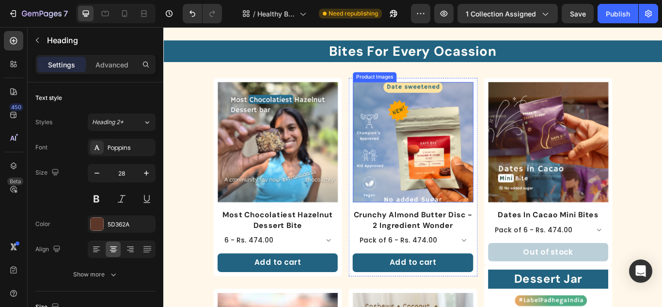
scroll to position [0, 0]
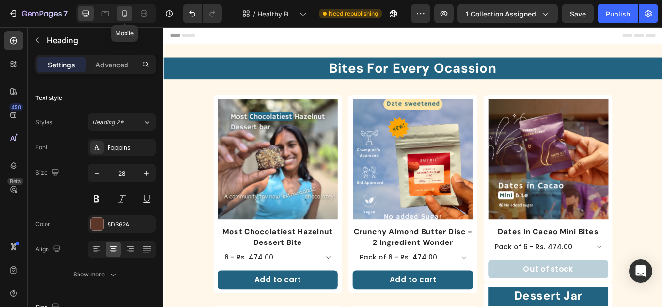
click at [128, 15] on icon at bounding box center [125, 14] width 10 height 10
type input "18"
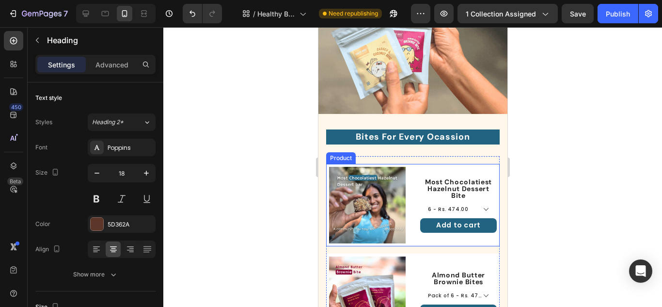
scroll to position [242, 0]
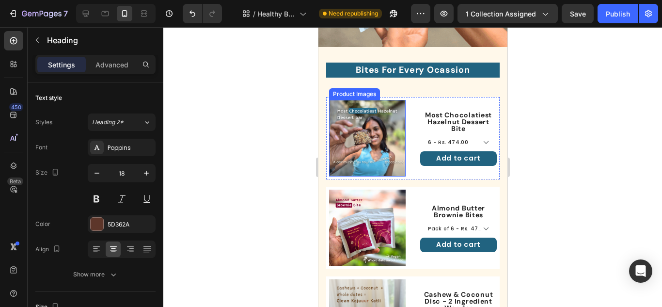
drag, startPoint x: 377, startPoint y: 140, endPoint x: 374, endPoint y: 124, distance: 16.2
click at [377, 140] on img at bounding box center [366, 138] width 77 height 77
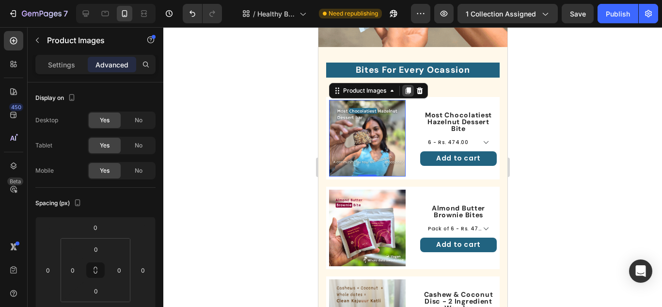
click at [408, 90] on icon at bounding box center [407, 90] width 5 height 7
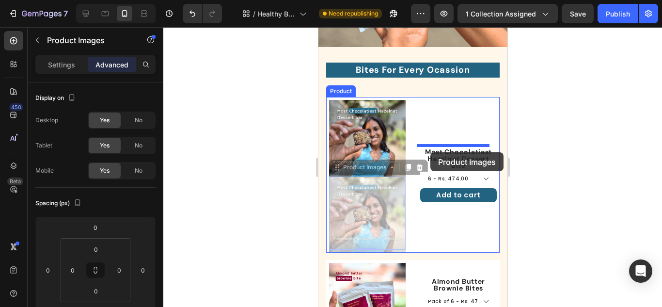
drag, startPoint x: 337, startPoint y: 166, endPoint x: 847, endPoint y: 185, distance: 511.0
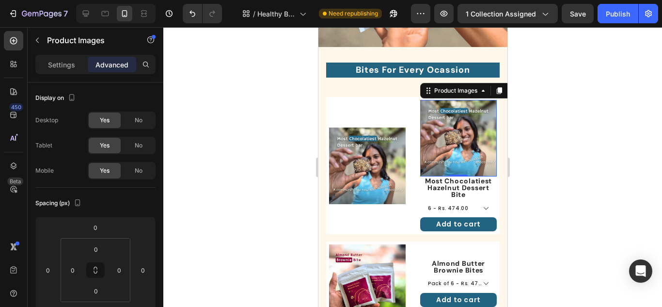
click at [463, 132] on img at bounding box center [458, 138] width 77 height 77
click at [443, 186] on h1 "Most Chocolatiest Hazelnut Dessert Bite" at bounding box center [458, 187] width 77 height 22
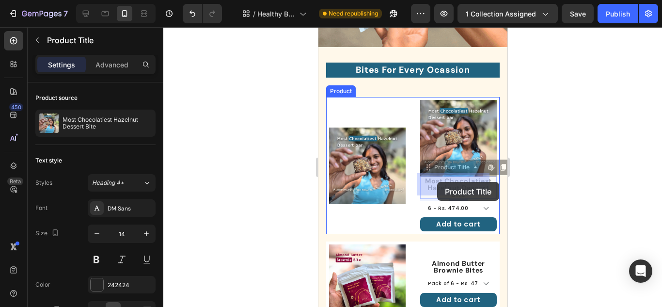
drag, startPoint x: 421, startPoint y: 165, endPoint x: 436, endPoint y: 182, distance: 22.3
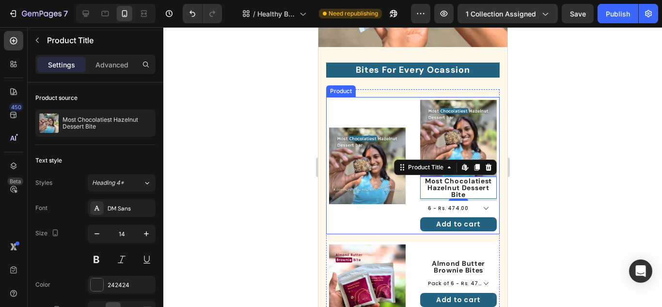
click at [408, 111] on div "Product Images Product Images Most Chocolatiest Hazelnut Dessert Bite Product T…" at bounding box center [412, 165] width 173 height 137
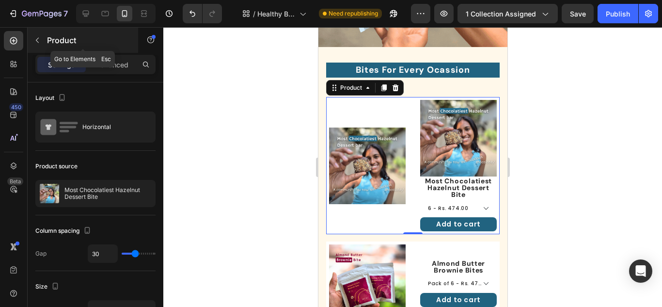
click at [38, 44] on button "button" at bounding box center [38, 40] width 16 height 16
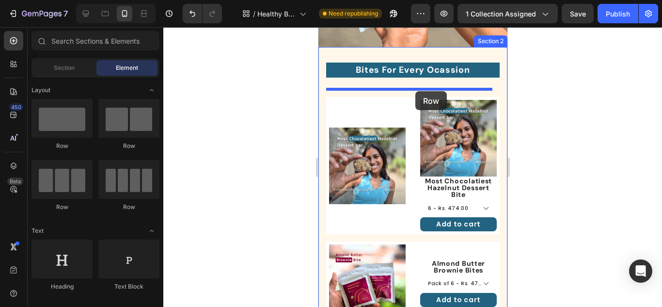
drag, startPoint x: 384, startPoint y: 154, endPoint x: 415, endPoint y: 91, distance: 70.0
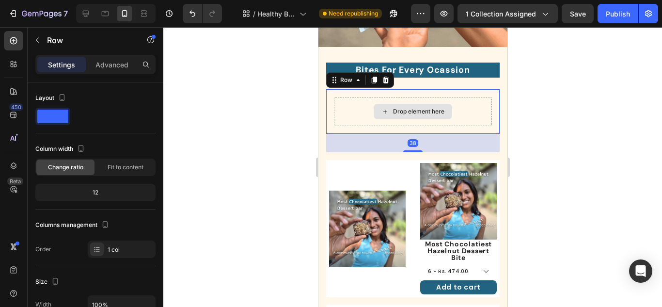
click at [395, 113] on div "Drop element here" at bounding box center [417, 112] width 51 height 8
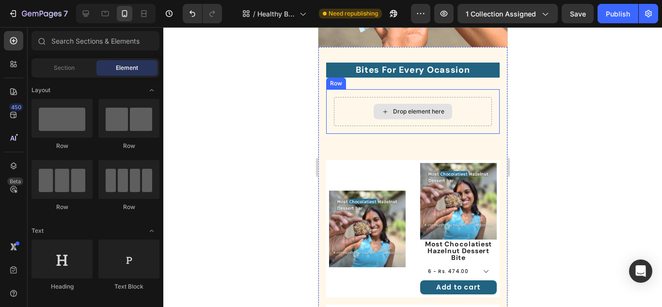
click at [422, 105] on div "Drop element here" at bounding box center [412, 112] width 78 height 16
click at [483, 104] on div "Drop element here" at bounding box center [412, 111] width 158 height 29
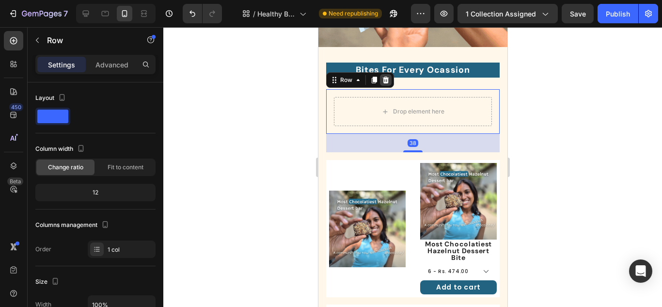
click at [381, 81] on icon at bounding box center [385, 80] width 8 height 8
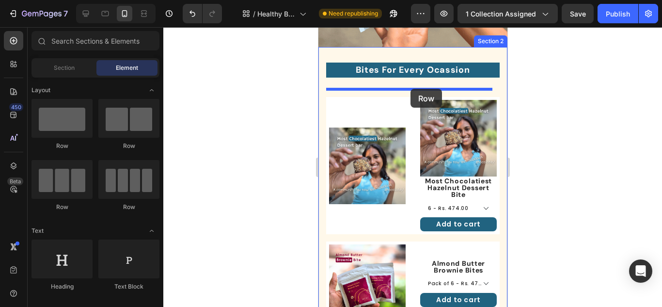
drag, startPoint x: 456, startPoint y: 159, endPoint x: 410, endPoint y: 89, distance: 84.2
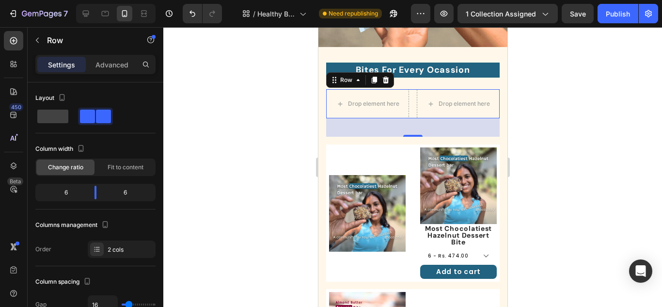
click at [410, 108] on div "Drop element here Drop element here Row 38" at bounding box center [412, 103] width 173 height 29
click at [123, 59] on div "Advanced" at bounding box center [112, 65] width 48 height 16
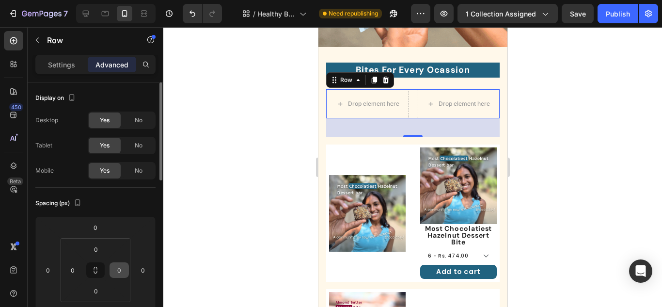
drag, startPoint x: 94, startPoint y: 269, endPoint x: 110, endPoint y: 269, distance: 16.0
click at [94, 270] on icon at bounding box center [96, 270] width 8 height 8
click at [114, 268] on input "0" at bounding box center [119, 270] width 15 height 15
type input "8"
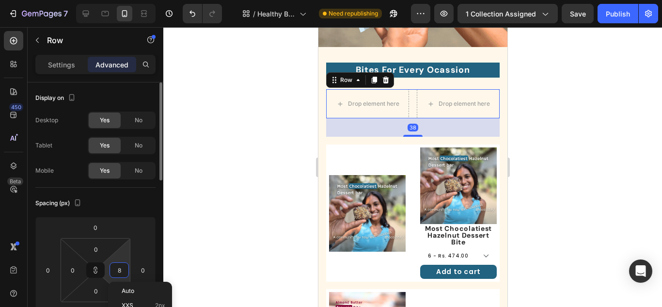
type input "8"
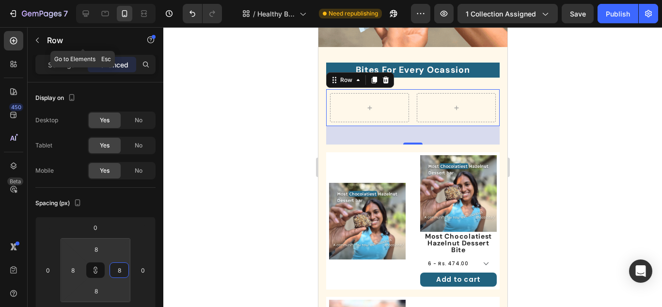
click at [39, 43] on icon "button" at bounding box center [37, 40] width 8 height 8
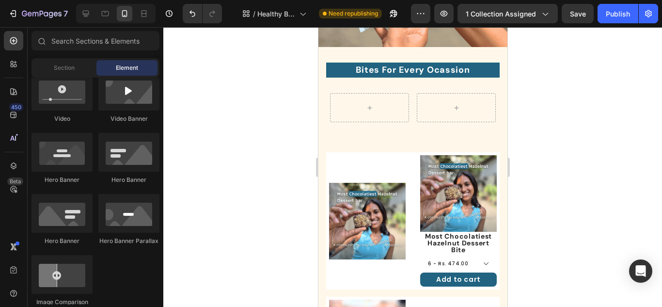
scroll to position [97, 0]
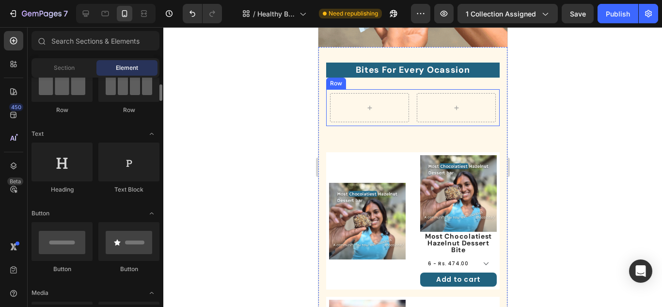
click at [363, 92] on div "Row" at bounding box center [412, 107] width 173 height 37
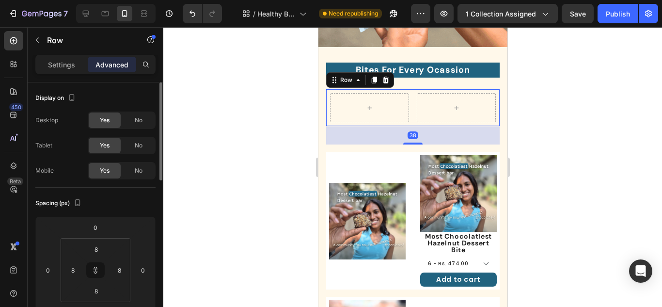
scroll to position [0, 0]
click at [54, 67] on p "Settings" at bounding box center [61, 65] width 27 height 10
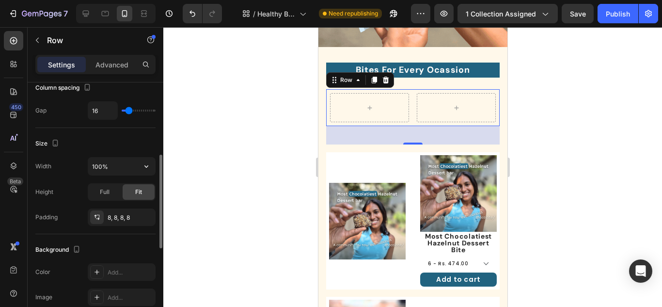
scroll to position [242, 0]
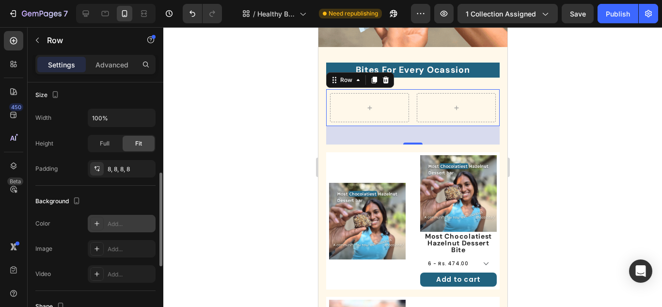
click at [100, 219] on icon at bounding box center [97, 223] width 8 height 8
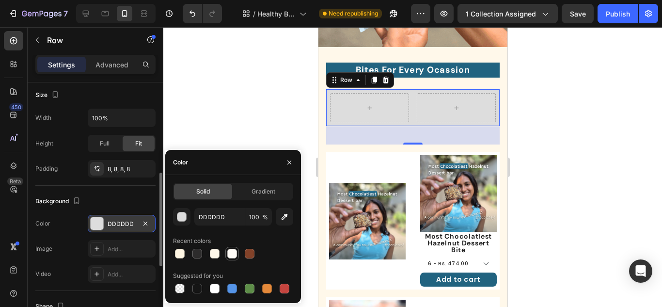
click at [226, 252] on div at bounding box center [232, 254] width 14 height 14
type input "FFFCF7"
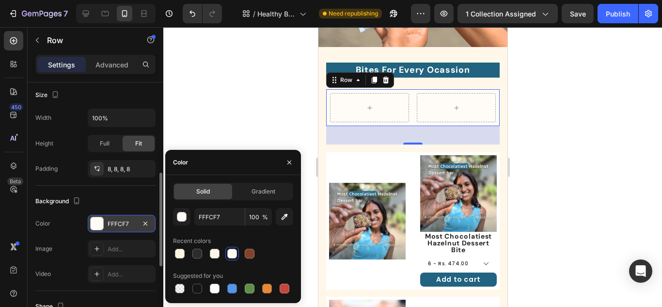
click at [542, 101] on div at bounding box center [412, 167] width 498 height 280
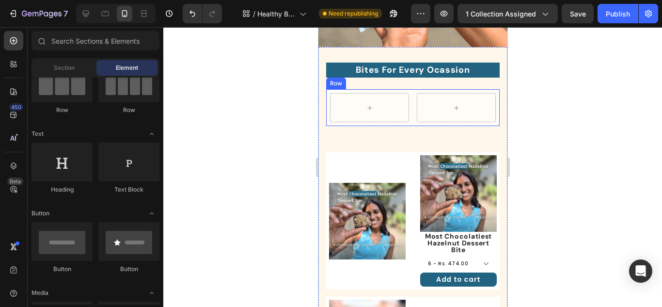
click at [408, 110] on div "Row" at bounding box center [412, 107] width 173 height 37
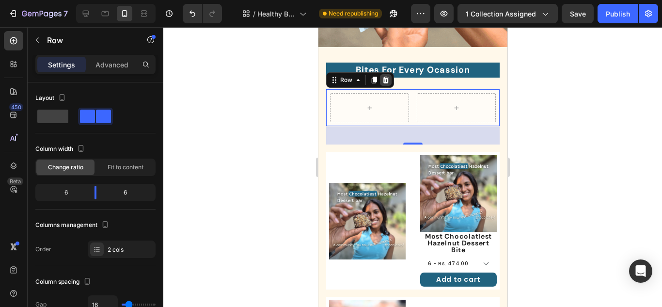
click at [384, 79] on icon at bounding box center [385, 80] width 8 height 8
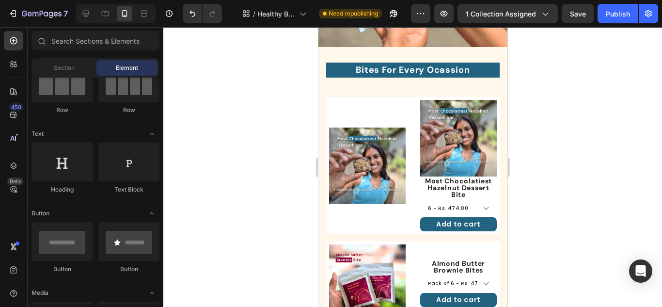
scroll to position [0, 0]
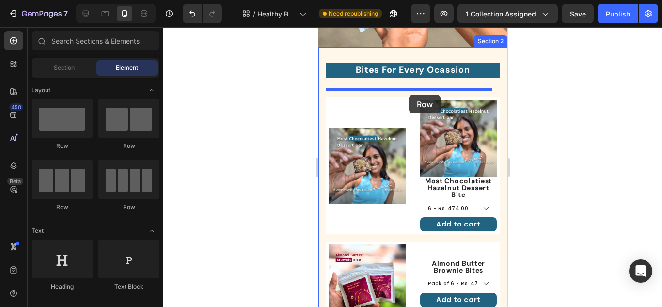
drag, startPoint x: 360, startPoint y: 149, endPoint x: 408, endPoint y: 94, distance: 72.4
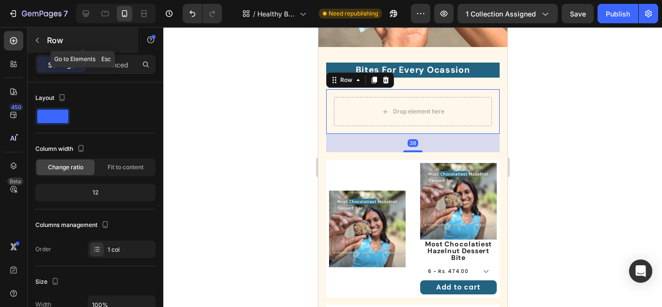
click at [38, 45] on button "button" at bounding box center [38, 40] width 16 height 16
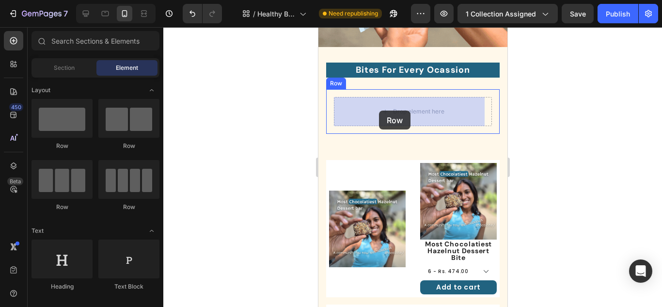
drag, startPoint x: 451, startPoint y: 146, endPoint x: 378, endPoint y: 110, distance: 81.0
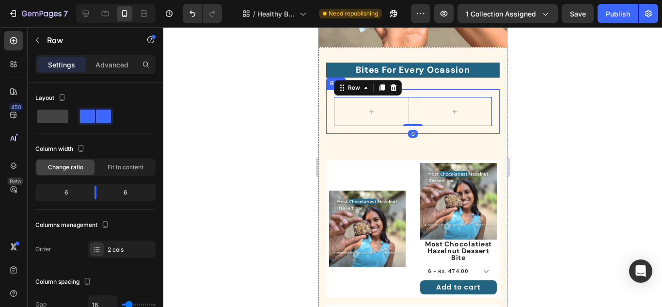
click at [441, 129] on div "Row 0 Row" at bounding box center [412, 111] width 173 height 45
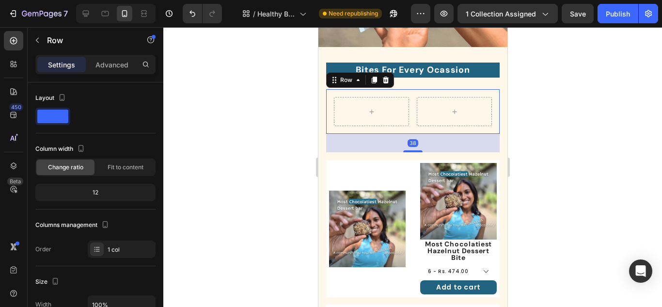
scroll to position [242, 0]
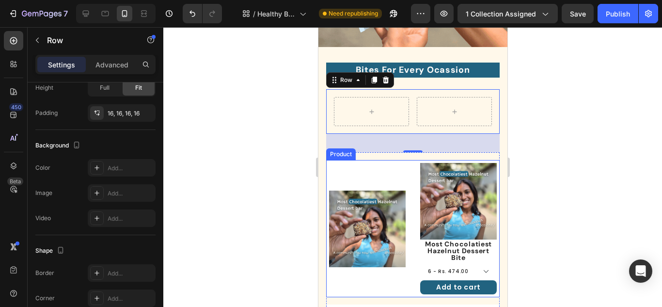
click at [406, 180] on div "Product Images Product Images Most Chocolatiest Hazelnut Dessert Bite Product T…" at bounding box center [412, 228] width 173 height 137
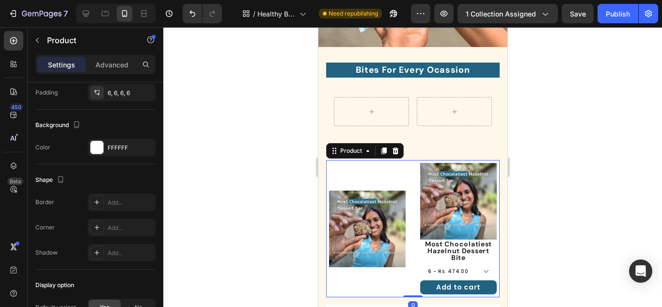
scroll to position [0, 0]
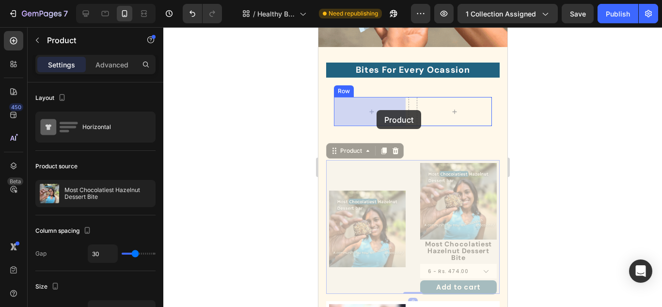
drag, startPoint x: 334, startPoint y: 154, endPoint x: 376, endPoint y: 110, distance: 61.0
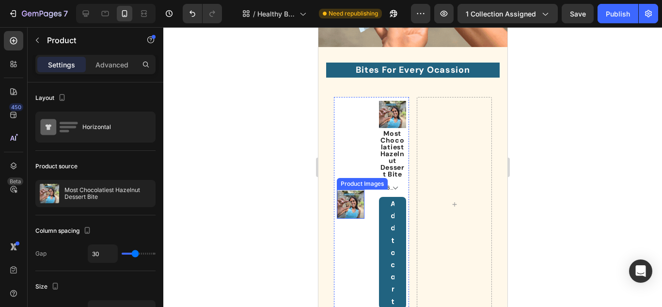
click at [348, 210] on img at bounding box center [350, 204] width 28 height 28
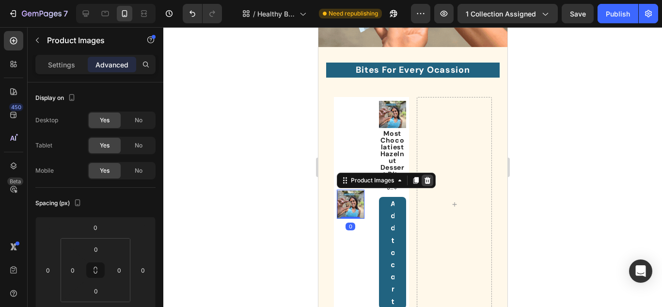
click at [428, 177] on icon at bounding box center [427, 180] width 6 height 7
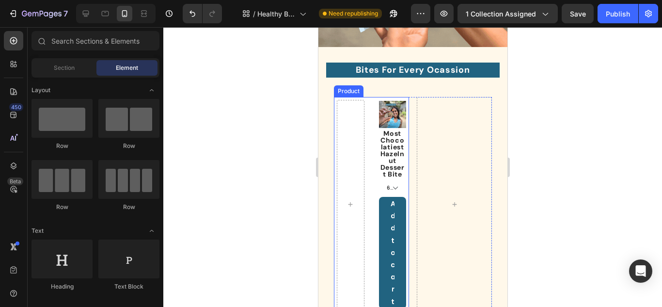
click at [369, 136] on div "Product Images Most Chocolatiest Hazelnut Dessert Bite Product Title 6 - Rs. 47…" at bounding box center [370, 204] width 75 height 215
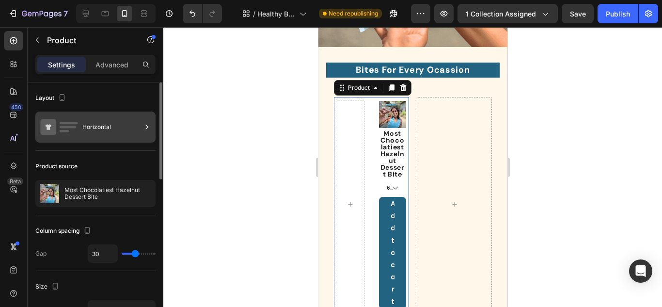
click at [57, 129] on icon at bounding box center [59, 127] width 39 height 22
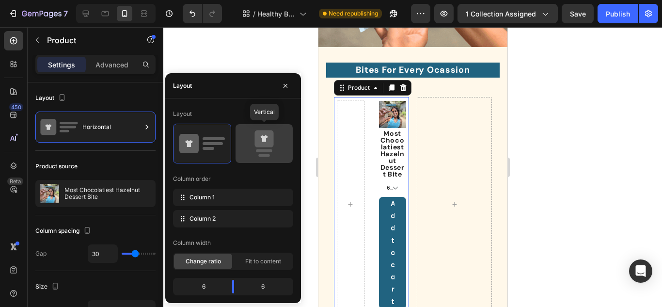
click at [262, 147] on icon at bounding box center [263, 138] width 19 height 17
type input "0"
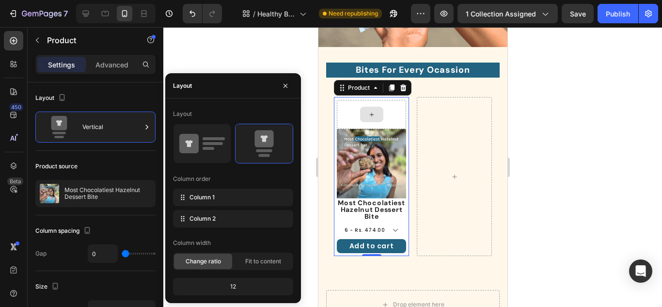
click at [367, 114] on icon at bounding box center [371, 114] width 8 height 8
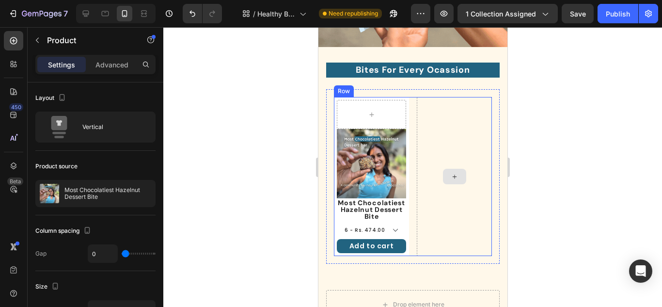
click at [368, 106] on div at bounding box center [370, 114] width 69 height 29
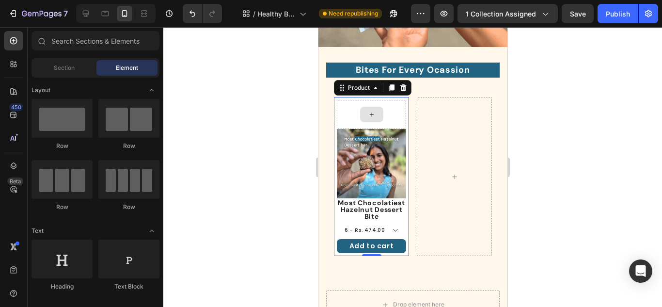
click at [371, 108] on div at bounding box center [370, 115] width 23 height 16
click at [360, 99] on div "Product Images Most Chocolatiest Hazelnut Dessert Bite Product Title 6 - Rs. 47…" at bounding box center [370, 176] width 75 height 159
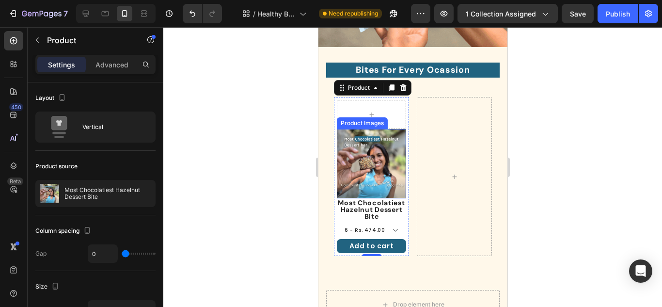
drag, startPoint x: 385, startPoint y: 176, endPoint x: 383, endPoint y: 167, distance: 8.9
click at [384, 175] on img at bounding box center [370, 163] width 69 height 69
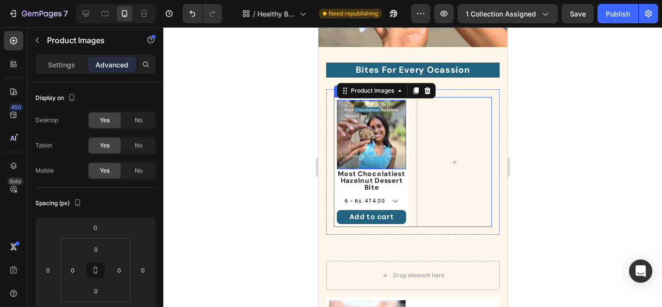
click at [411, 149] on div "Product Images 0 Most Chocolatiest Hazelnut Dessert Bite Product Title 6 - Rs. …" at bounding box center [412, 162] width 158 height 130
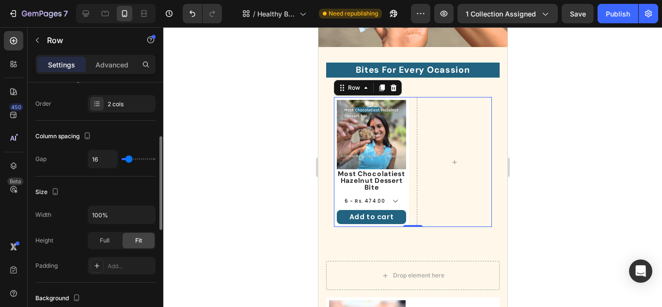
scroll to position [194, 0]
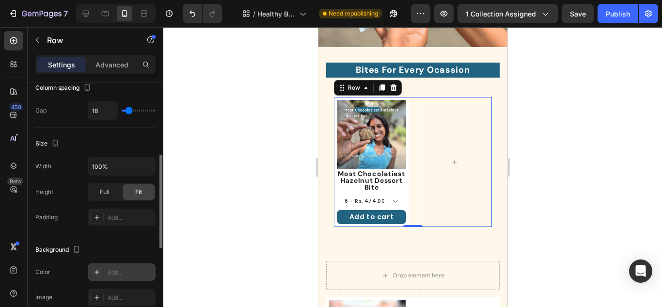
drag, startPoint x: 93, startPoint y: 270, endPoint x: 107, endPoint y: 270, distance: 14.5
click at [93, 270] on div at bounding box center [97, 272] width 14 height 14
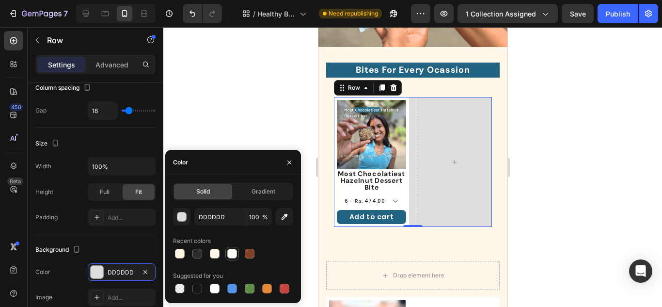
click at [229, 253] on div at bounding box center [232, 254] width 10 height 10
type input "FFFCF7"
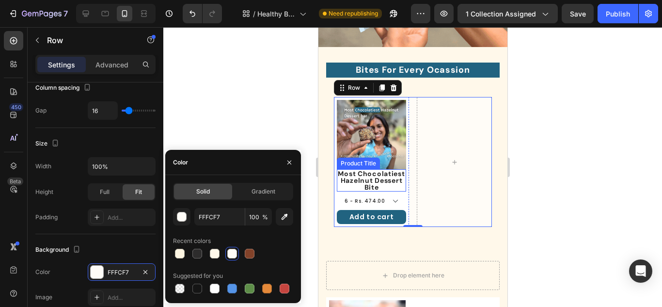
click at [381, 179] on h1 "Most Chocolatiest Hazelnut Dessert Bite" at bounding box center [370, 180] width 69 height 22
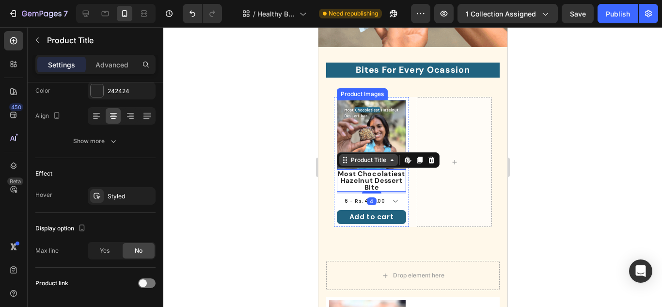
scroll to position [0, 0]
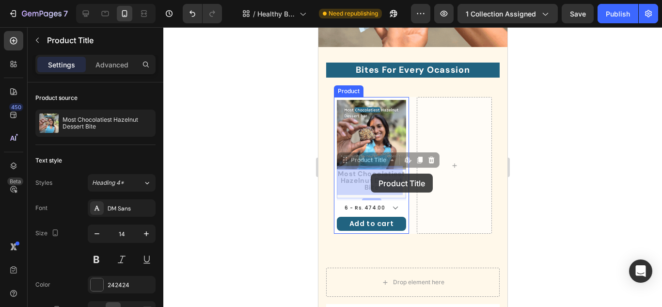
drag, startPoint x: 346, startPoint y: 158, endPoint x: 370, endPoint y: 173, distance: 28.4
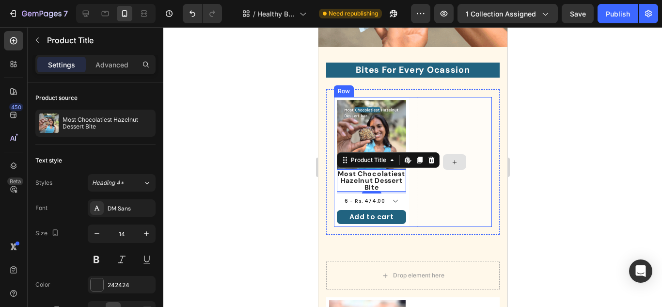
click at [428, 114] on div at bounding box center [453, 162] width 75 height 130
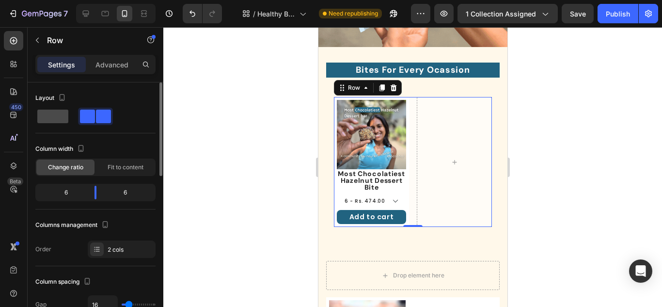
click at [78, 108] on div at bounding box center [95, 116] width 35 height 17
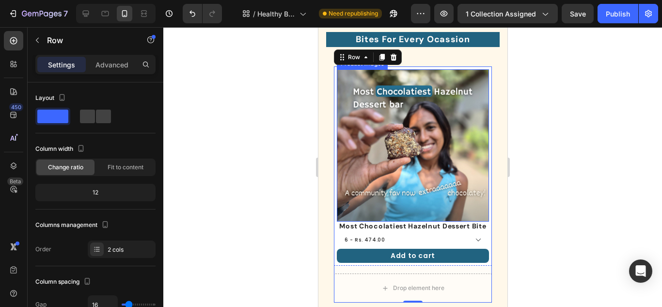
scroll to position [339, 0]
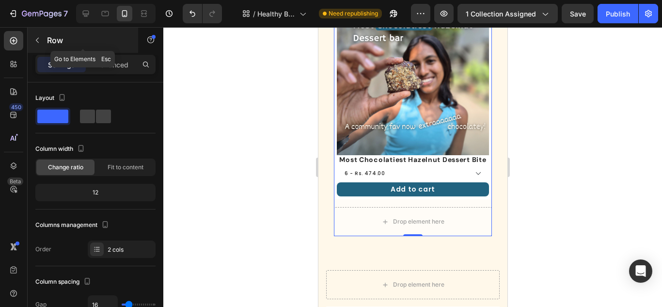
click at [36, 32] on div "Row" at bounding box center [83, 40] width 110 height 25
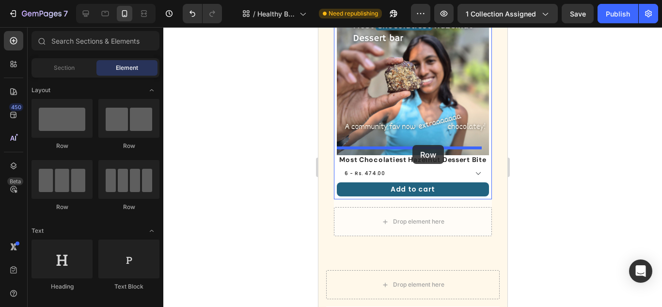
drag, startPoint x: 433, startPoint y: 155, endPoint x: 412, endPoint y: 145, distance: 23.6
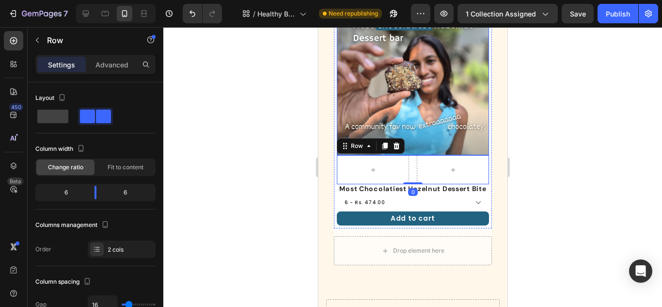
drag, startPoint x: 390, startPoint y: 75, endPoint x: 381, endPoint y: 75, distance: 8.7
click at [390, 75] on img at bounding box center [412, 79] width 152 height 152
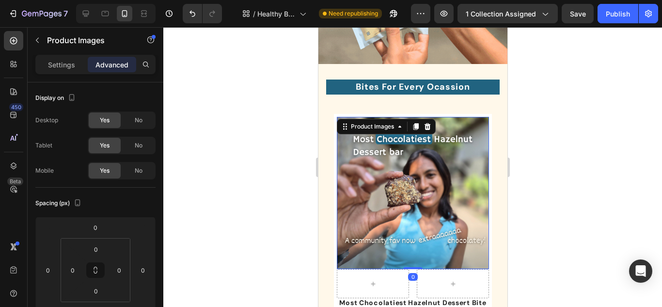
scroll to position [242, 0]
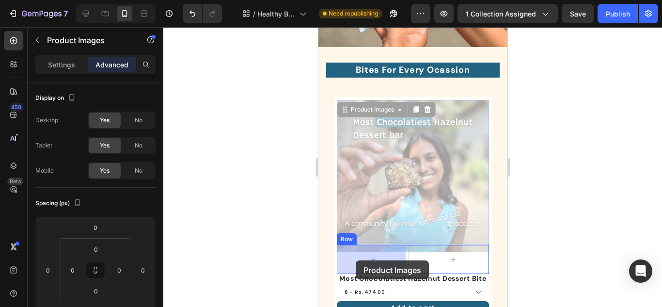
drag, startPoint x: 347, startPoint y: 111, endPoint x: 480, endPoint y: 173, distance: 146.3
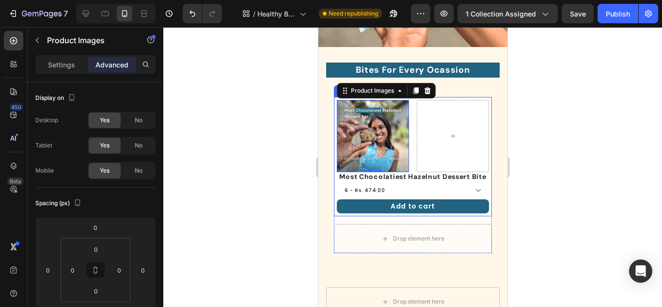
click at [464, 178] on h1 "Most Chocolatiest Hazelnut Dessert Bite" at bounding box center [412, 176] width 152 height 9
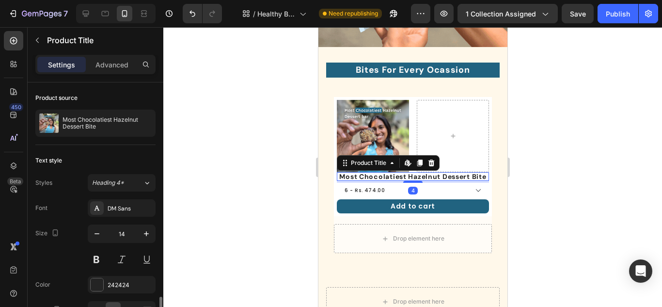
scroll to position [194, 0]
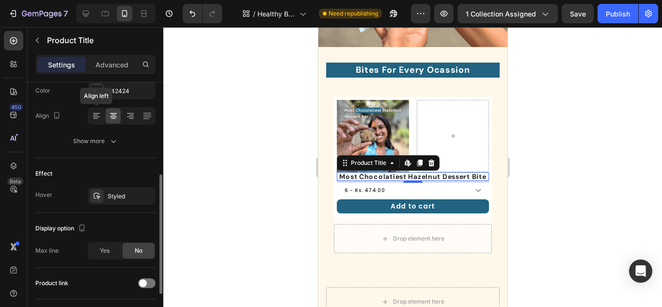
click at [94, 115] on icon at bounding box center [95, 115] width 5 height 1
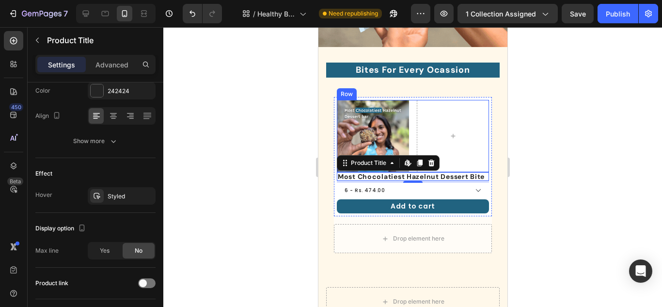
click at [411, 108] on div "Product Images Row" at bounding box center [412, 136] width 152 height 72
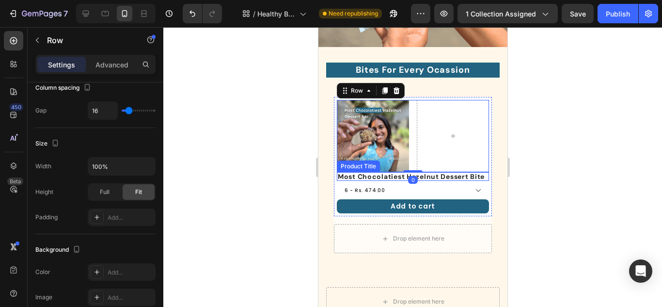
scroll to position [0, 0]
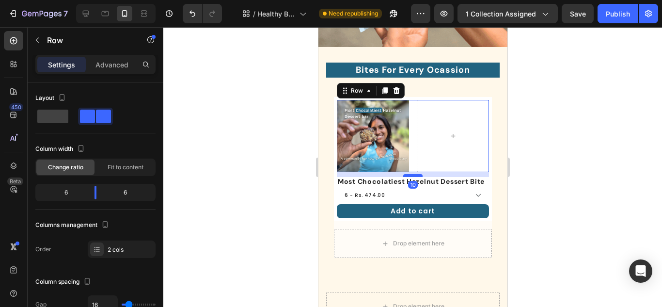
drag, startPoint x: 408, startPoint y: 167, endPoint x: 409, endPoint y: 172, distance: 4.9
click at [409, 174] on div at bounding box center [412, 175] width 19 height 3
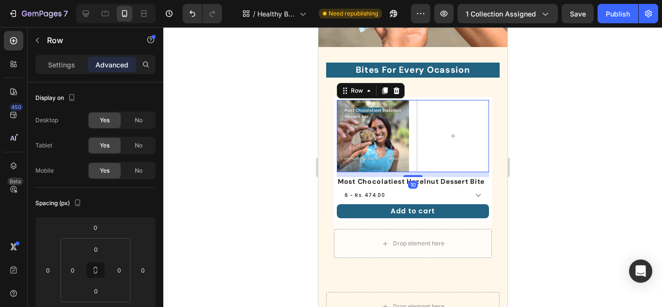
click at [521, 187] on div at bounding box center [412, 167] width 498 height 280
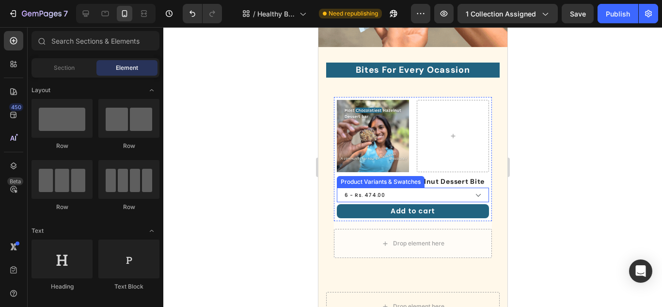
click at [406, 198] on select "6 - Rs. 474.00 12 - Rs. 899.00" at bounding box center [412, 194] width 152 height 15
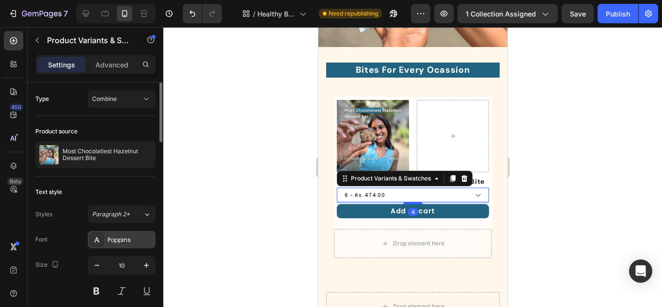
scroll to position [97, 0]
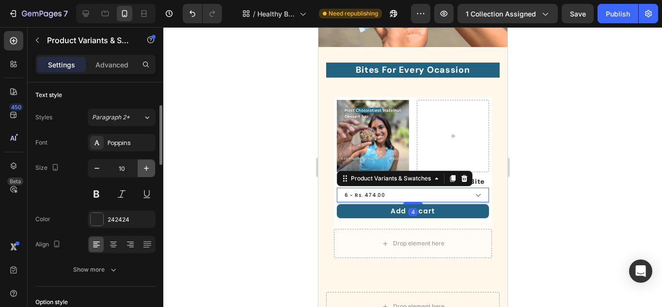
click at [145, 171] on icon "button" at bounding box center [146, 168] width 10 height 10
type input "12"
click at [574, 183] on div at bounding box center [412, 167] width 498 height 280
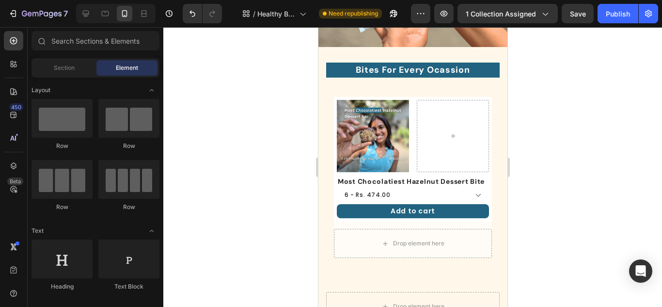
click at [605, 147] on div at bounding box center [412, 167] width 498 height 280
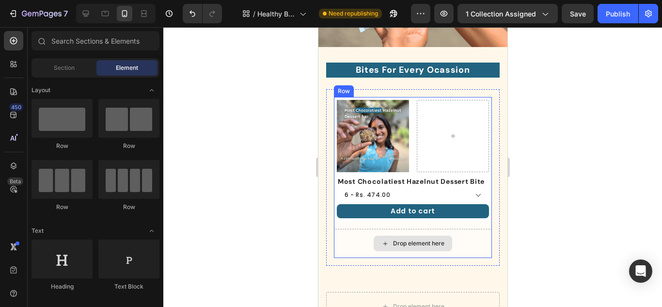
drag, startPoint x: 480, startPoint y: 243, endPoint x: 496, endPoint y: 264, distance: 25.9
click at [479, 243] on div "Drop element here" at bounding box center [412, 243] width 158 height 29
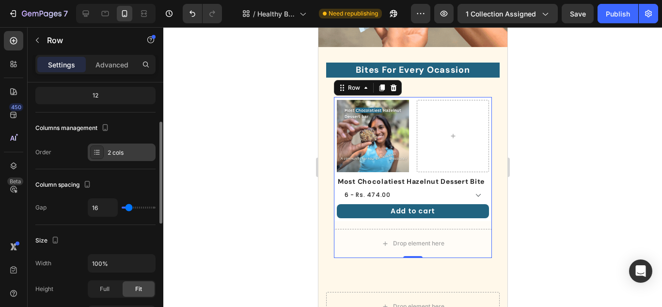
click at [99, 154] on icon at bounding box center [97, 152] width 8 height 8
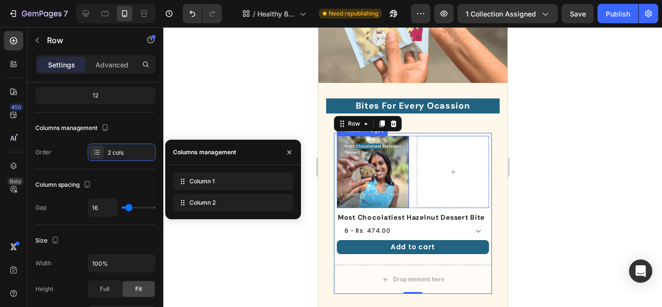
scroll to position [145, 0]
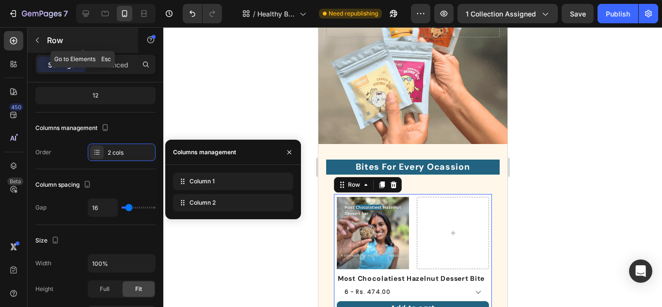
click at [35, 40] on icon "button" at bounding box center [37, 40] width 8 height 8
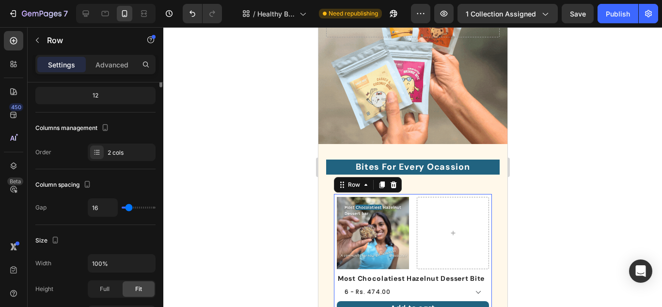
scroll to position [0, 0]
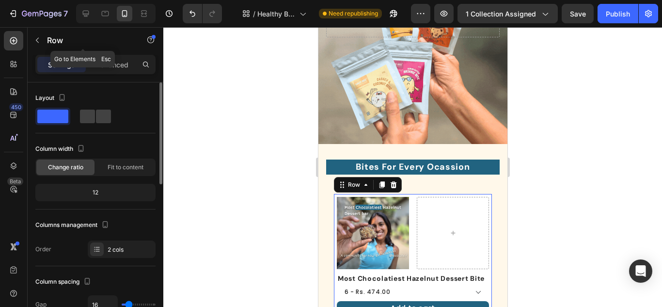
click at [35, 41] on icon "button" at bounding box center [37, 40] width 8 height 8
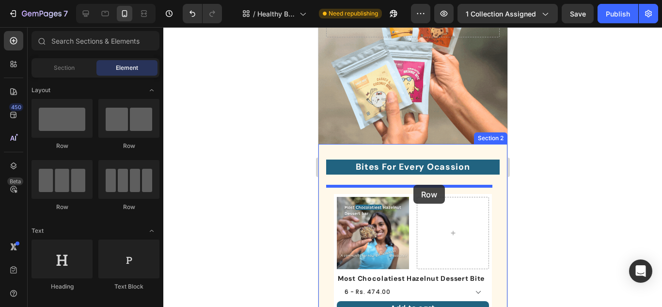
drag, startPoint x: 390, startPoint y: 141, endPoint x: 413, endPoint y: 185, distance: 48.5
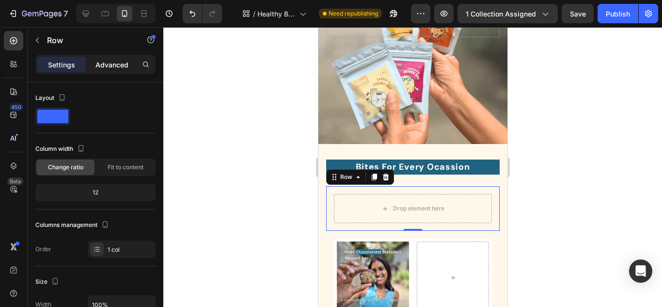
click at [112, 69] on p "Advanced" at bounding box center [111, 65] width 33 height 10
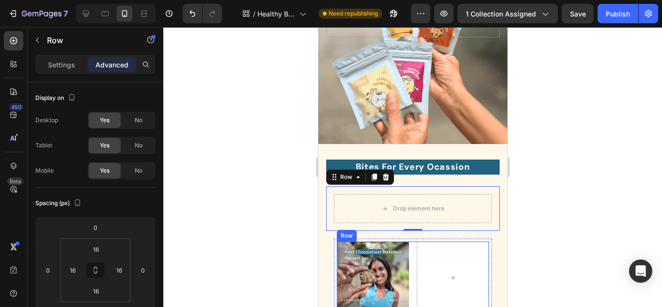
click at [411, 254] on div "Product Images Row" at bounding box center [412, 277] width 152 height 72
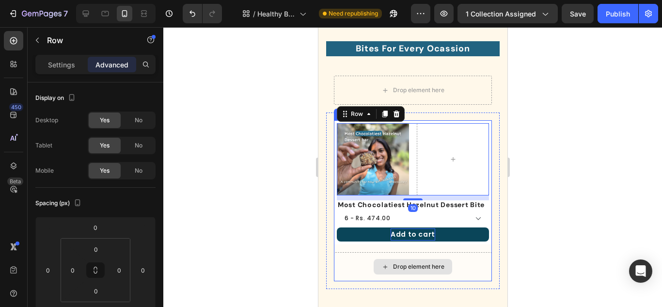
scroll to position [291, 0]
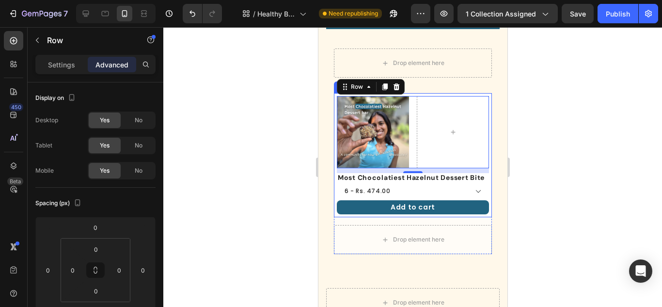
click at [409, 202] on div "Most Chocolatiest Hazelnut Dessert Bite Product Title 6 - Rs. 474.00 12 - Rs. 8…" at bounding box center [412, 193] width 152 height 41
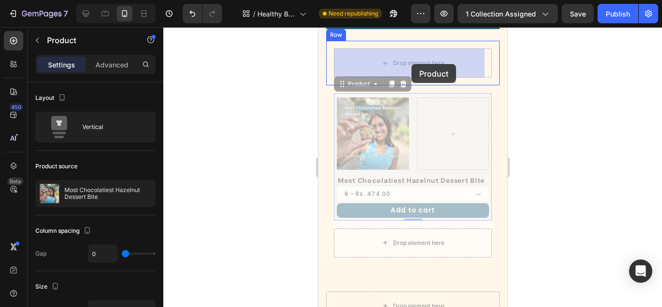
drag, startPoint x: 342, startPoint y: 87, endPoint x: 411, endPoint y: 64, distance: 72.5
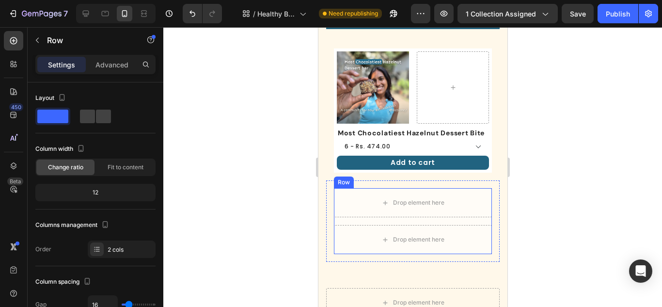
click at [445, 225] on div "Drop element here Drop element here Row" at bounding box center [412, 221] width 158 height 66
click at [417, 187] on div "Drop element here Drop element here Row 0 Row" at bounding box center [412, 220] width 173 height 81
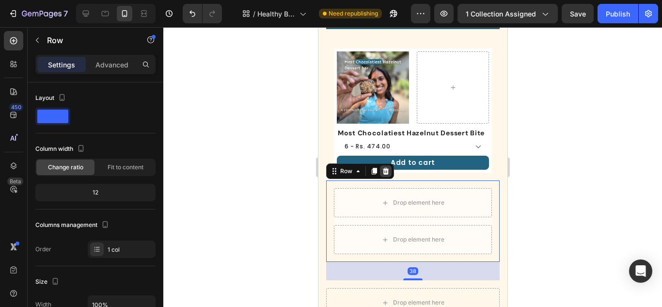
click at [387, 174] on icon at bounding box center [385, 171] width 6 height 7
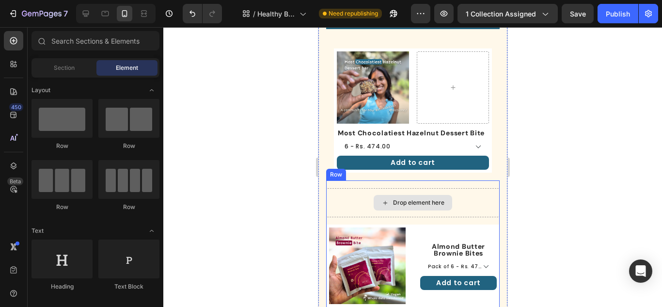
drag, startPoint x: 477, startPoint y: 201, endPoint x: 414, endPoint y: 193, distance: 63.5
click at [477, 201] on div "Drop element here" at bounding box center [412, 202] width 173 height 29
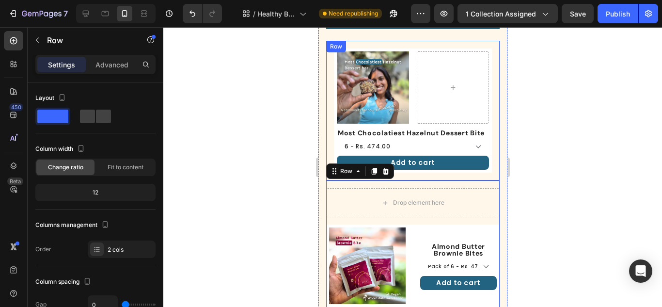
click at [328, 90] on div "Product Images Row Most Chocolatiest Hazelnut Dessert Bite Product Title 6 - Rs…" at bounding box center [412, 111] width 173 height 140
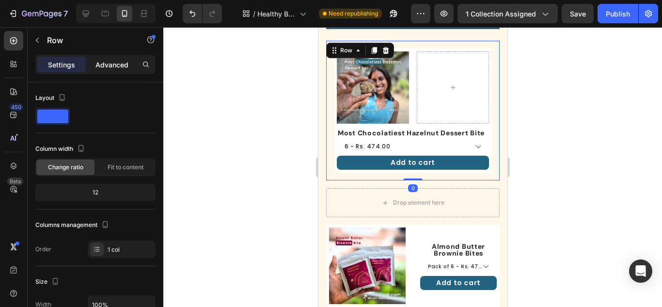
click at [116, 65] on p "Advanced" at bounding box center [111, 65] width 33 height 10
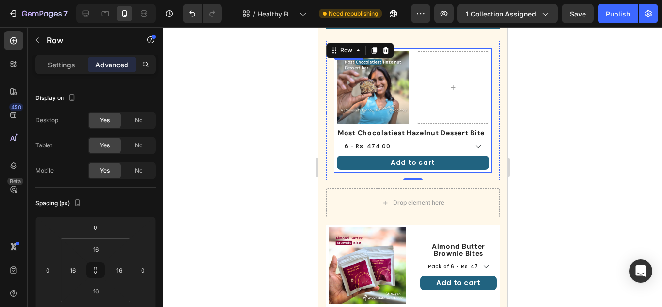
click at [410, 123] on div "Product Images Row" at bounding box center [412, 89] width 152 height 77
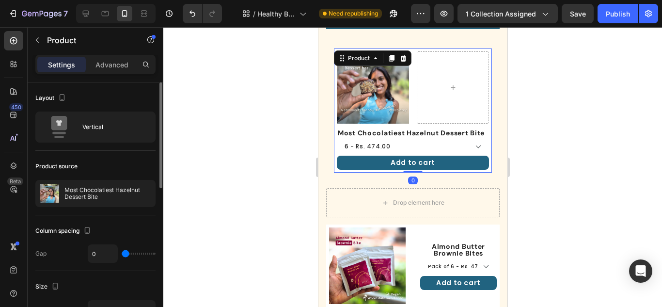
scroll to position [194, 0]
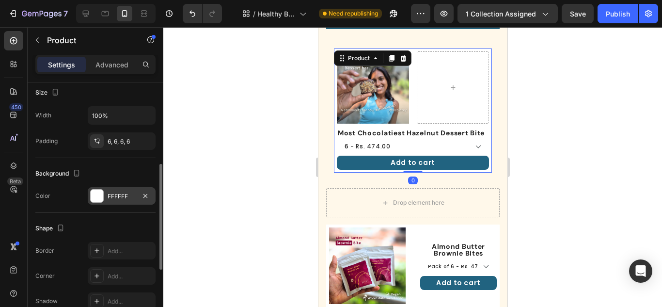
click at [101, 200] on div at bounding box center [97, 195] width 13 height 13
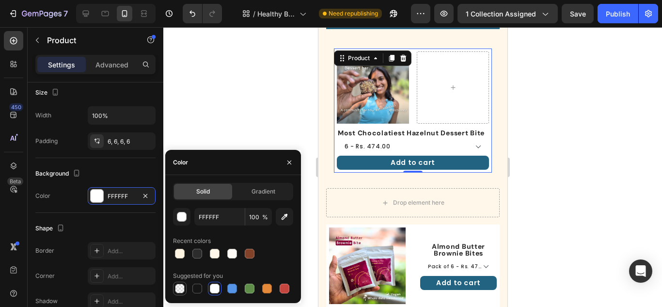
click at [179, 292] on div at bounding box center [180, 288] width 10 height 10
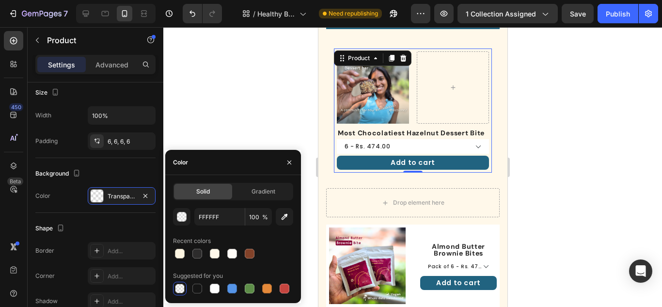
type input "000000"
type input "0"
click at [327, 166] on div "Product Images Row Most Chocolatiest Hazelnut Dessert Bite Product Title 6 - Rs…" at bounding box center [412, 111] width 173 height 140
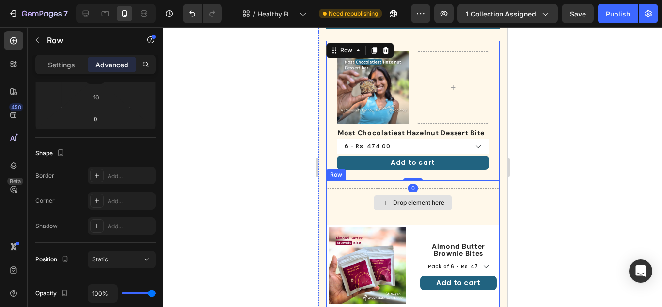
scroll to position [0, 0]
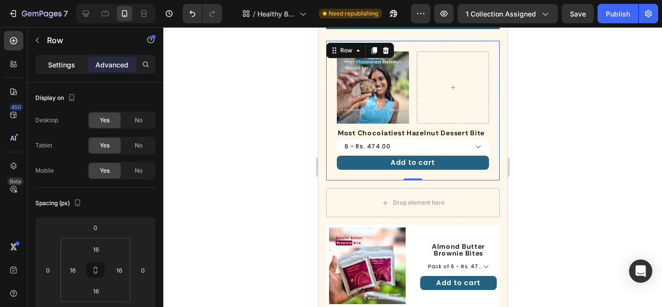
click at [57, 60] on p "Settings" at bounding box center [61, 65] width 27 height 10
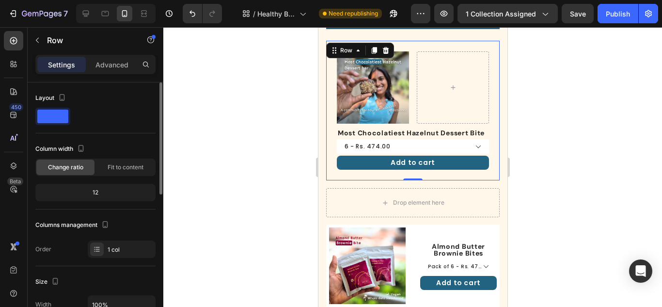
scroll to position [194, 0]
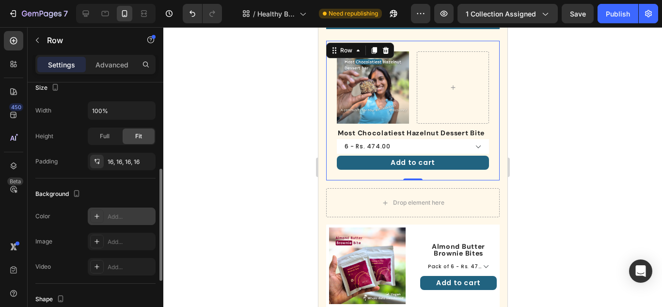
click at [93, 213] on div at bounding box center [97, 216] width 14 height 14
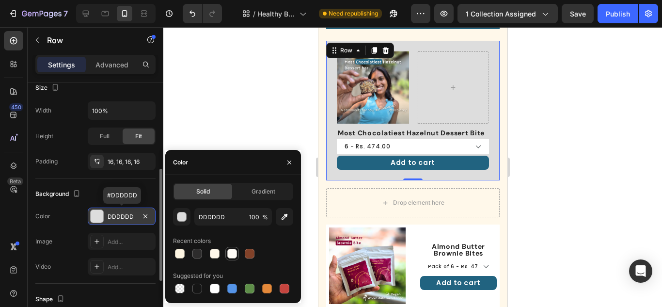
click at [234, 255] on div at bounding box center [232, 254] width 10 height 10
type input "FFFCF7"
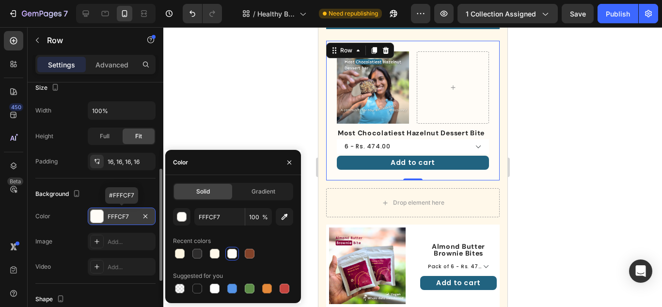
drag, startPoint x: 554, startPoint y: 122, endPoint x: 543, endPoint y: 212, distance: 90.9
click at [556, 122] on div at bounding box center [412, 167] width 498 height 280
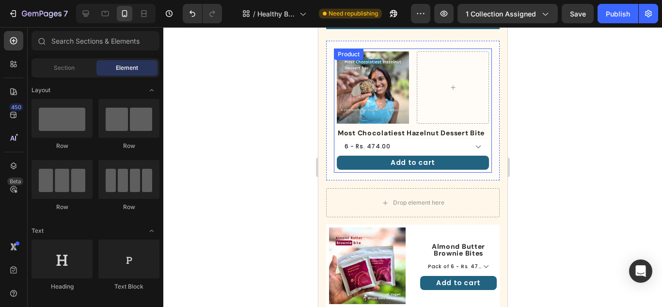
click at [483, 163] on div "Product Images Row Most Chocolatiest Hazelnut Dessert Bite Product Title 6 - Rs…" at bounding box center [412, 110] width 158 height 124
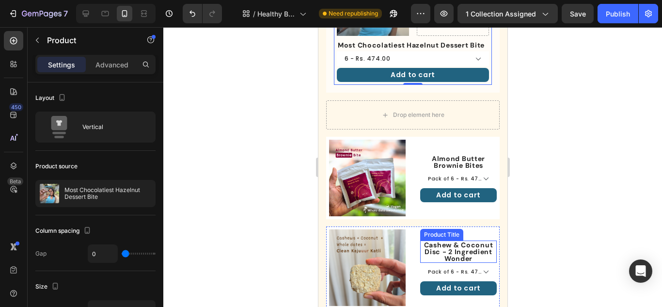
scroll to position [291, 0]
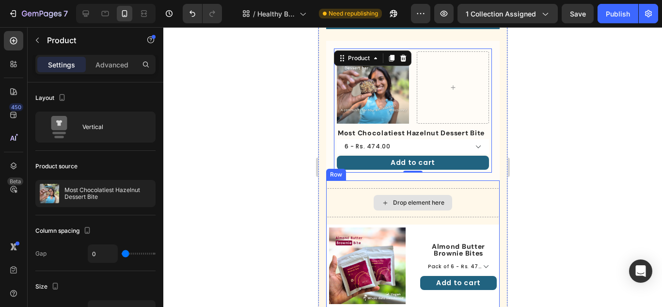
click at [479, 202] on div "Drop element here" at bounding box center [412, 202] width 173 height 29
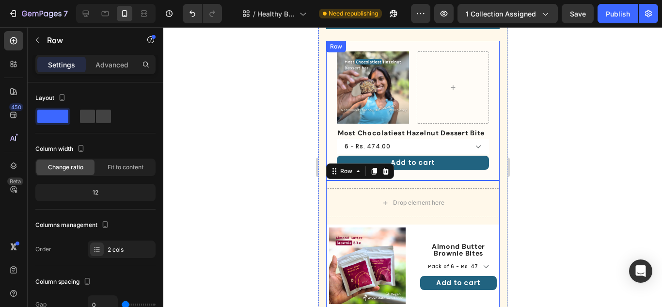
click at [426, 44] on div "Product Images Row Most Chocolatiest Hazelnut Dessert Bite Product Title 6 - Rs…" at bounding box center [412, 111] width 173 height 140
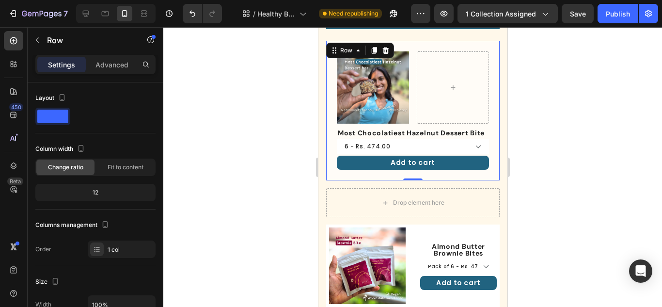
scroll to position [194, 0]
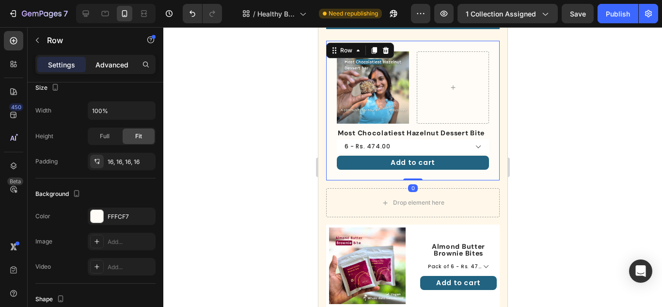
click at [112, 66] on p "Advanced" at bounding box center [111, 65] width 33 height 10
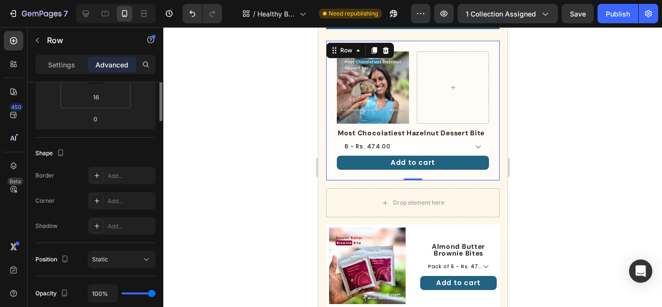
scroll to position [97, 0]
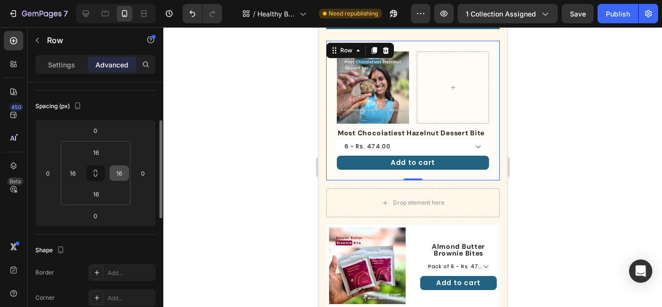
drag, startPoint x: 99, startPoint y: 171, endPoint x: 109, endPoint y: 169, distance: 10.3
click at [99, 171] on button at bounding box center [95, 173] width 18 height 16
click at [125, 172] on input "16" at bounding box center [119, 173] width 15 height 15
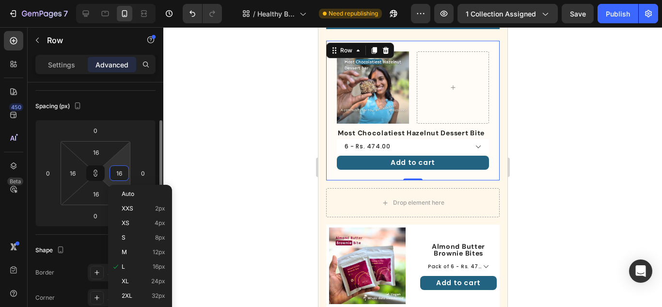
type input "8"
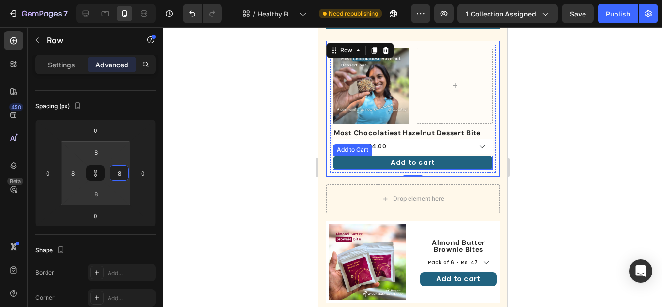
click at [539, 129] on div at bounding box center [412, 167] width 498 height 280
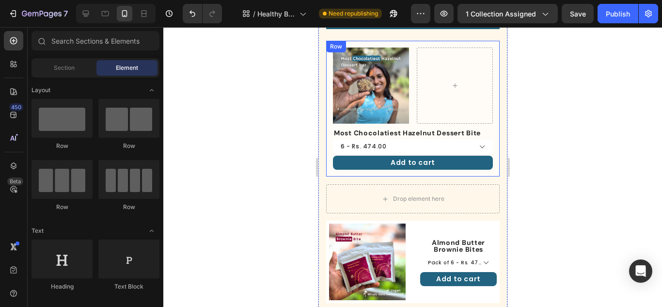
click at [412, 41] on div "Product Images Row Most Chocolatiest Hazelnut Dessert Bite Product Title 6 - Rs…" at bounding box center [412, 109] width 173 height 136
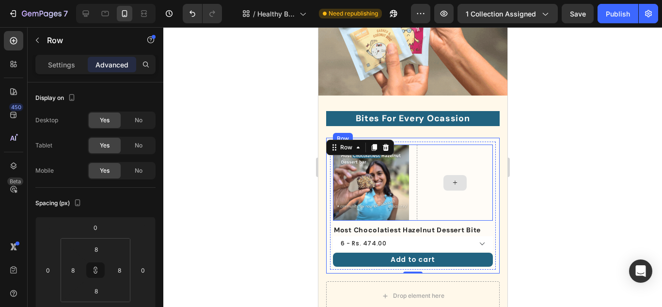
scroll to position [291, 0]
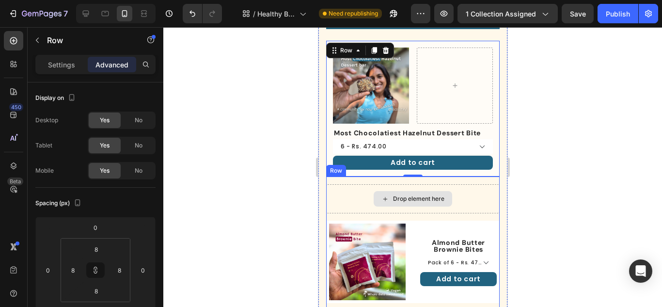
drag, startPoint x: 451, startPoint y: 193, endPoint x: 369, endPoint y: 174, distance: 84.6
click at [451, 193] on div "Drop element here" at bounding box center [412, 198] width 173 height 29
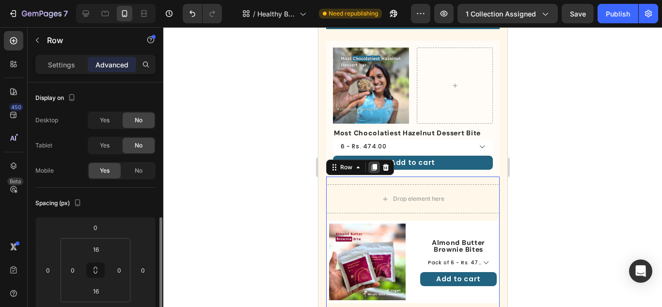
scroll to position [97, 0]
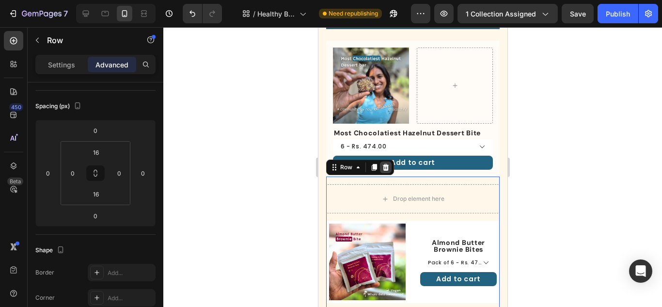
click at [385, 164] on icon at bounding box center [385, 167] width 6 height 7
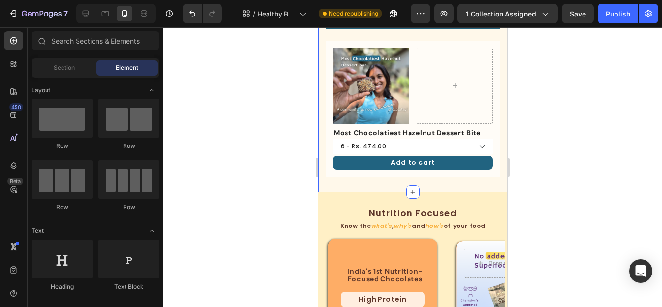
scroll to position [339, 0]
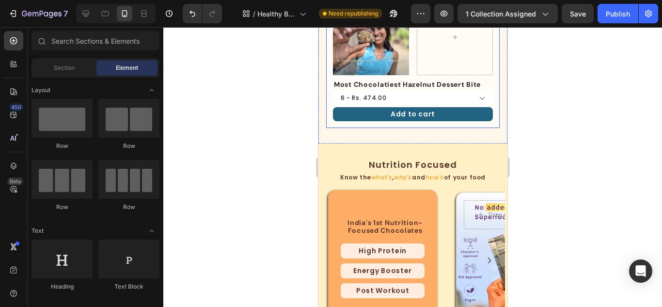
click at [441, 124] on div "Product Images Row Most Chocolatiest Hazelnut Dessert Bite Product Title 6 - Rs…" at bounding box center [412, 60] width 173 height 136
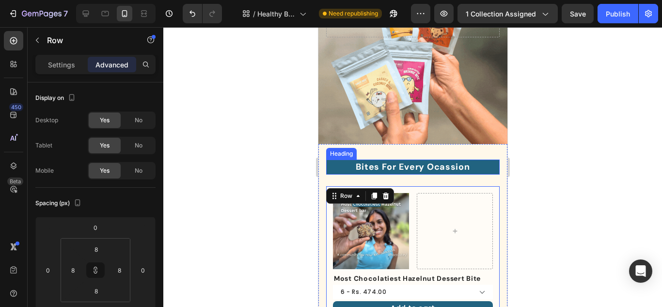
scroll to position [177, 0]
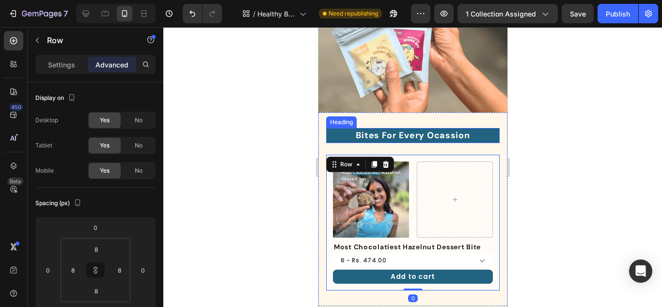
click at [373, 163] on div at bounding box center [374, 164] width 12 height 12
click at [376, 164] on img at bounding box center [370, 199] width 76 height 76
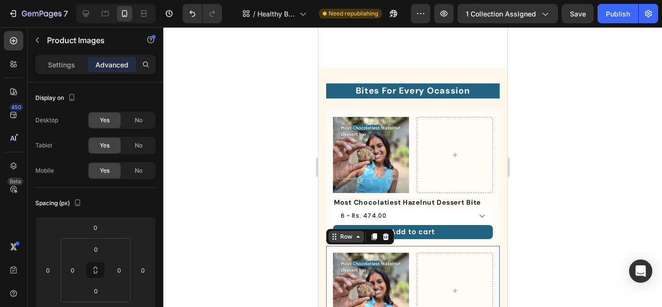
scroll to position [306, 0]
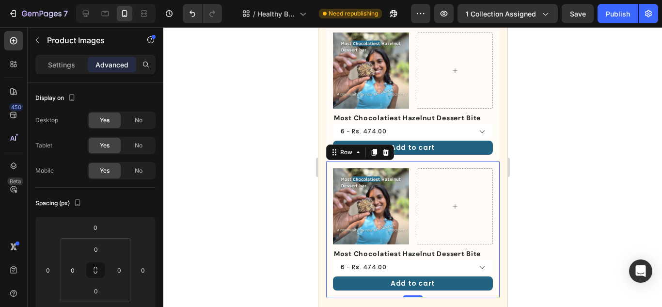
click at [419, 161] on div "Product Images Row Most Chocolatiest Hazelnut Dessert Bite Product Title 6 - Rs…" at bounding box center [412, 229] width 173 height 136
click at [92, 271] on icon at bounding box center [96, 270] width 8 height 8
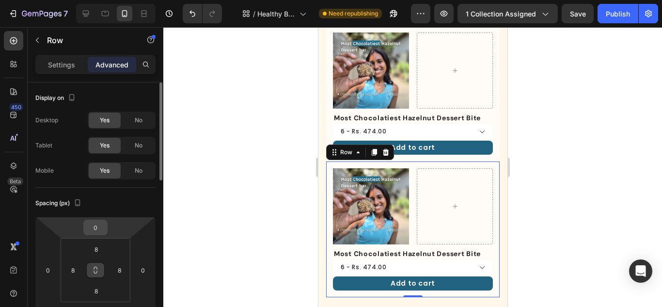
click at [94, 234] on div "0" at bounding box center [95, 227] width 24 height 16
click at [95, 231] on input "0" at bounding box center [95, 227] width 19 height 15
type input "16"
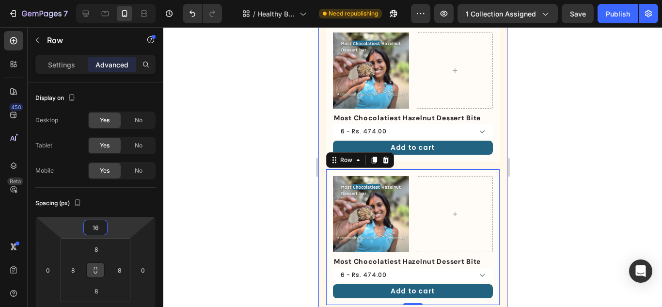
click at [493, 98] on div "Bites For Every Ocassion Heading Product Images Row Most Chocolatiest Hazelnut …" at bounding box center [412, 152] width 189 height 337
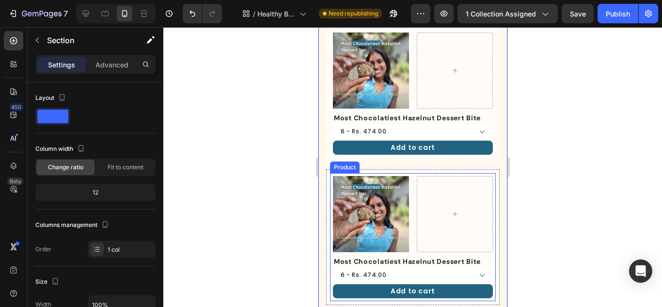
click at [404, 247] on div "Product Images Row" at bounding box center [412, 216] width 160 height 81
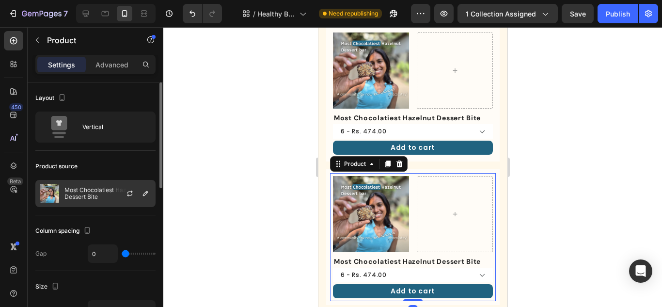
click at [48, 198] on img at bounding box center [49, 193] width 19 height 19
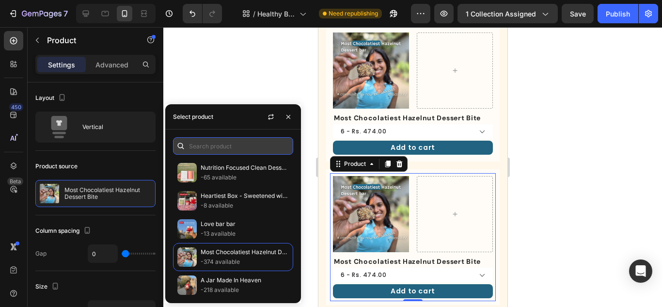
click at [208, 139] on input "text" at bounding box center [233, 145] width 120 height 17
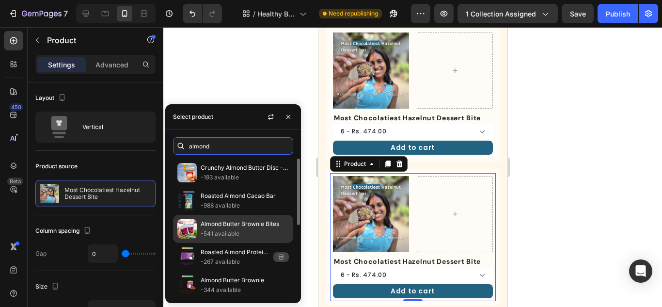
type input "almond"
click at [201, 227] on p "Almond Butter Brownie Bites" at bounding box center [245, 224] width 88 height 10
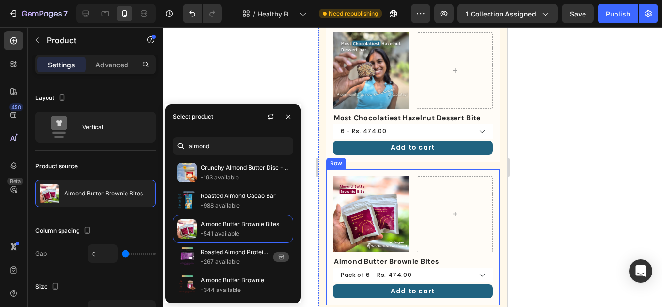
drag, startPoint x: 409, startPoint y: 167, endPoint x: 395, endPoint y: 169, distance: 14.1
click at [410, 169] on div "Product Images Row Almond Butter Brownie Bites Product Title Pack of 6 - Rs. 47…" at bounding box center [412, 237] width 173 height 136
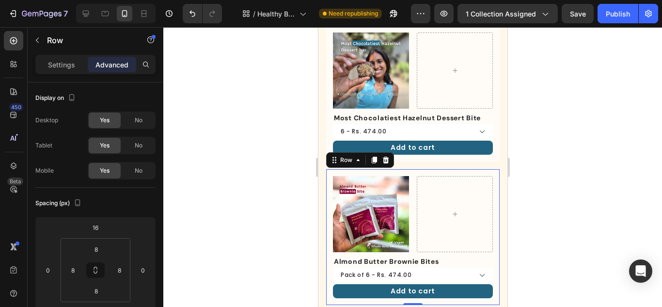
scroll to position [403, 0]
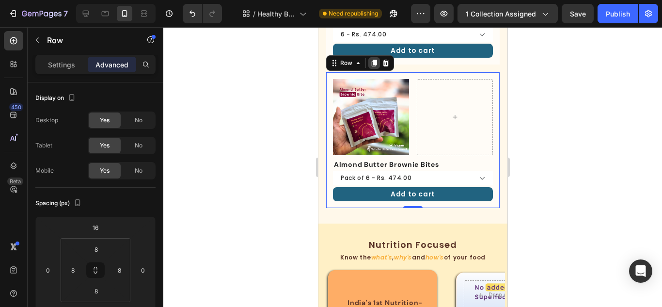
click at [374, 62] on icon at bounding box center [373, 63] width 5 height 7
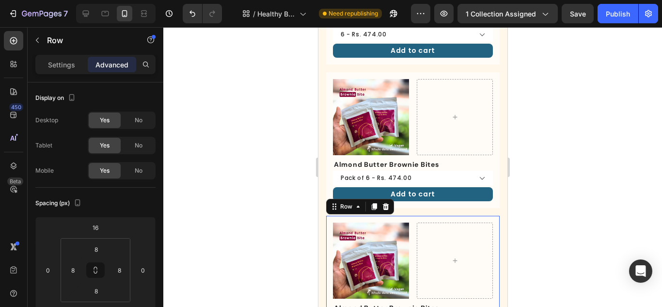
click at [410, 216] on div "Product Images Row Almond Butter Brownie Bites Product Title Pack of 6 - Rs. 47…" at bounding box center [412, 284] width 173 height 136
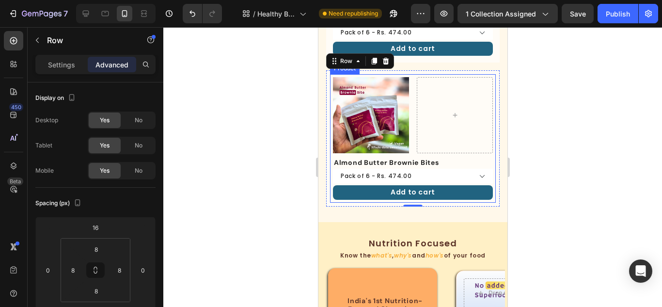
click at [397, 173] on div "Almond Butter Brownie Bites Product Title Pack of 6 - Rs. 474.00 Pack of 12 - R…" at bounding box center [412, 178] width 160 height 41
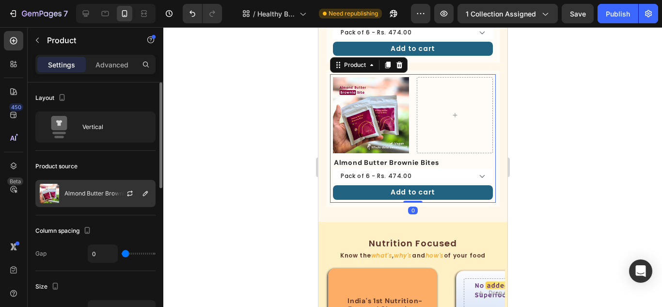
click at [71, 192] on p "Almond Butter Brownie Bites" at bounding box center [103, 193] width 78 height 7
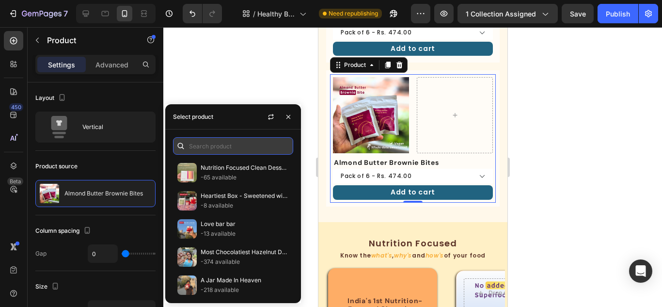
click at [223, 149] on input "text" at bounding box center [233, 145] width 120 height 17
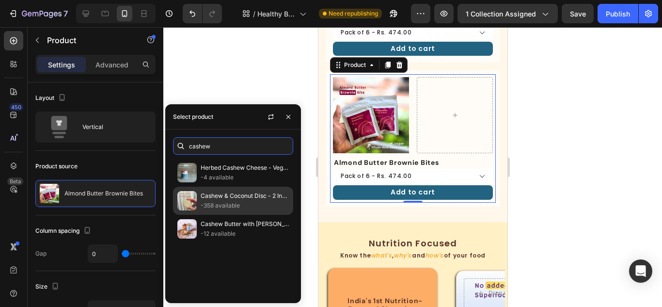
type input "cashew"
click at [224, 201] on p "-358 available" at bounding box center [245, 206] width 88 height 10
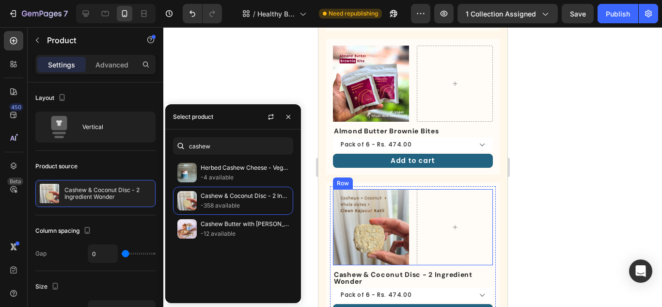
scroll to position [533, 0]
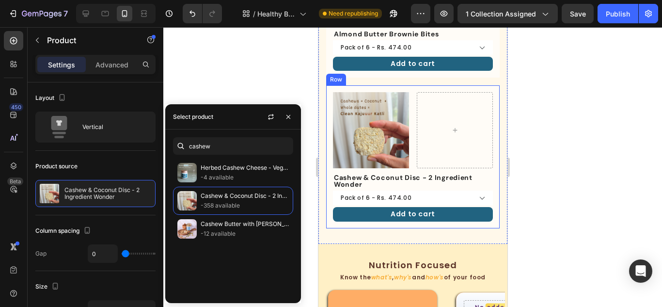
drag, startPoint x: 417, startPoint y: 79, endPoint x: 364, endPoint y: 79, distance: 52.8
click at [417, 85] on div "Product Images Row Cashew & Coconut Disc - 2 Ingredient Wonder Product Title Pa…" at bounding box center [412, 156] width 173 height 142
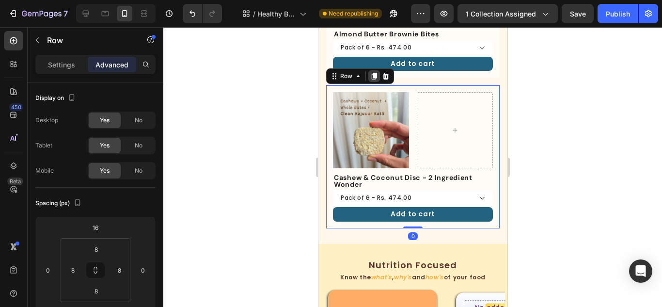
click at [374, 73] on icon at bounding box center [373, 76] width 5 height 7
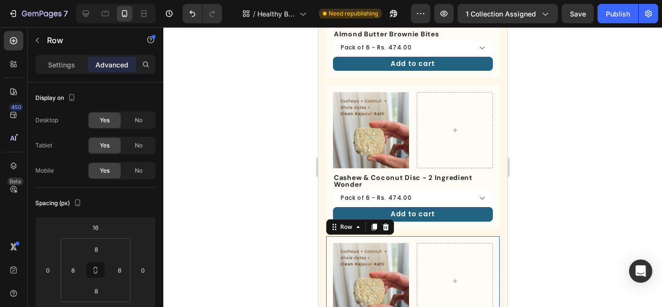
scroll to position [697, 0]
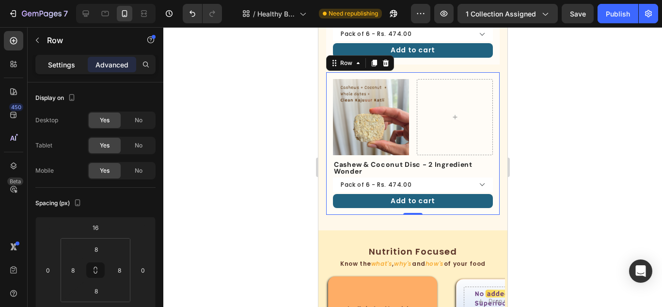
click at [45, 65] on div "Settings" at bounding box center [61, 65] width 48 height 16
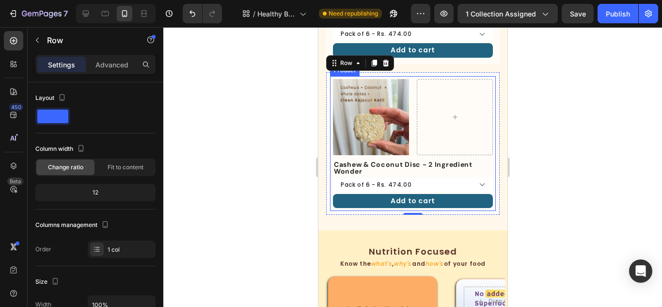
click at [410, 178] on div "Cashew & Coconut Disc - 2 Ingredient Wonder Product Title Pack of 6 - Rs. 474.0…" at bounding box center [412, 184] width 160 height 48
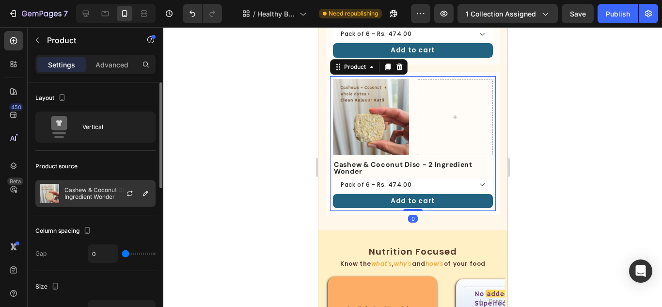
click at [45, 185] on img at bounding box center [49, 193] width 19 height 19
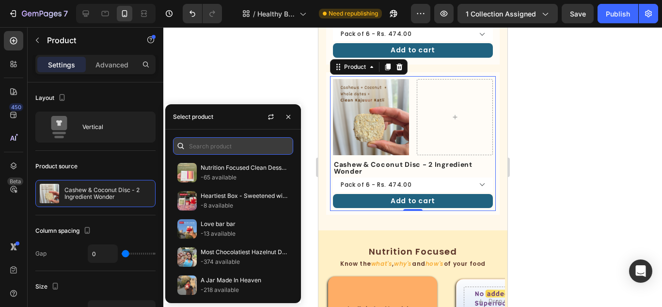
click at [229, 148] on input "text" at bounding box center [233, 145] width 120 height 17
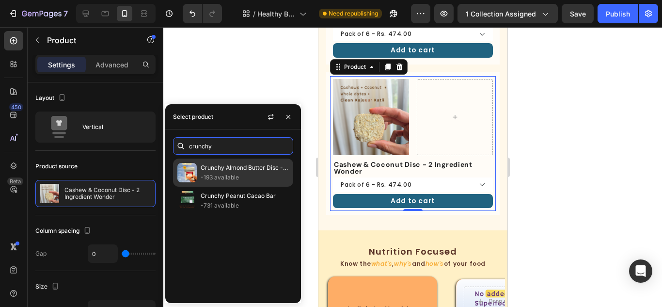
type input "crunchy"
click at [227, 171] on p "Crunchy Almond Butter Disc - 2 Ingredient Wonder" at bounding box center [245, 168] width 88 height 10
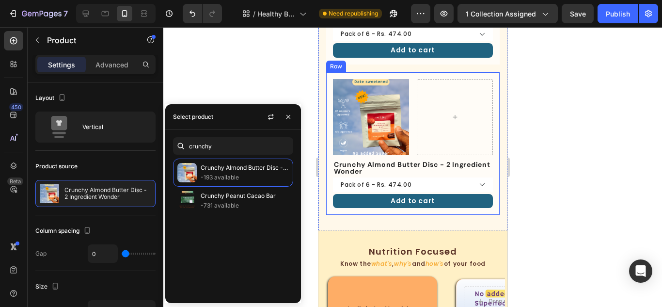
click at [408, 72] on div "Product Images Row Crunchy Almond Butter Disc - 2 Ingredient Wonder Product Tit…" at bounding box center [412, 143] width 173 height 142
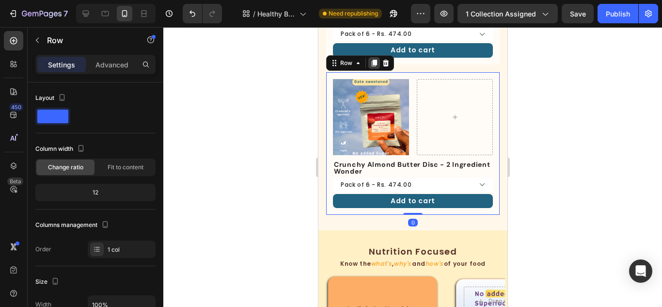
click at [374, 60] on icon at bounding box center [373, 63] width 5 height 7
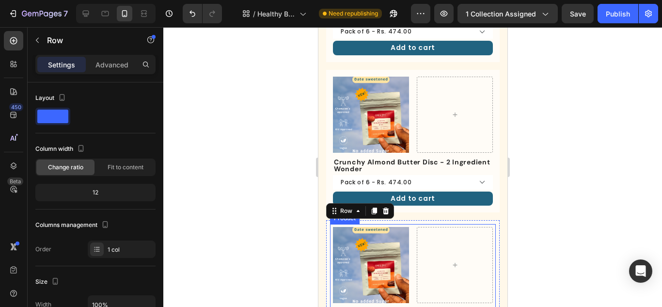
scroll to position [745, 0]
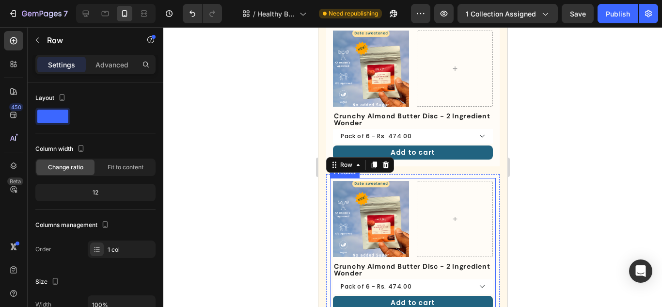
click at [412, 262] on div "Crunchy Almond Butter Disc - 2 Ingredient Wonder Product Title Pack of 6 - Rs. …" at bounding box center [412, 286] width 160 height 48
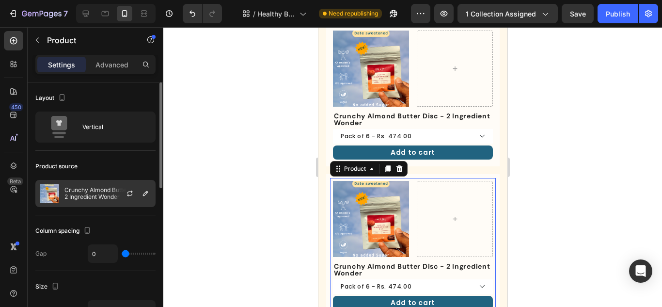
click at [57, 200] on img at bounding box center [49, 193] width 19 height 19
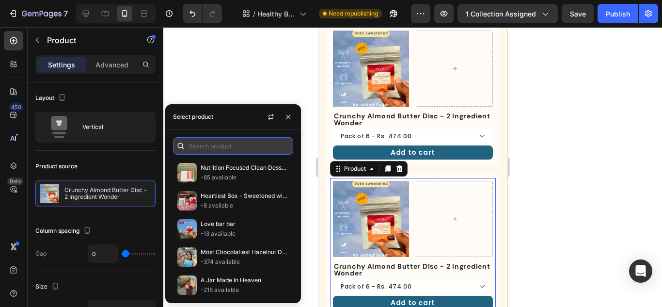
click at [213, 149] on input "text" at bounding box center [233, 145] width 120 height 17
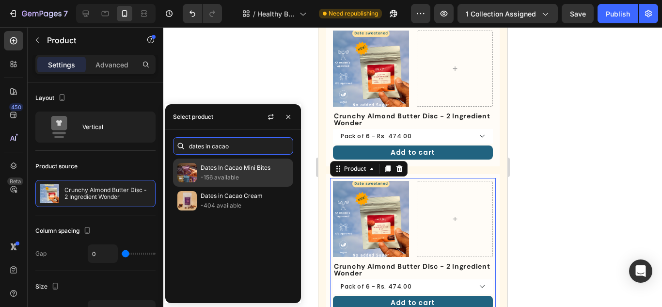
type input "dates in cacao"
click at [210, 172] on p "Dates In Cacao Mini Bites" at bounding box center [245, 168] width 88 height 10
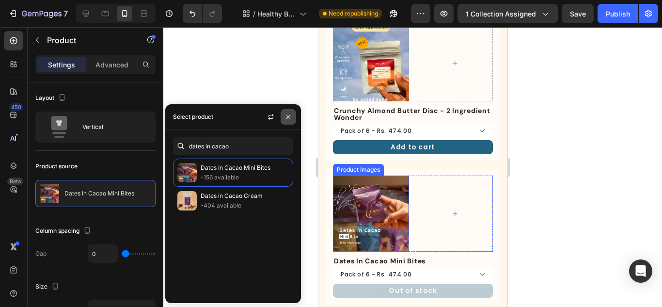
scroll to position [794, 0]
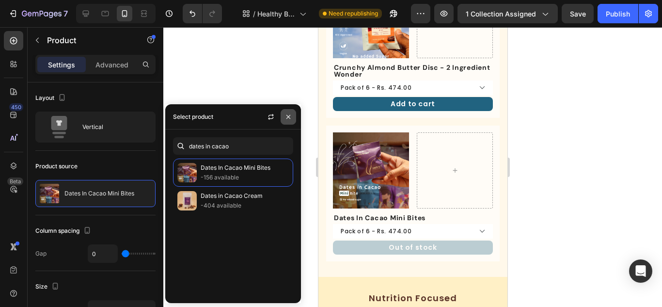
click at [288, 113] on icon "button" at bounding box center [288, 117] width 8 height 8
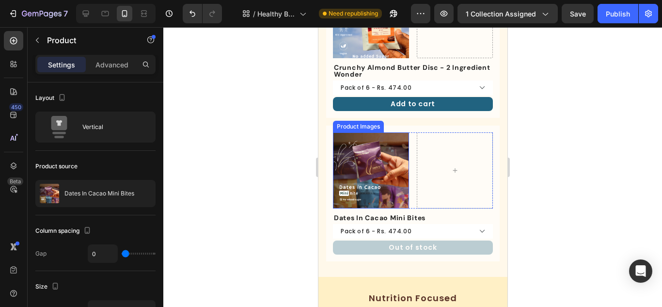
scroll to position [890, 0]
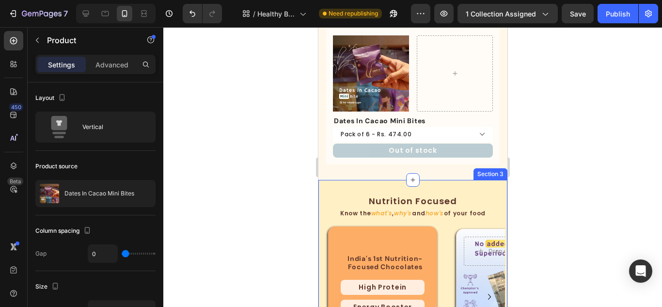
click at [452, 180] on div "Nutrition Focused Heading Know the what's , why's and how's of your food Text B…" at bounding box center [412, 287] width 189 height 215
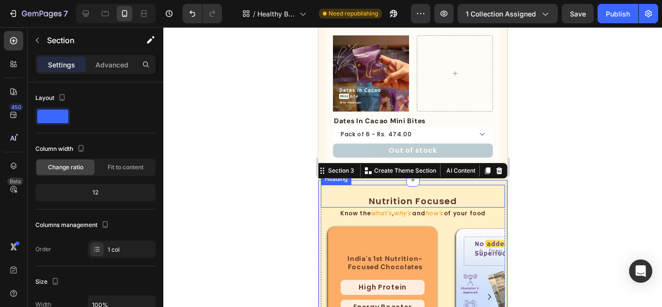
click at [386, 194] on h2 "Nutrition Focused" at bounding box center [412, 200] width 184 height 13
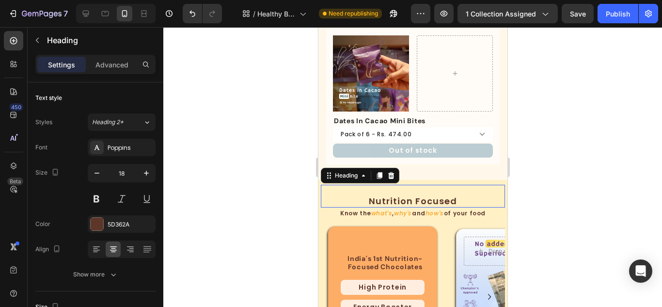
click at [391, 195] on p "Nutrition Focused" at bounding box center [412, 200] width 182 height 11
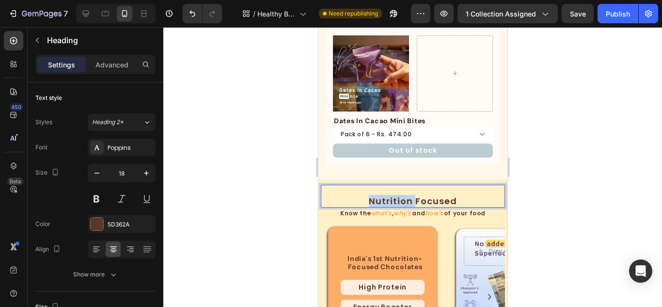
click at [391, 195] on p "Nutrition Focused" at bounding box center [412, 200] width 182 height 11
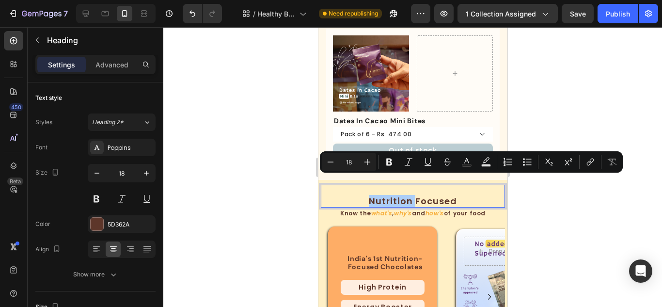
click at [562, 190] on div at bounding box center [412, 167] width 498 height 280
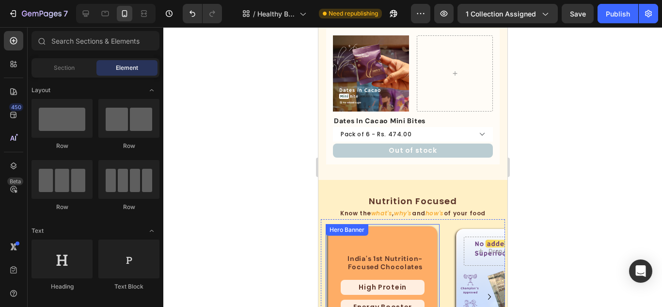
scroll to position [1036, 0]
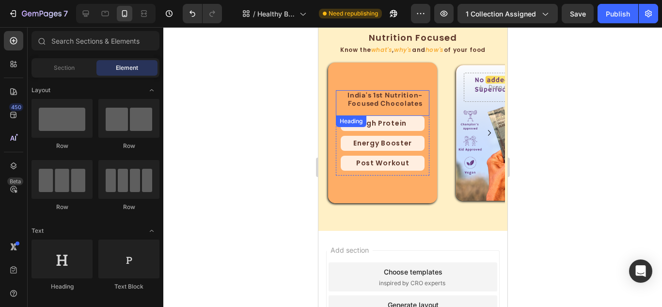
click at [388, 98] on h2 "india's 1st nutrition-focused chocolates" at bounding box center [384, 99] width 89 height 18
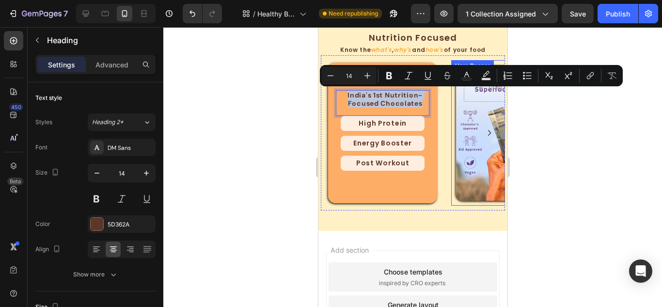
click at [476, 181] on div "Background Image" at bounding box center [507, 133] width 104 height 136
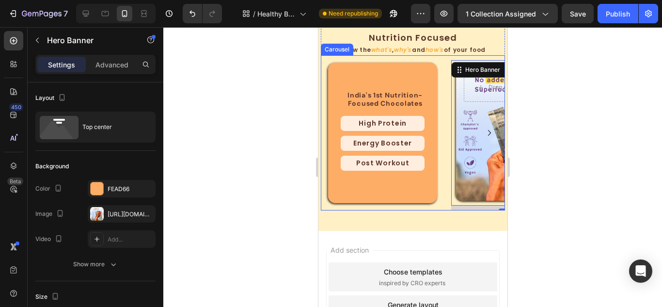
click at [483, 129] on icon "Carousel Next Arrow" at bounding box center [489, 133] width 12 height 12
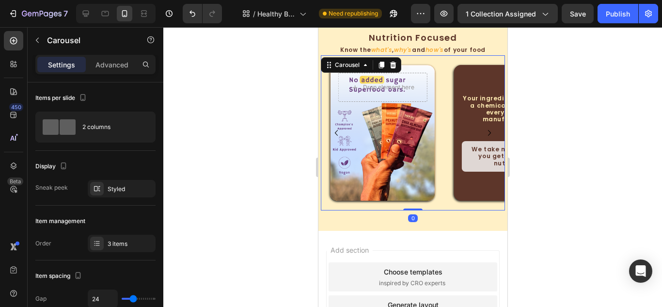
click at [483, 130] on icon "Carousel Next Arrow" at bounding box center [489, 133] width 12 height 12
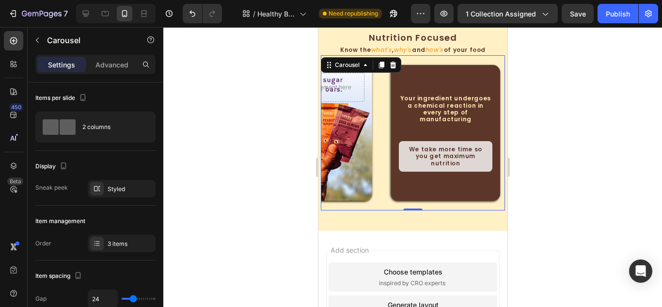
click at [334, 129] on icon "Carousel Back Arrow" at bounding box center [336, 133] width 12 height 12
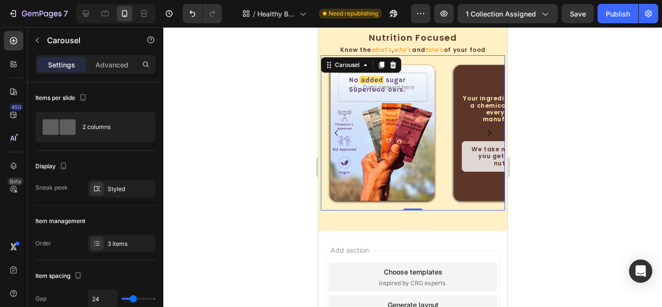
click at [335, 131] on icon "Carousel Back Arrow" at bounding box center [336, 133] width 12 height 12
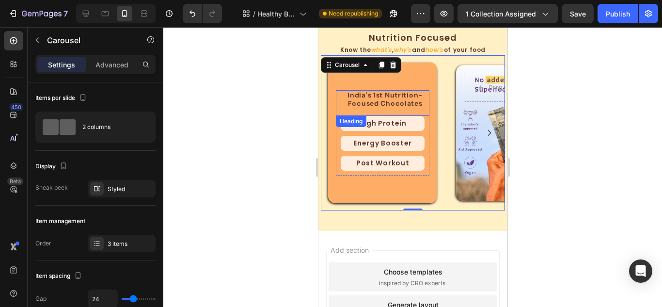
click at [402, 105] on p "india's 1st nutrition-focused chocolates" at bounding box center [384, 99] width 87 height 16
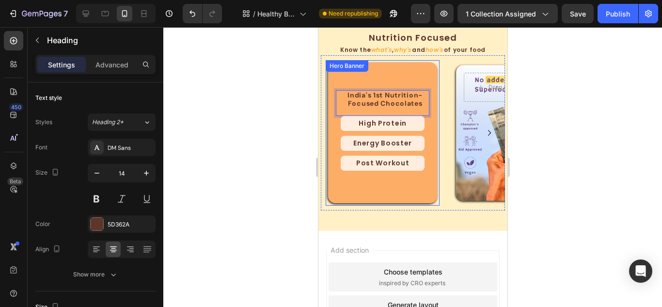
click at [437, 107] on div "india's 1st nutrition-focused chocolates Heading 0 High Protein Heading Energy …" at bounding box center [382, 132] width 114 height 145
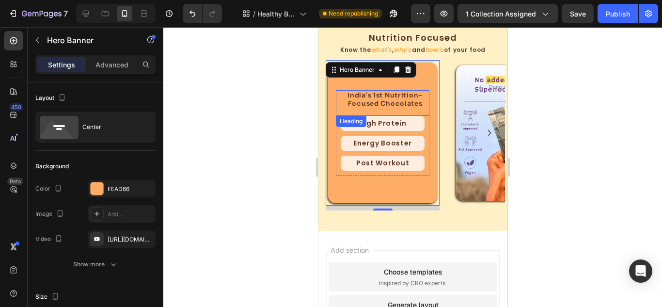
click at [371, 96] on p "india's 1st nutrition-focused chocolates" at bounding box center [384, 99] width 87 height 16
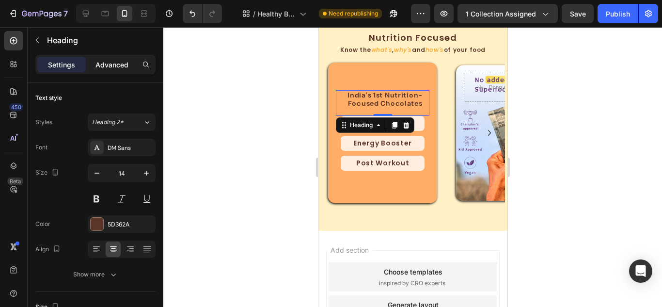
click at [106, 70] on div "Advanced" at bounding box center [112, 65] width 48 height 16
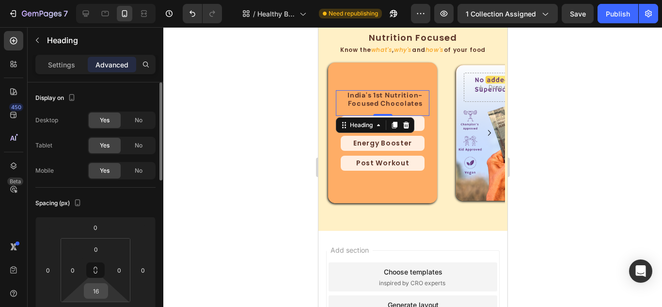
click at [98, 284] on input "16" at bounding box center [95, 290] width 19 height 15
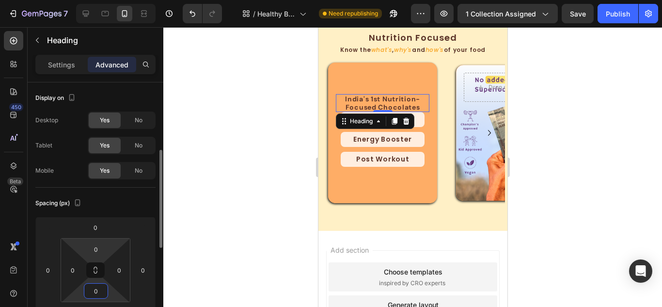
scroll to position [97, 0]
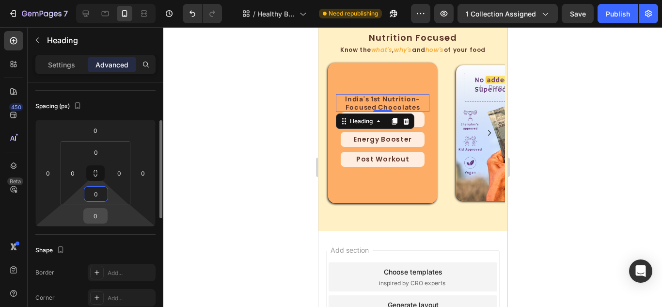
type input "0"
click at [93, 218] on input "0" at bounding box center [95, 215] width 19 height 15
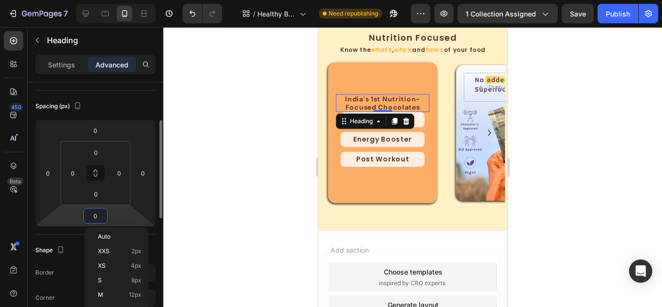
click at [93, 218] on input "0" at bounding box center [95, 215] width 19 height 15
type input "16"
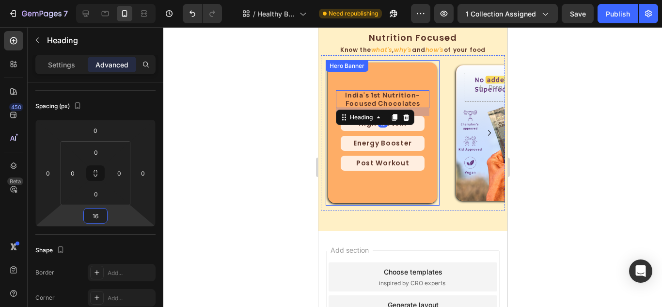
click at [400, 189] on div "Background Image" at bounding box center [381, 132] width 109 height 140
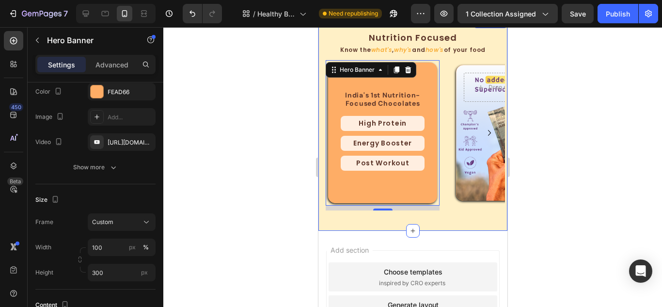
scroll to position [0, 0]
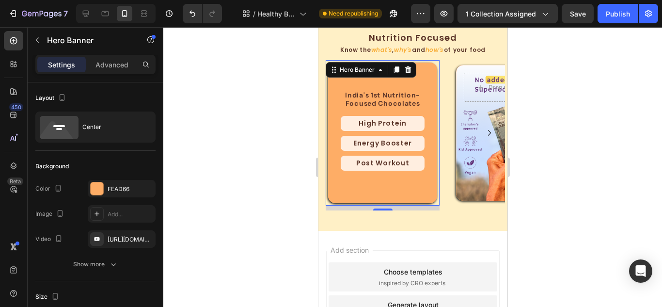
click at [402, 184] on div "Background Image" at bounding box center [381, 132] width 109 height 140
click at [402, 163] on h2 "Post Workout" at bounding box center [382, 163] width 84 height 15
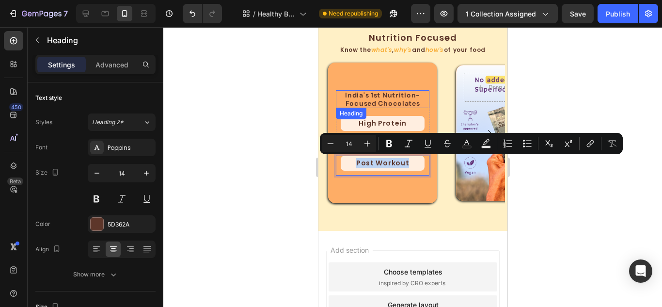
click at [406, 104] on p "india's 1st nutrition-focused chocolates" at bounding box center [382, 99] width 92 height 16
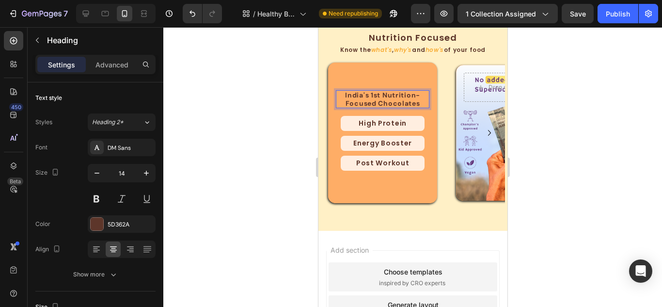
scroll to position [1040, 0]
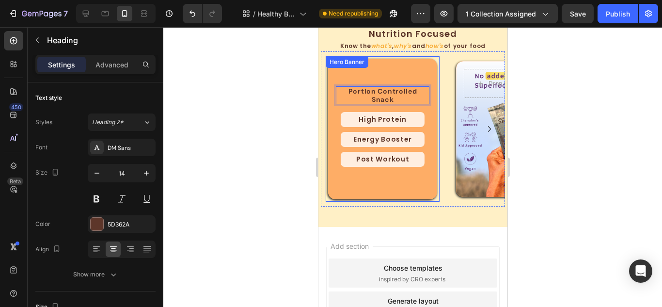
click at [412, 181] on div "Background Image" at bounding box center [381, 129] width 109 height 140
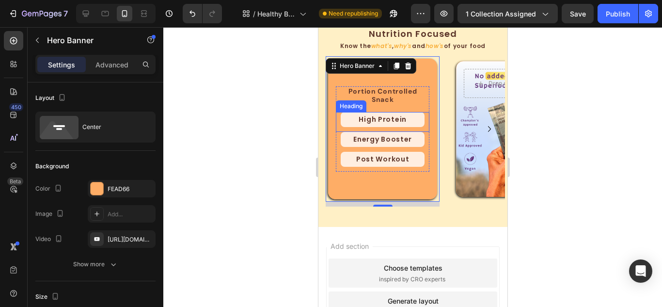
click at [393, 116] on h2 "High Protein" at bounding box center [382, 119] width 84 height 15
click at [394, 116] on h2 "High Protein" at bounding box center [382, 119] width 84 height 15
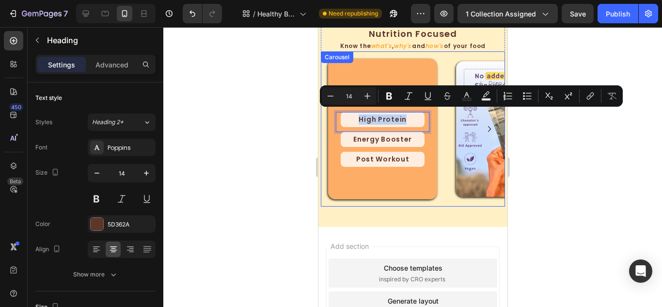
click at [382, 204] on div "Portion controlled Snack Heading High Protein Heading 0 Energy Booster Heading …" at bounding box center [377, 133] width 114 height 155
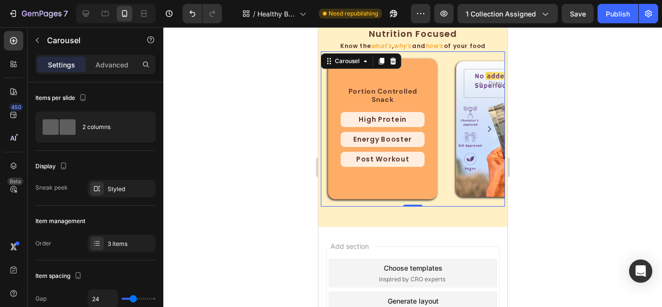
scroll to position [1036, 0]
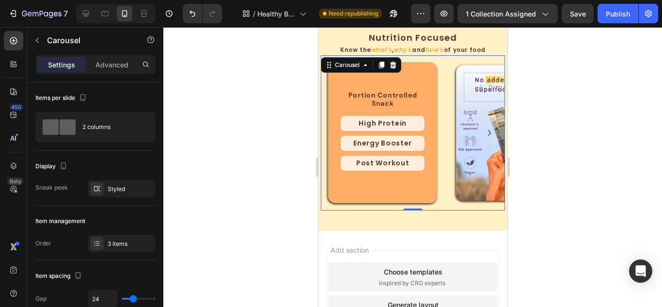
click at [585, 87] on div at bounding box center [412, 167] width 498 height 280
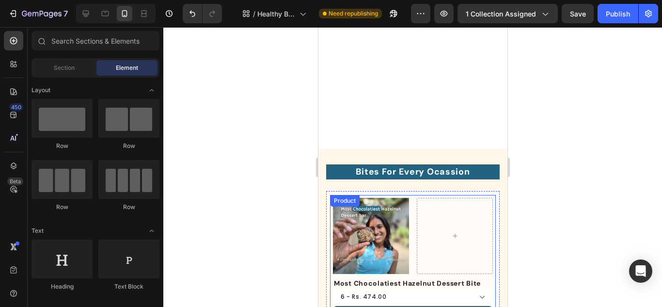
scroll to position [484, 0]
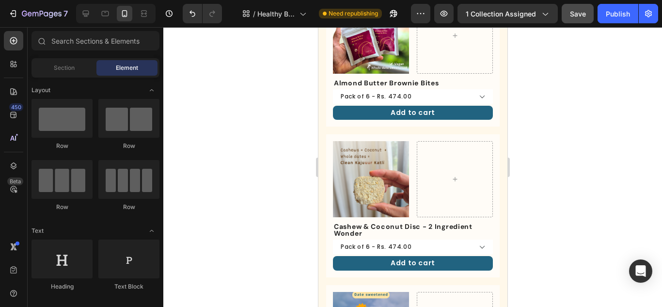
click at [579, 13] on span "Save" at bounding box center [578, 14] width 16 height 8
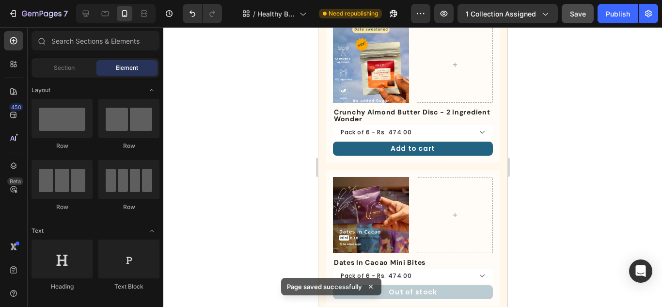
scroll to position [823, 0]
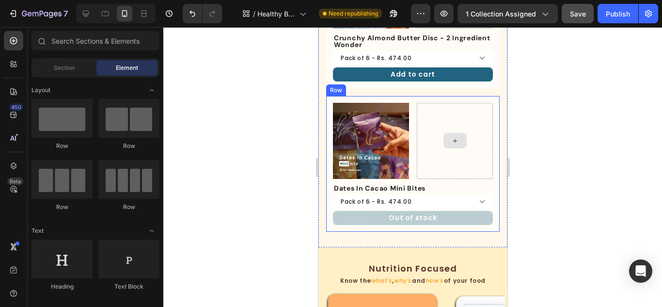
drag, startPoint x: 410, startPoint y: 84, endPoint x: 410, endPoint y: 125, distance: 40.2
click at [410, 96] on div "Product Images Row Dates In Cacao Mini Bites Product Title Pack of 6 - Rs. 474.…" at bounding box center [412, 164] width 173 height 136
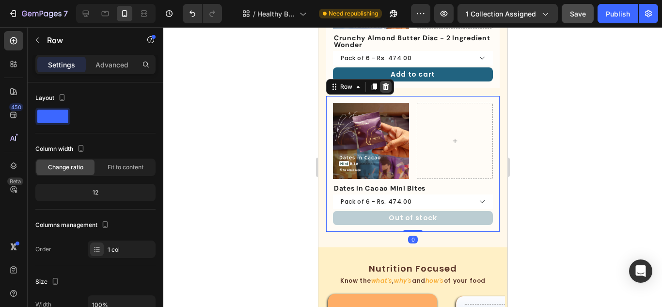
click at [385, 83] on icon at bounding box center [385, 86] width 6 height 7
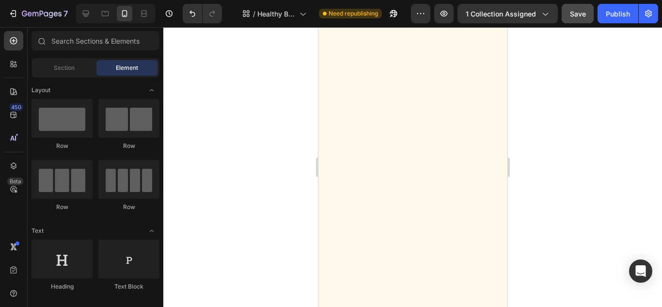
scroll to position [920, 0]
